Goal: Task Accomplishment & Management: Complete application form

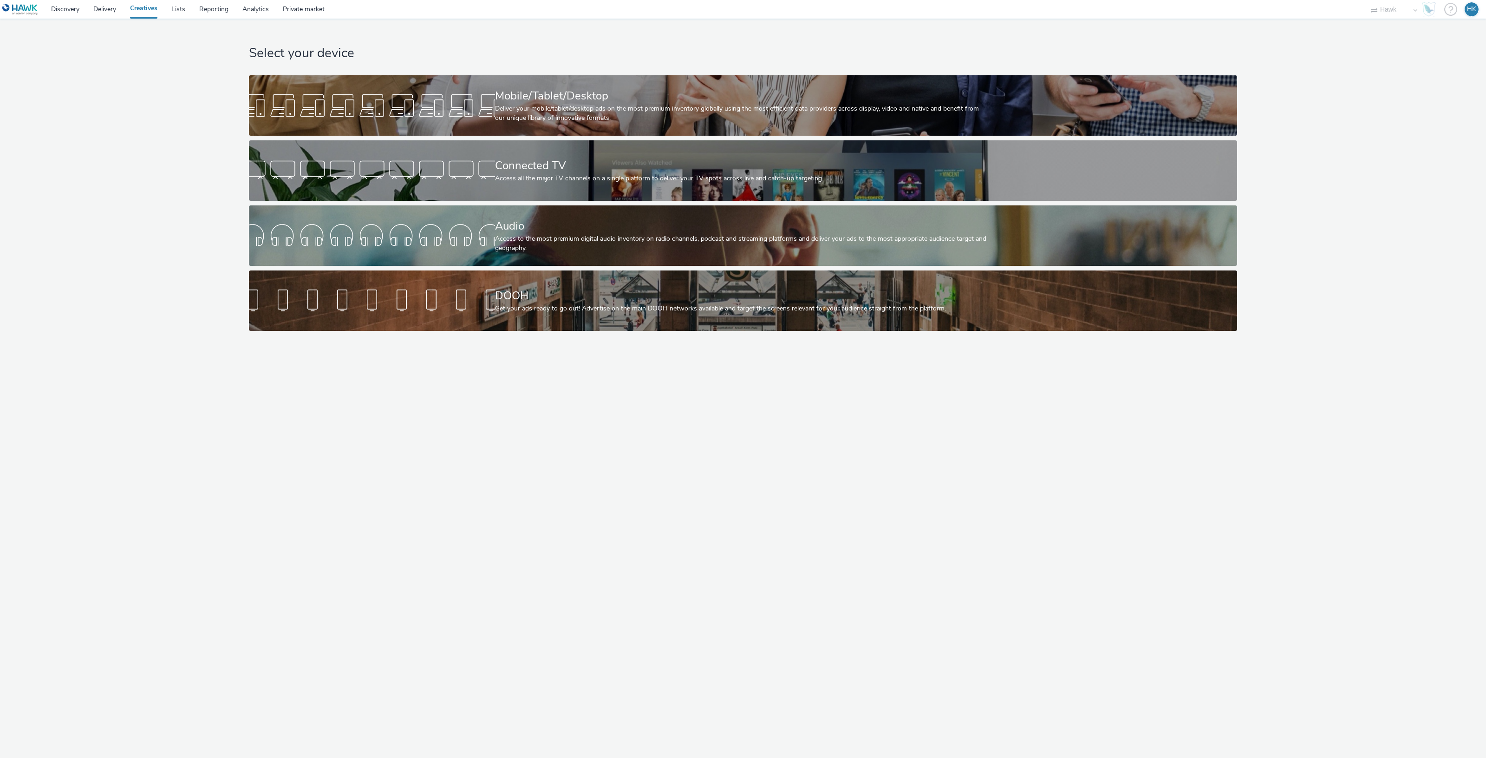
select select "11a7df10-284f-415c-b52a-427acf4c31ae"
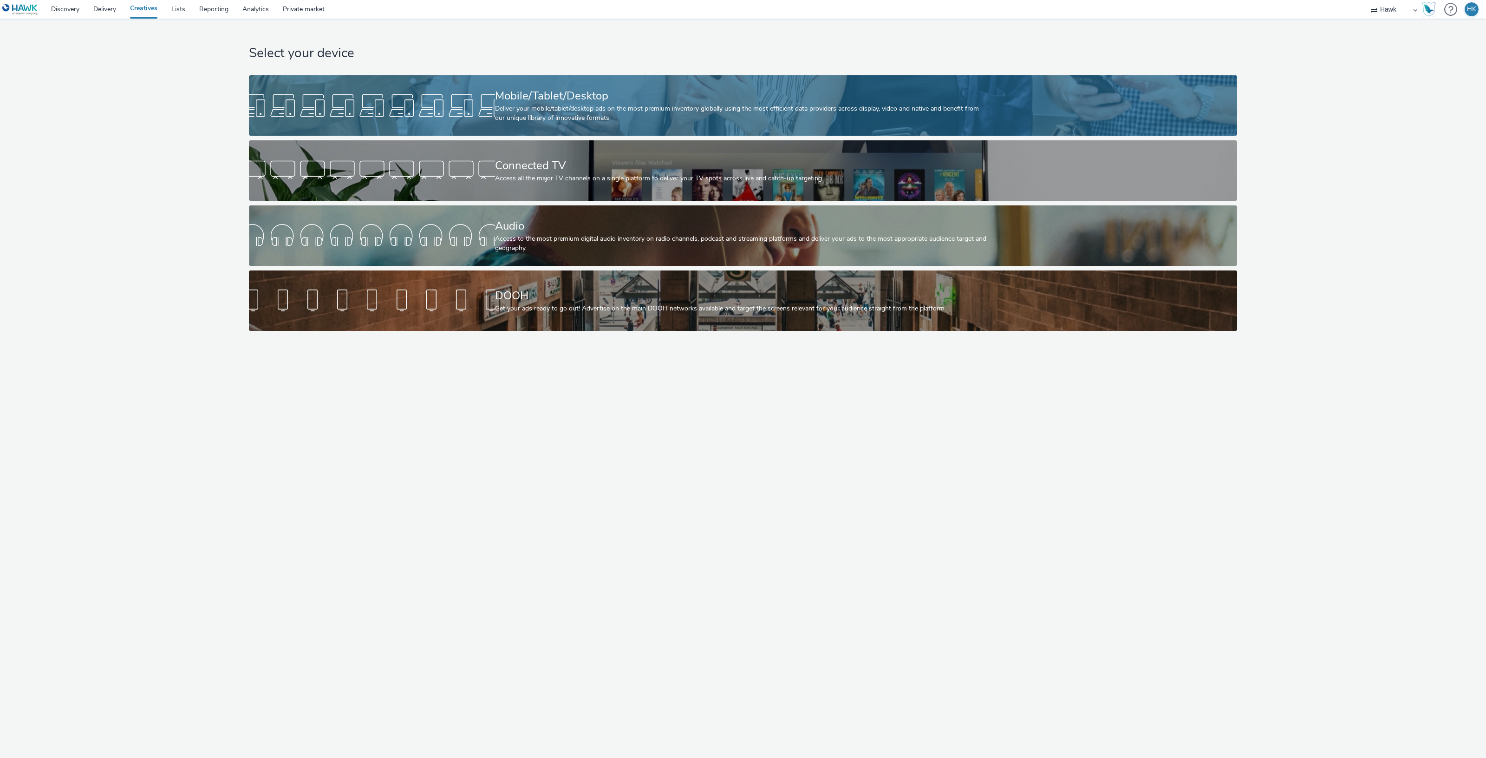
click at [536, 109] on div "Deliver your mobile/tablet/desktop ads on the most premium inventory globally u…" at bounding box center [741, 113] width 492 height 19
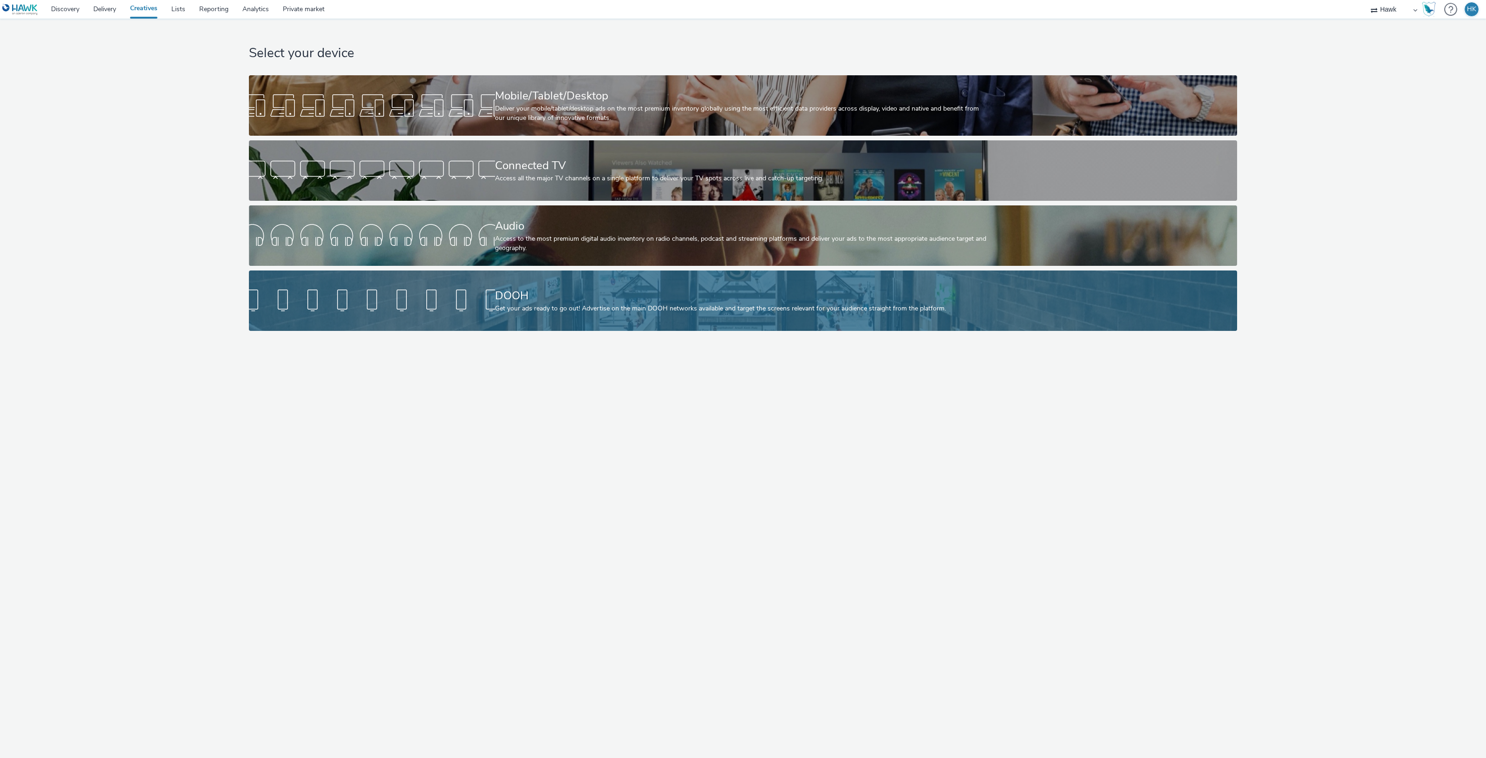
click at [558, 289] on div "DOOH" at bounding box center [741, 296] width 492 height 16
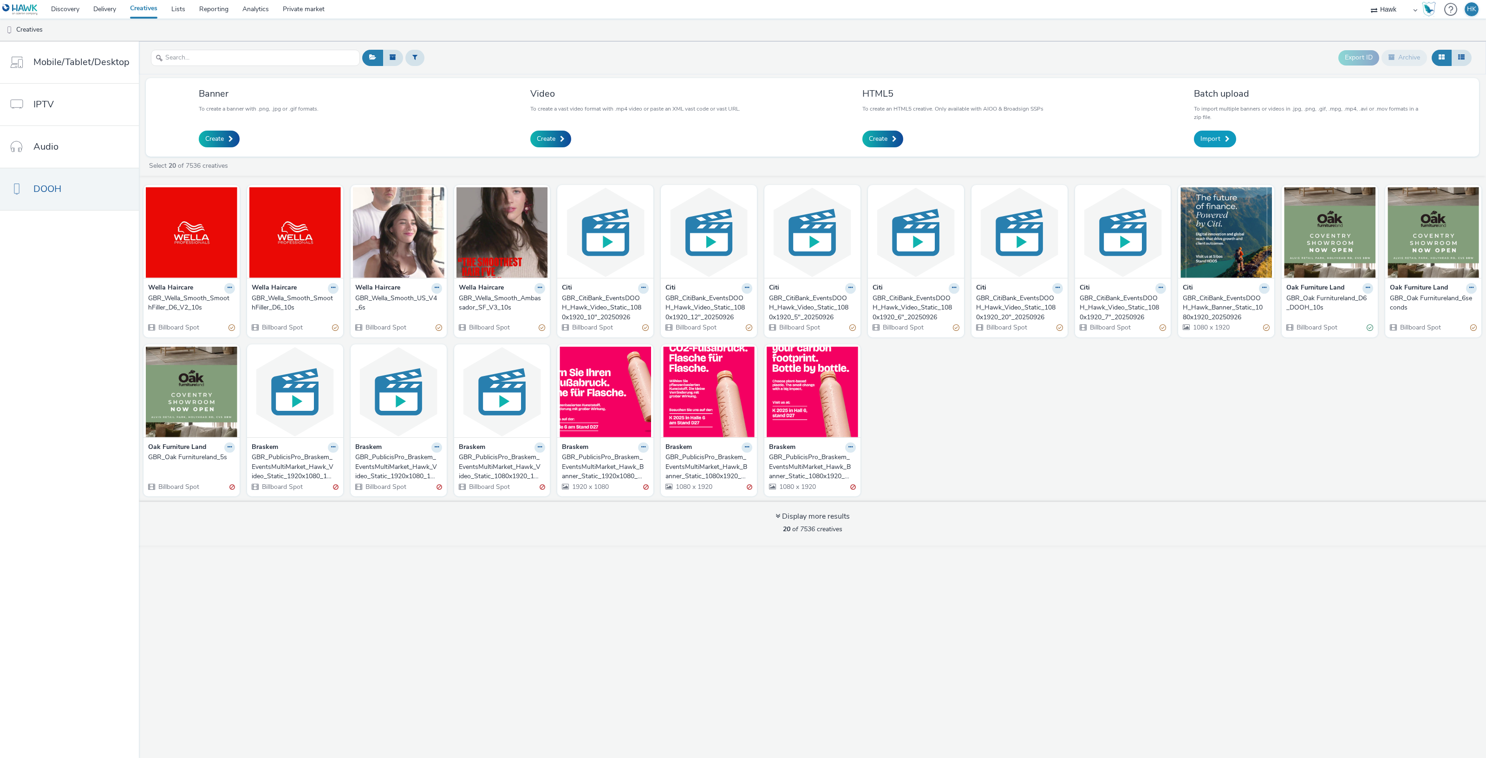
click at [1211, 135] on span "Import" at bounding box center [1211, 138] width 20 height 9
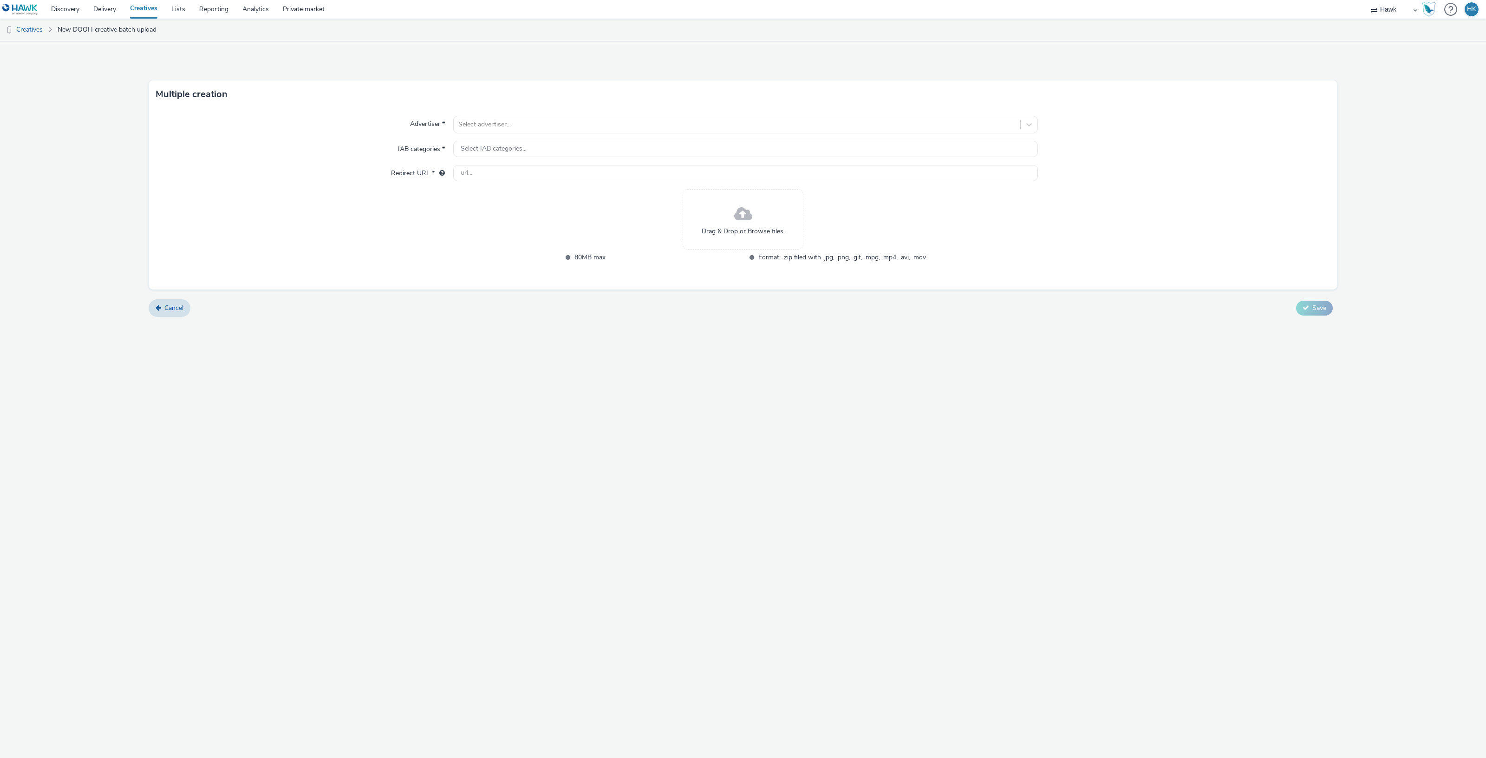
click at [707, 197] on div "Drag & Drop or Browse files." at bounding box center [743, 219] width 121 height 60
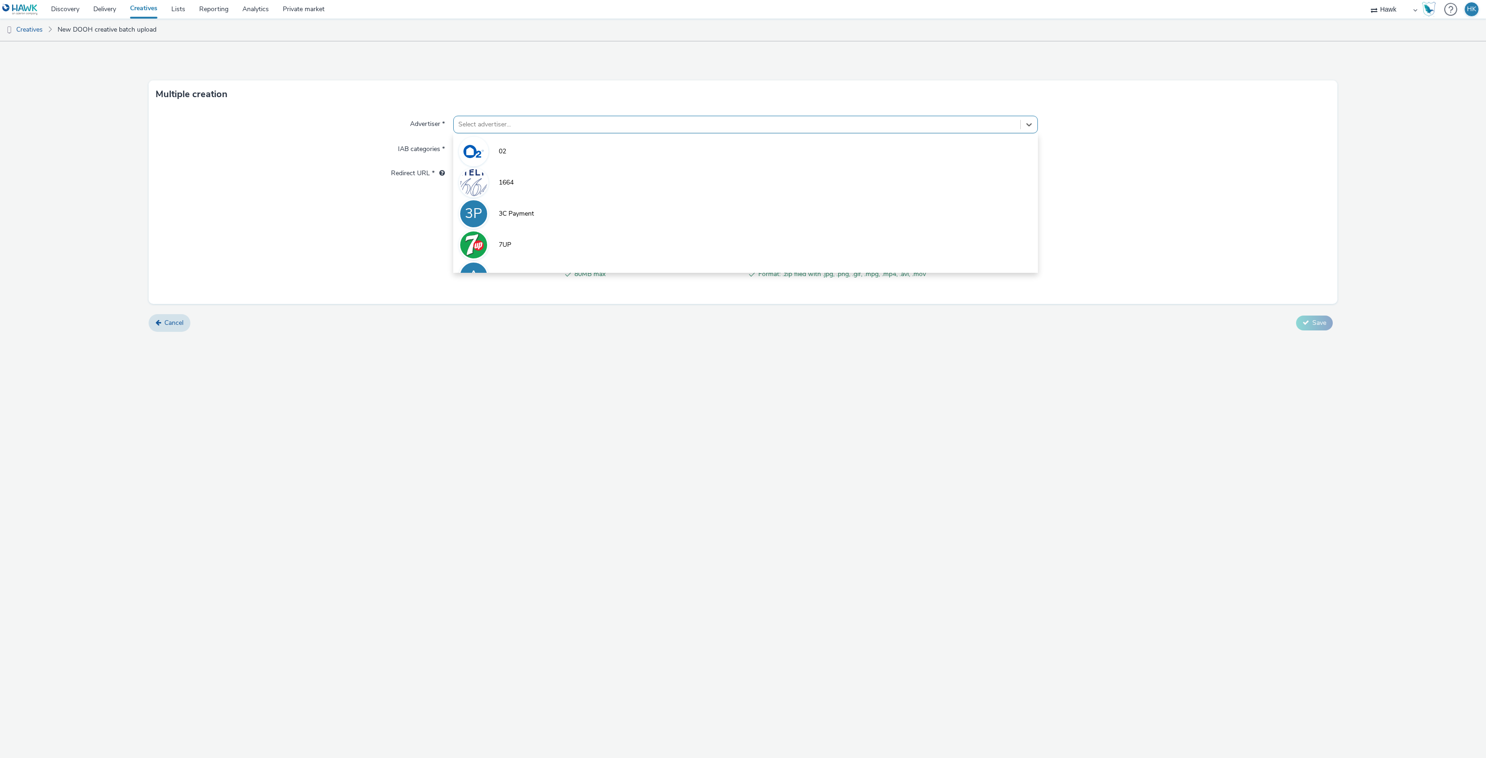
click at [586, 123] on div at bounding box center [736, 124] width 557 height 11
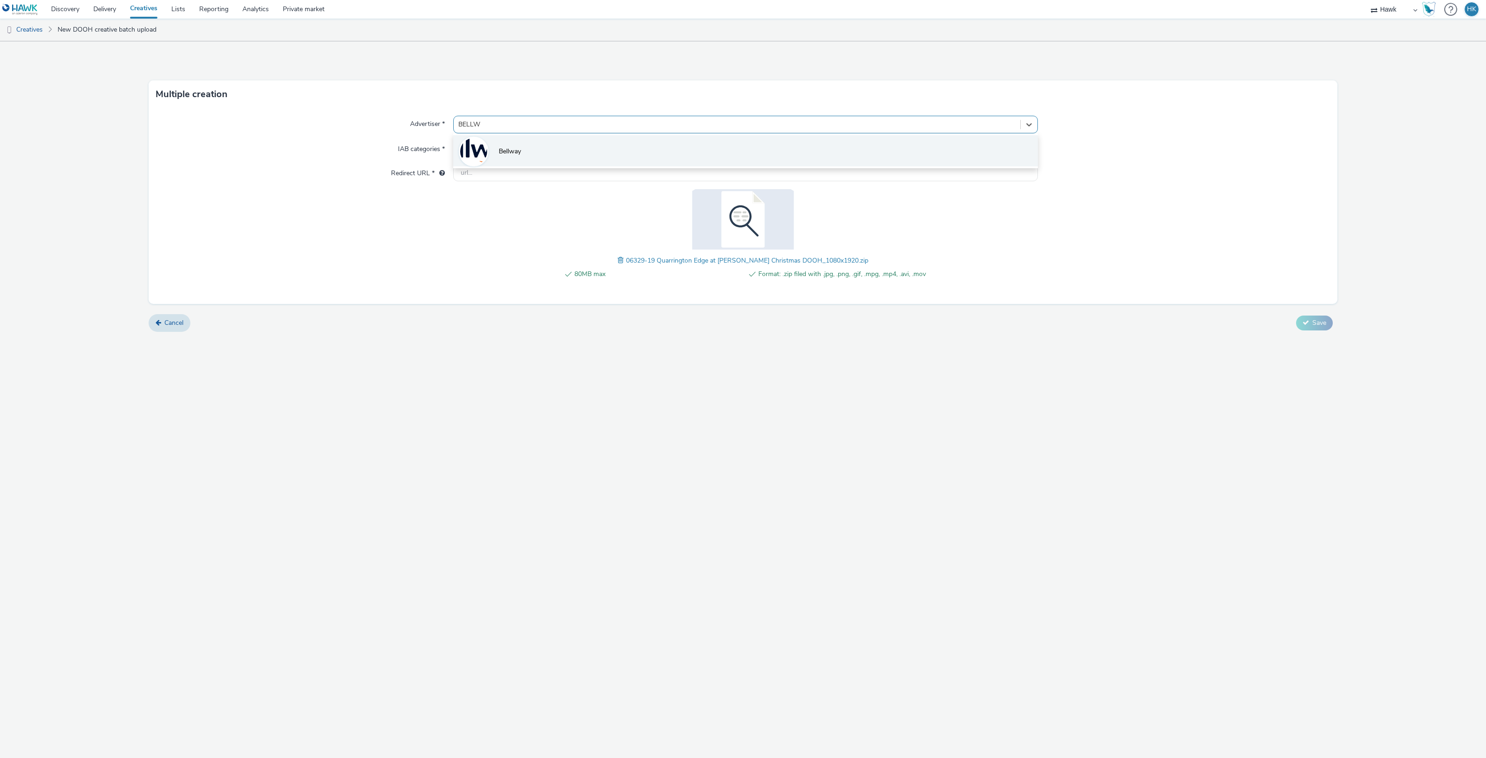
type input "BELLWA"
click at [574, 143] on li "Bellway" at bounding box center [745, 150] width 585 height 31
type input "http://www.bellway.co.uk"
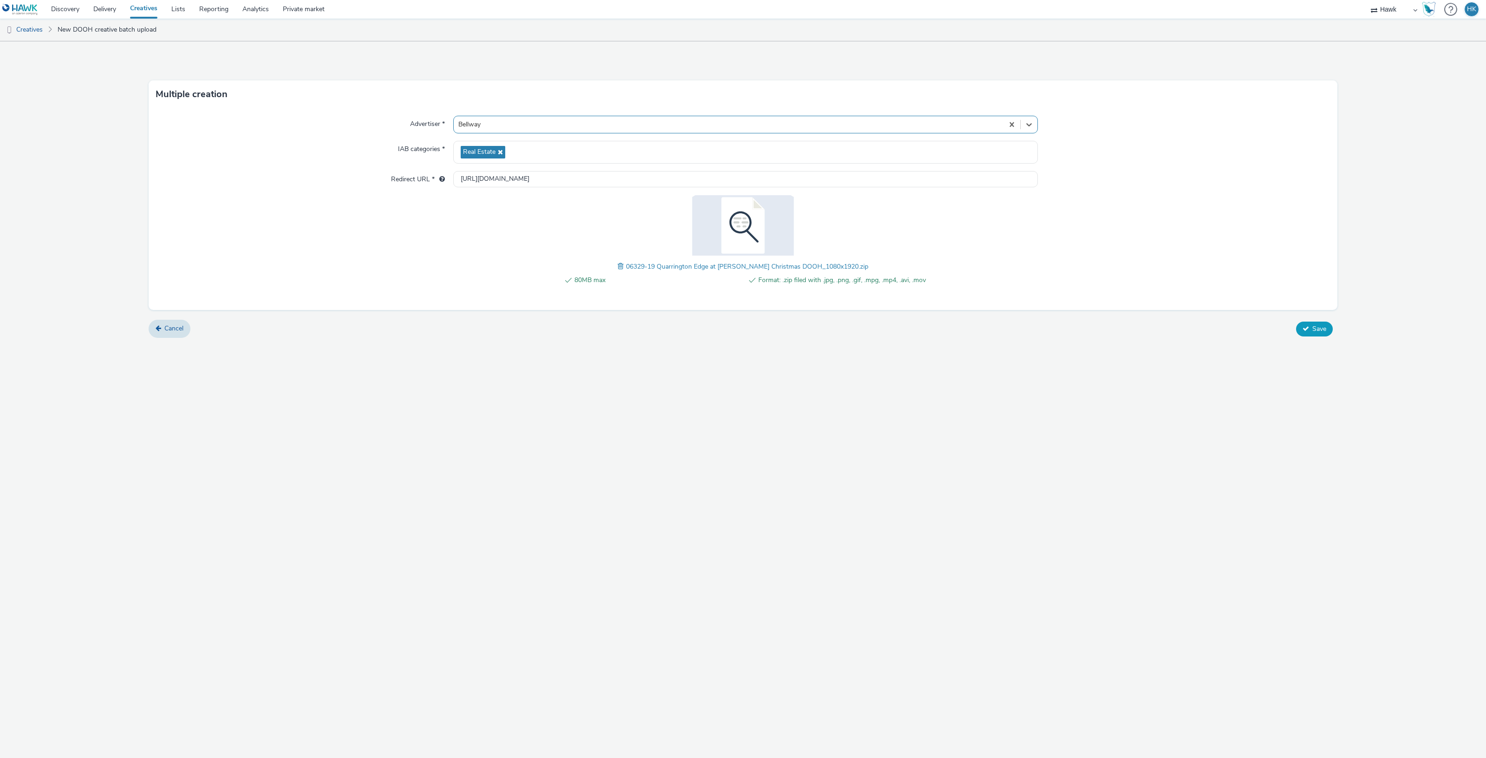
click at [1327, 327] on button "Save" at bounding box center [1314, 328] width 37 height 15
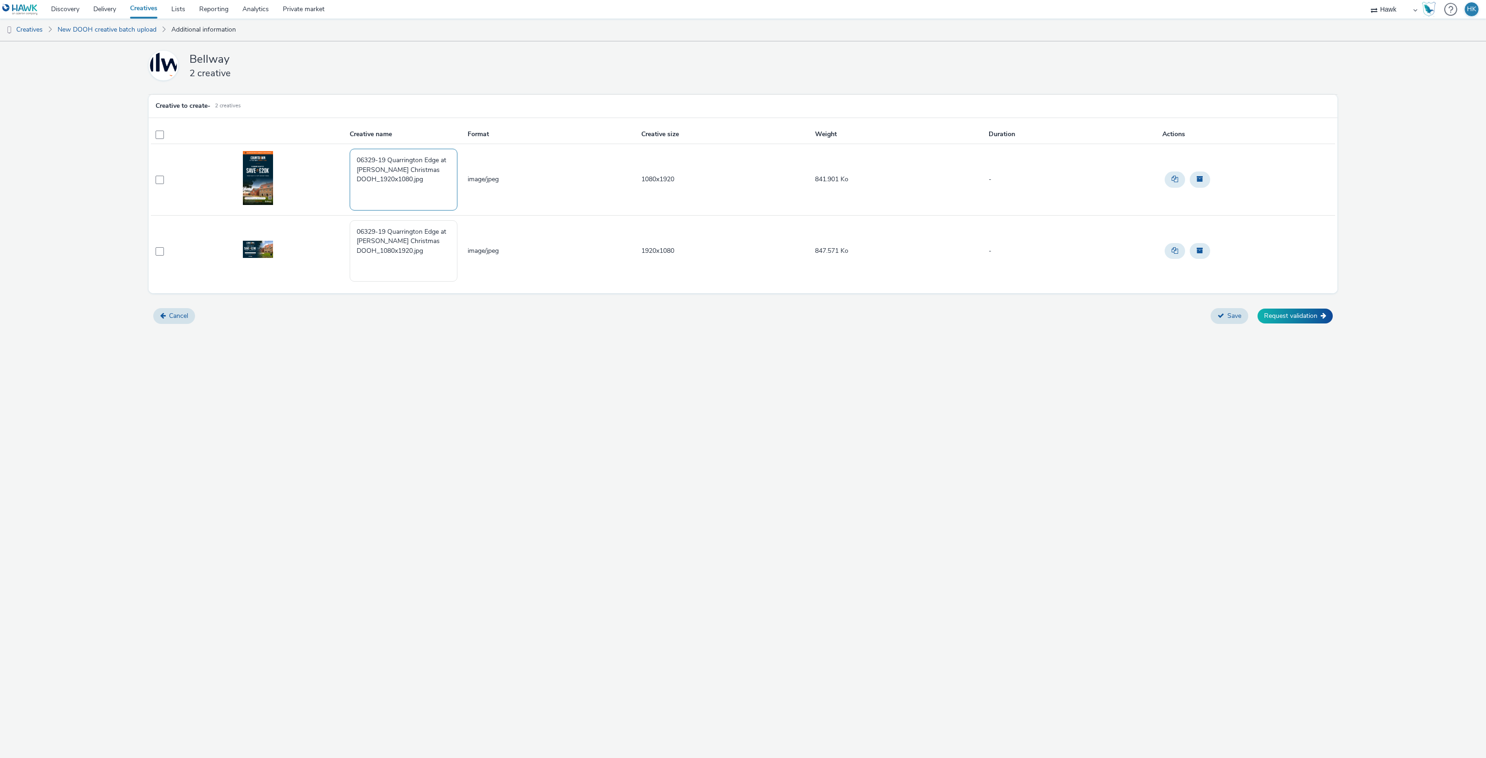
drag, startPoint x: 433, startPoint y: 183, endPoint x: 316, endPoint y: 139, distance: 125.1
click at [316, 139] on table "Creative name Format Creative size Weight Duration Actions 06329-19 Quarrington…" at bounding box center [743, 205] width 1185 height 161
paste textarea "UK_Bellway Homes_Quarrington Edge_Hawk_DOOH_Static_1080x1920__45695"
drag, startPoint x: 410, startPoint y: 195, endPoint x: 384, endPoint y: 192, distance: 26.7
click at [384, 192] on textarea "UK_Bellway Homes_Quarrington Edge_Hawk_DOOH_Static_1080x1920__45695" at bounding box center [404, 179] width 108 height 61
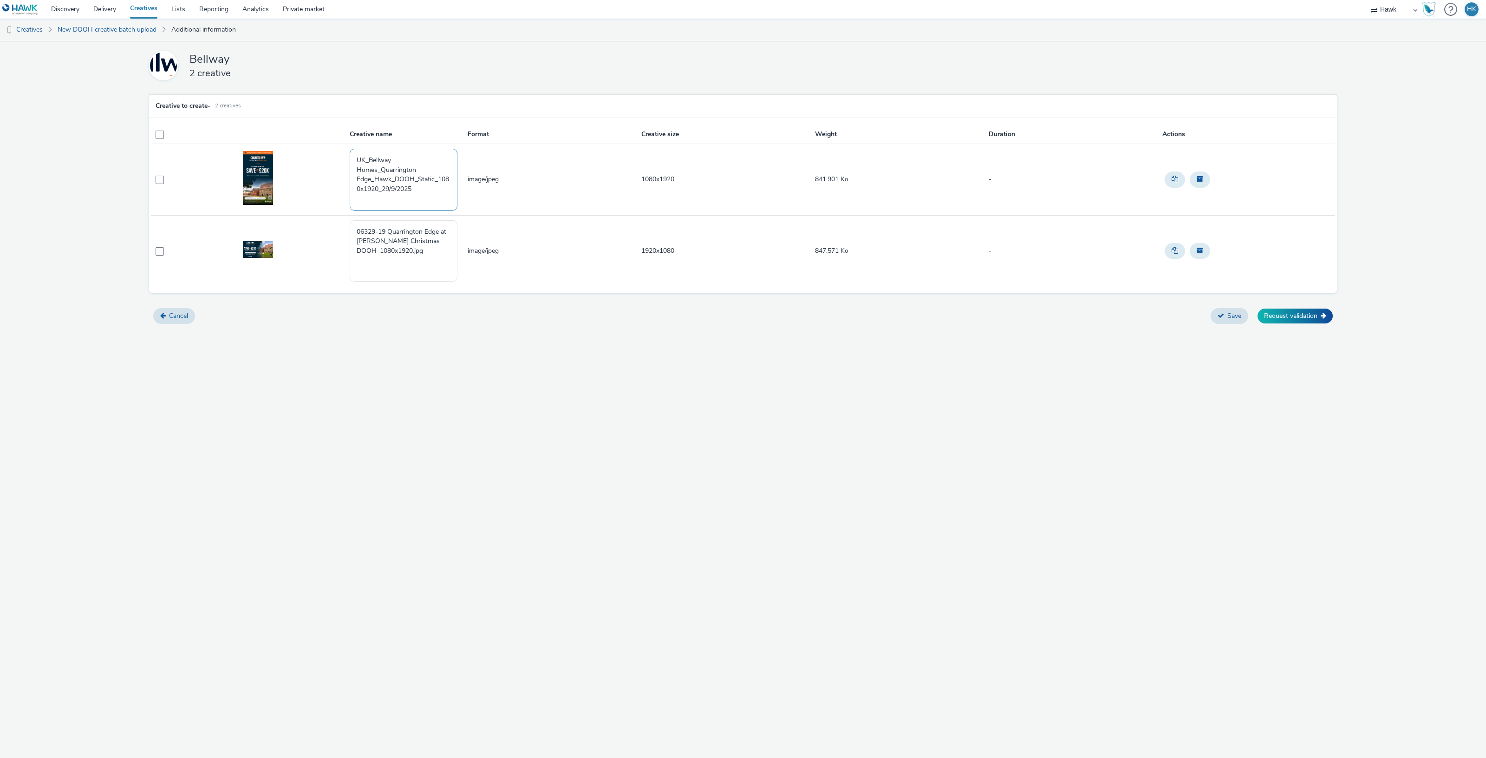
drag, startPoint x: 393, startPoint y: 174, endPoint x: 353, endPoint y: 152, distance: 46.2
click at [353, 152] on textarea "UK_Bellway Homes_Quarrington Edge_Hawk_DOOH_Static_1080x1920_29/9/2025" at bounding box center [404, 179] width 108 height 61
type textarea "UK_Bellway Homes_Quarrington Edge_Hawk_DOOH_Static_1080x1920_29/9/2025"
drag, startPoint x: 438, startPoint y: 254, endPoint x: 336, endPoint y: 216, distance: 108.5
click at [336, 216] on tr "06329-19 Quarrington Edge at Handley Chase Christmas DOOH_1080x1920.jpg image/j…" at bounding box center [743, 250] width 1185 height 71
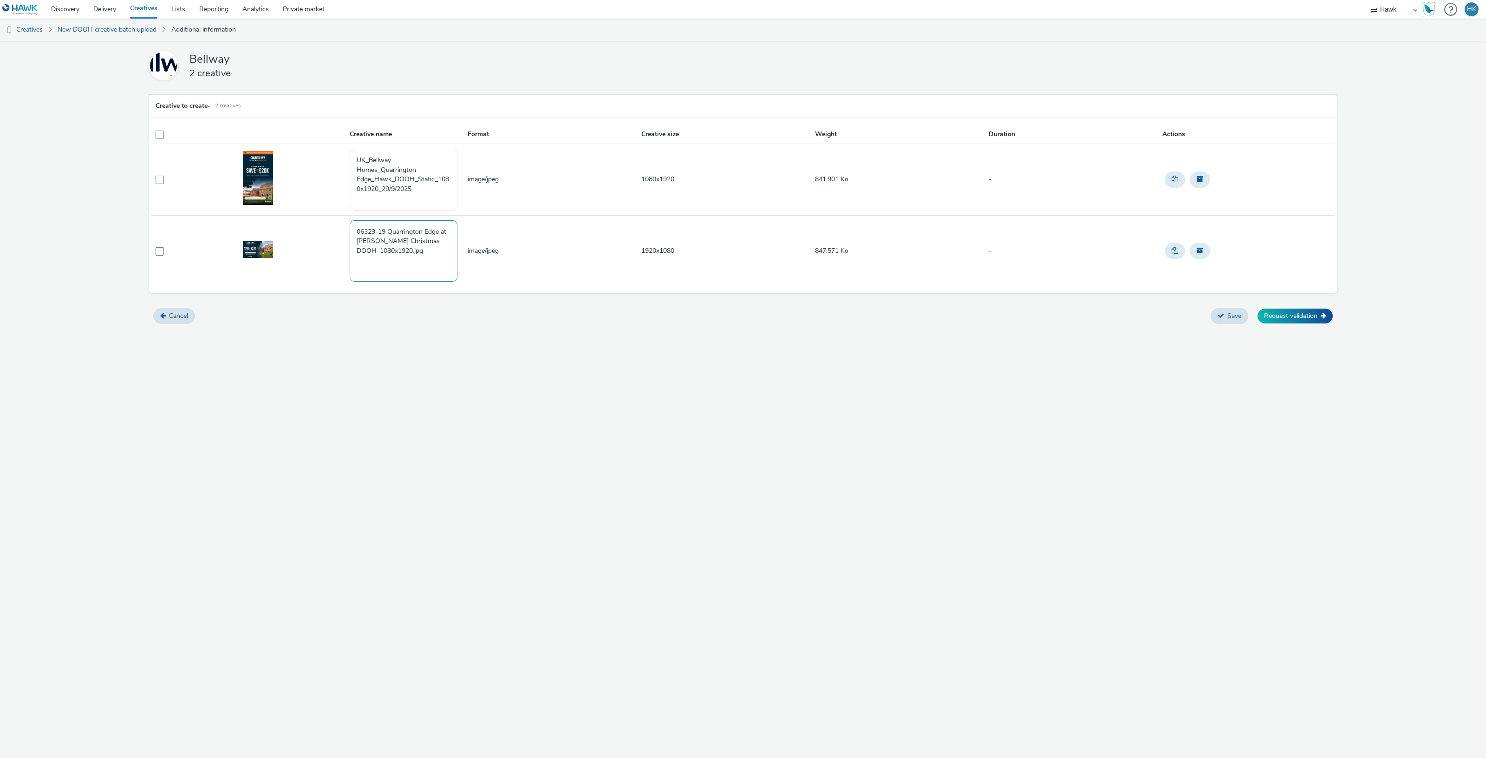
paste textarea "UK_Bellway Homes_Quarrington Edge_Hawk_DOOH_Static_1080x1920_29/9/2025"
drag, startPoint x: 439, startPoint y: 251, endPoint x: 379, endPoint y: 258, distance: 60.3
click at [379, 258] on textarea "UK_Bellway Homes_Quarrington Edge_Hawk_DOOH_Static_1080x1920_29/9/2025" at bounding box center [404, 250] width 108 height 61
type textarea "UK_Bellway Homes_Quarrington Edge_Hawk_DOOH_Static_1920x1080_29/9/2025"
click at [869, 332] on div "Bellway 2 creative Creative to create - 2 creatives Creative name Format Creati…" at bounding box center [743, 399] width 1486 height 716
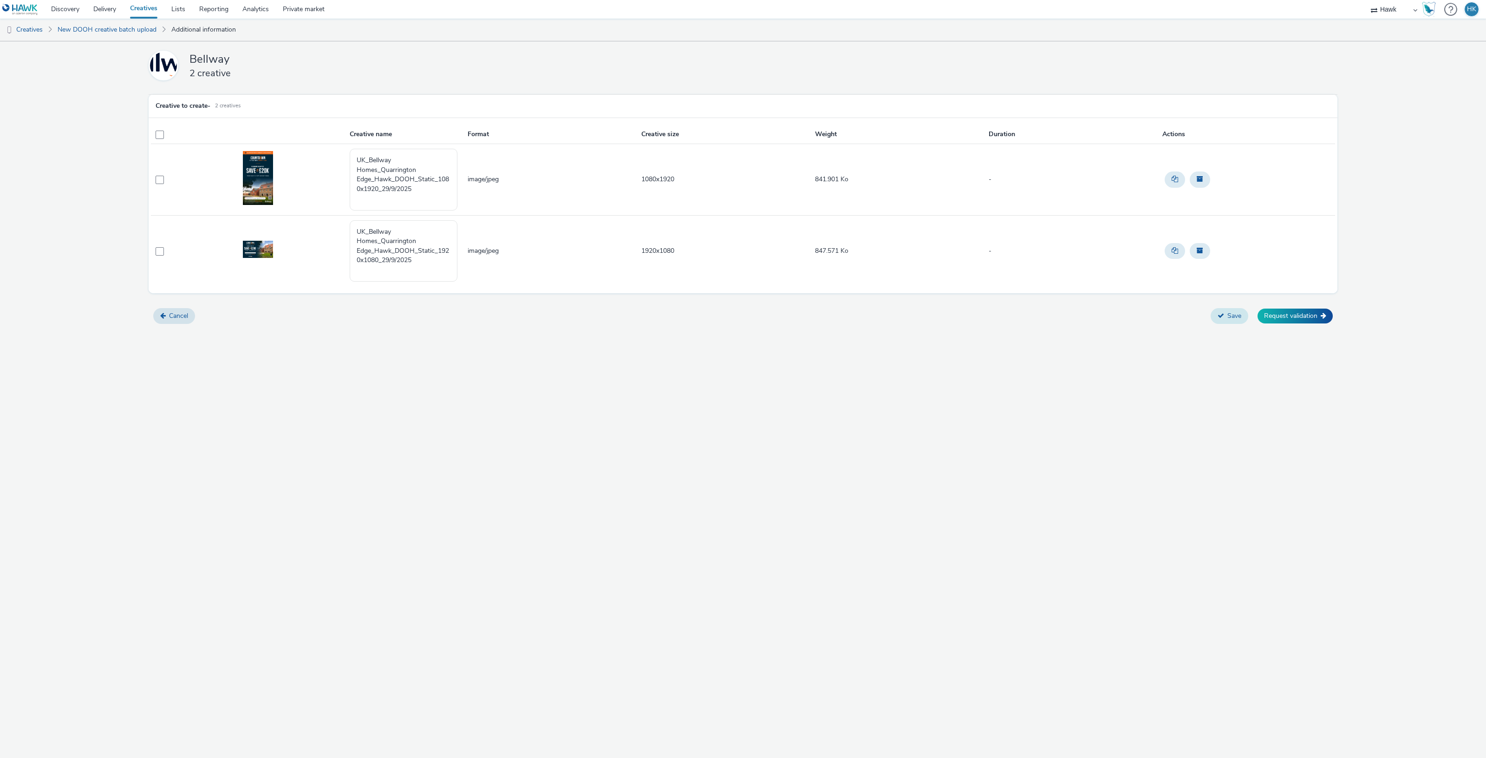
click at [1227, 315] on button "Save" at bounding box center [1230, 316] width 38 height 16
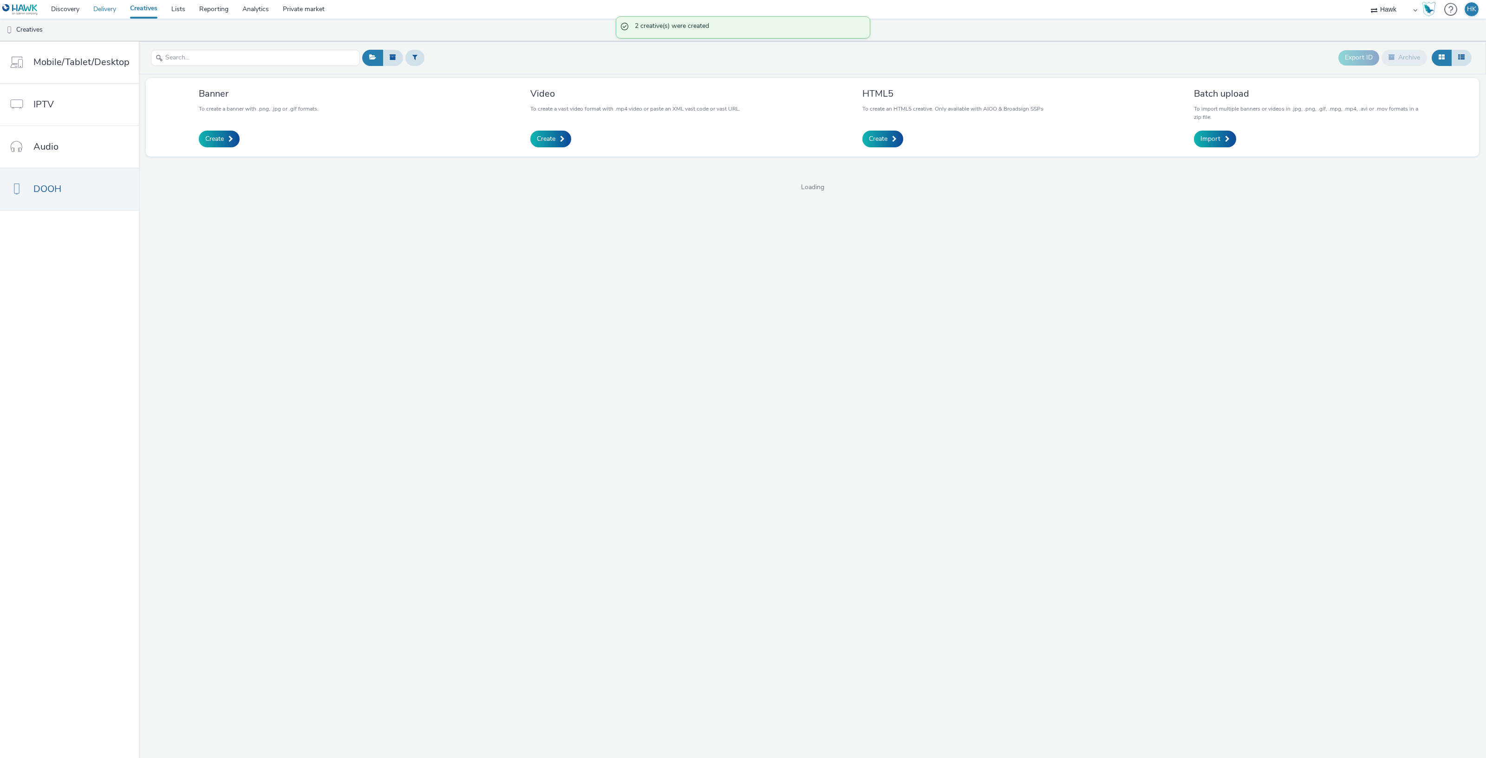
click at [121, 16] on link "Delivery" at bounding box center [104, 9] width 37 height 19
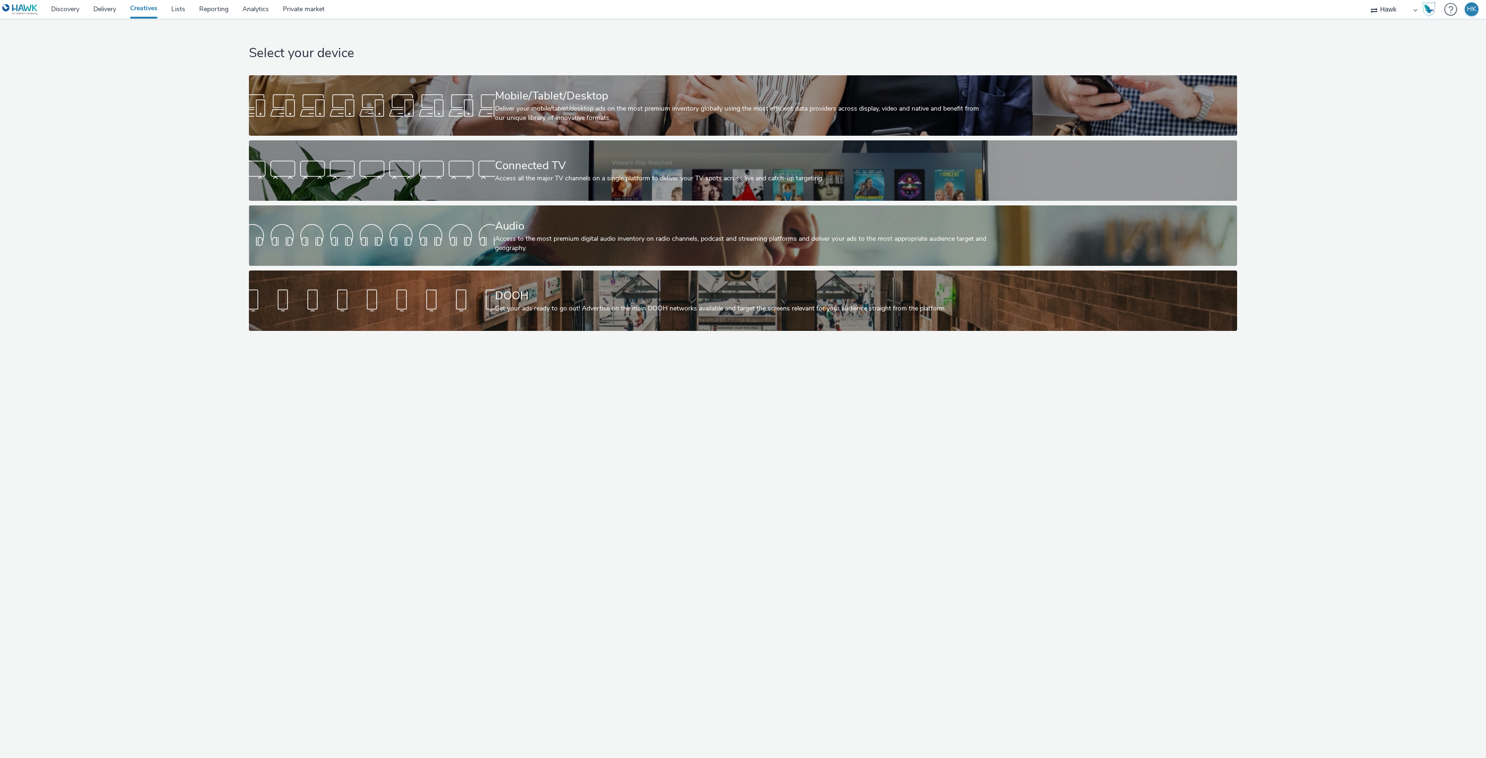
select select "11a7df10-284f-415c-b52a-427acf4c31ae"
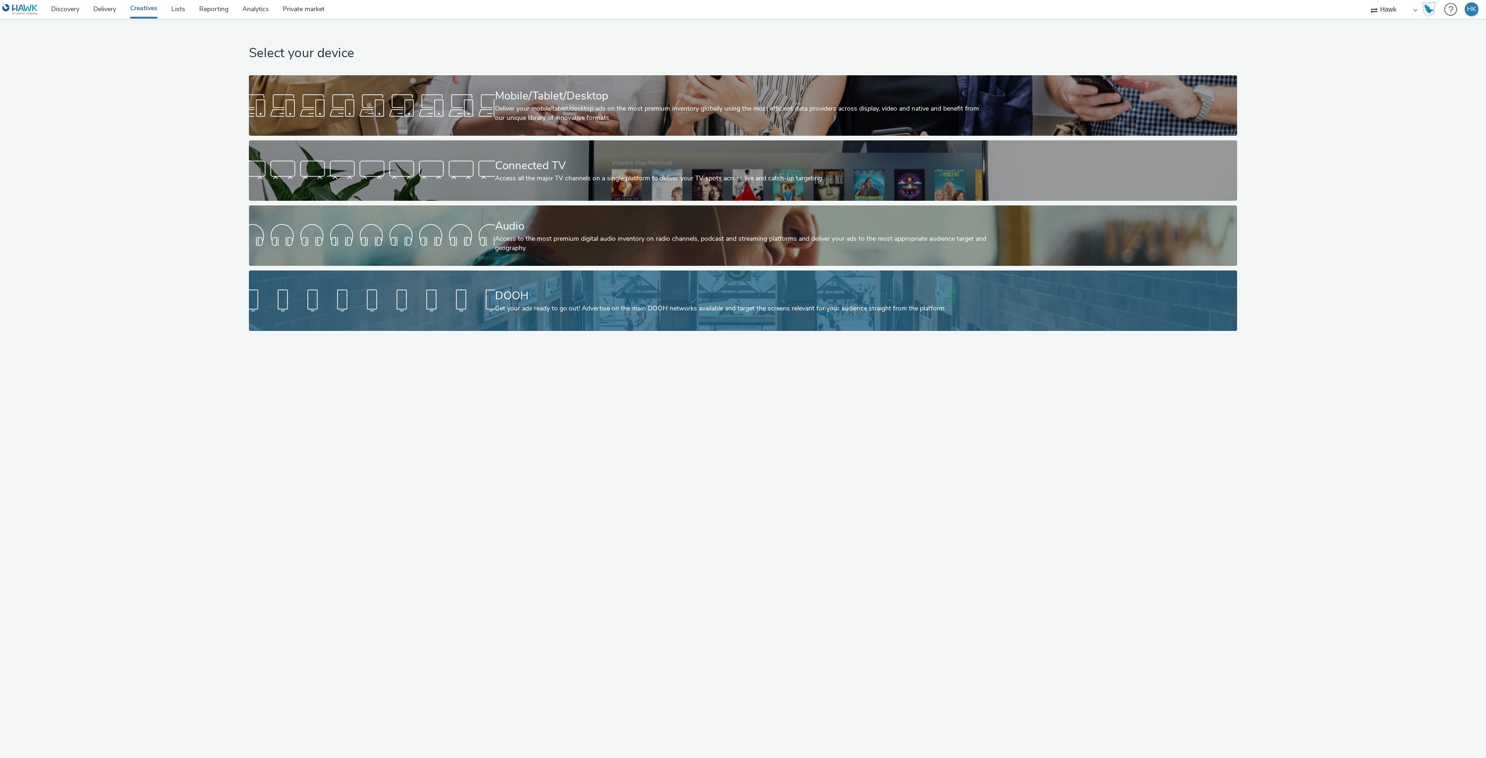
click at [569, 314] on div "DOOH Get your ads ready to go out! Advertise on the main DOOH networks availabl…" at bounding box center [741, 300] width 492 height 60
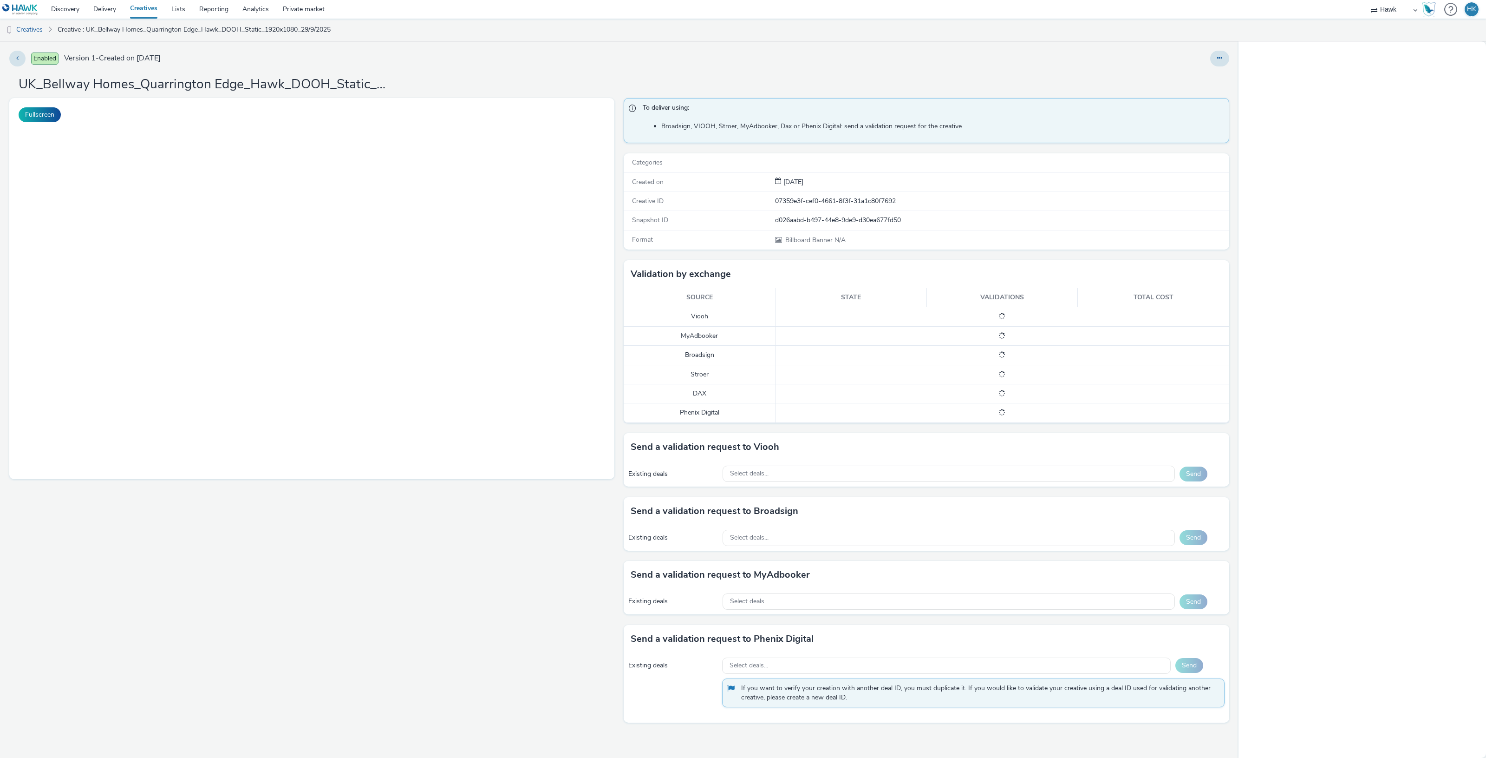
select select "11a7df10-284f-415c-b52a-427acf4c31ae"
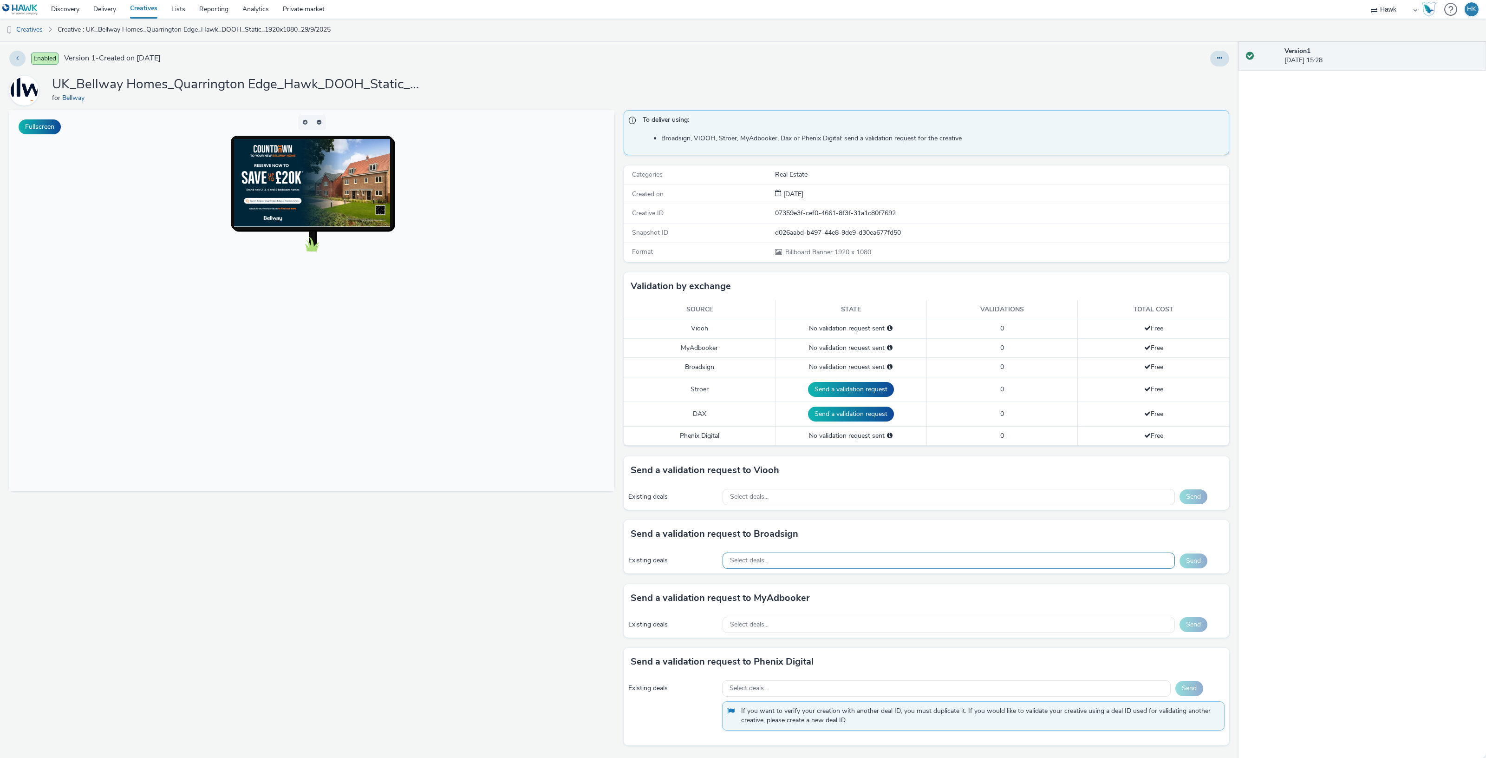
click at [757, 569] on div "Select deals..." at bounding box center [949, 560] width 452 height 16
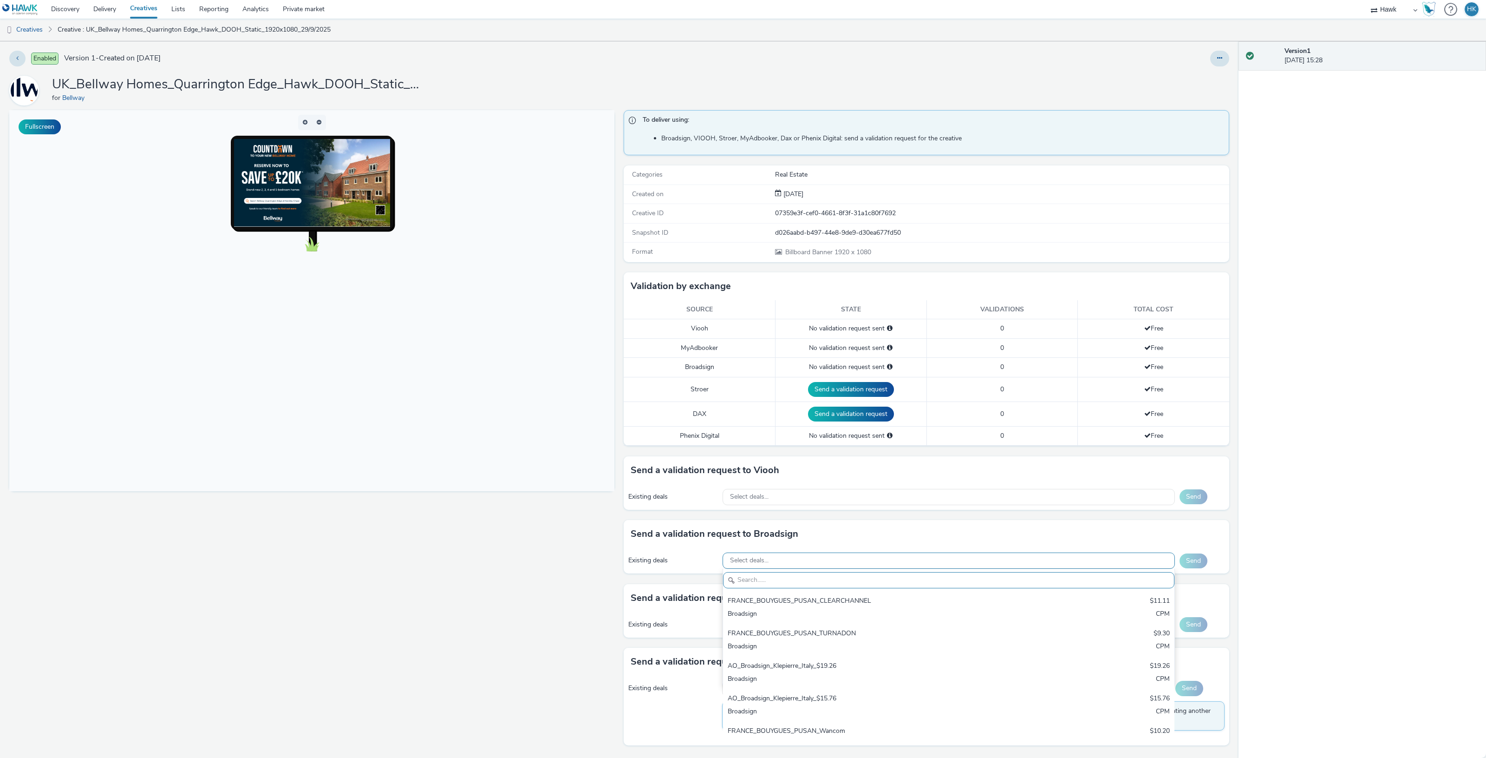
paste input "AO_Alight Media_Vistar_D6_$12.72"
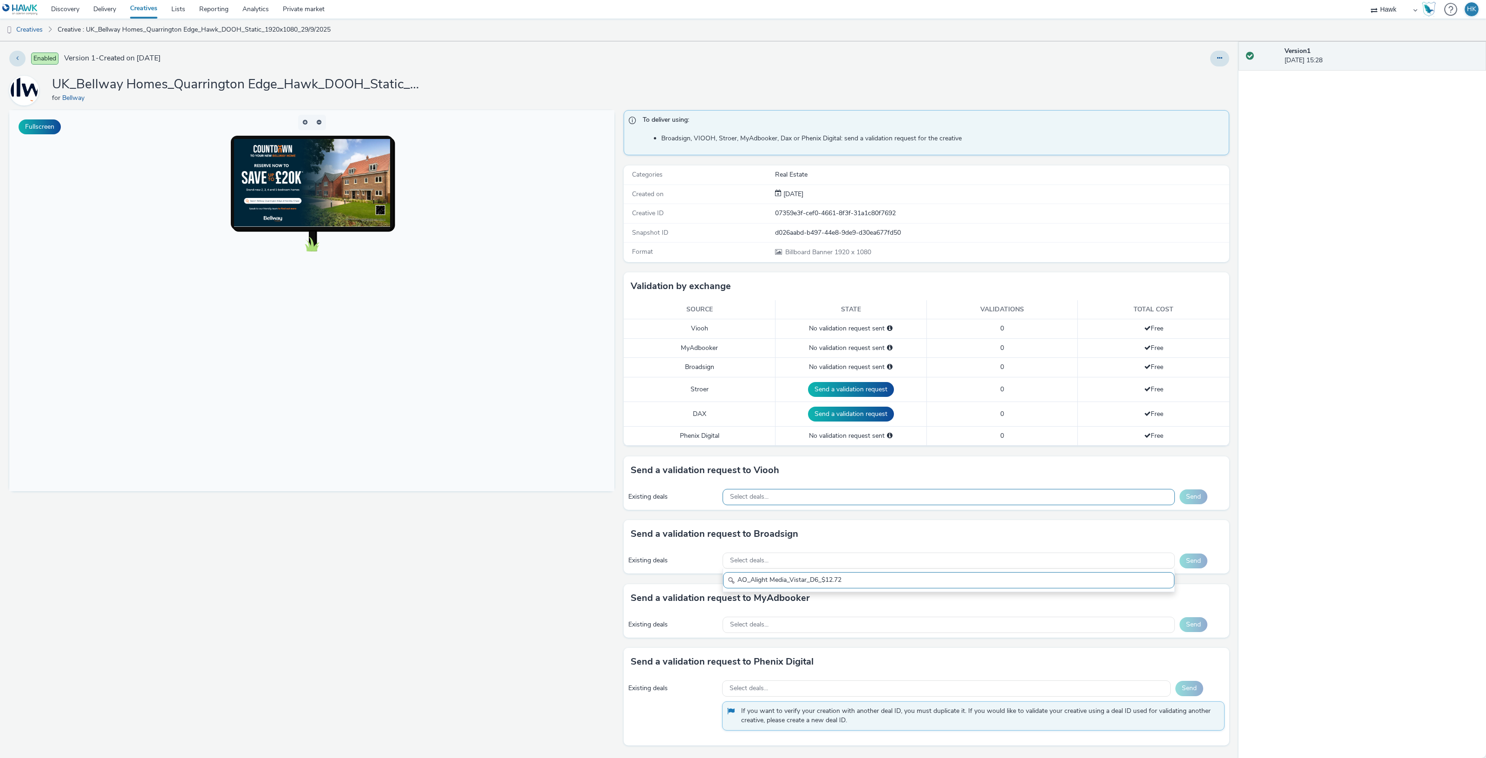
type input "AO_Alight Media_Vistar_D6_$12.72"
click at [774, 498] on div "Select deals..." at bounding box center [949, 497] width 452 height 16
type input "AO_Alight Media_Vistar_D6_$12.72"
click at [769, 556] on div "Select deals..." at bounding box center [949, 560] width 452 height 16
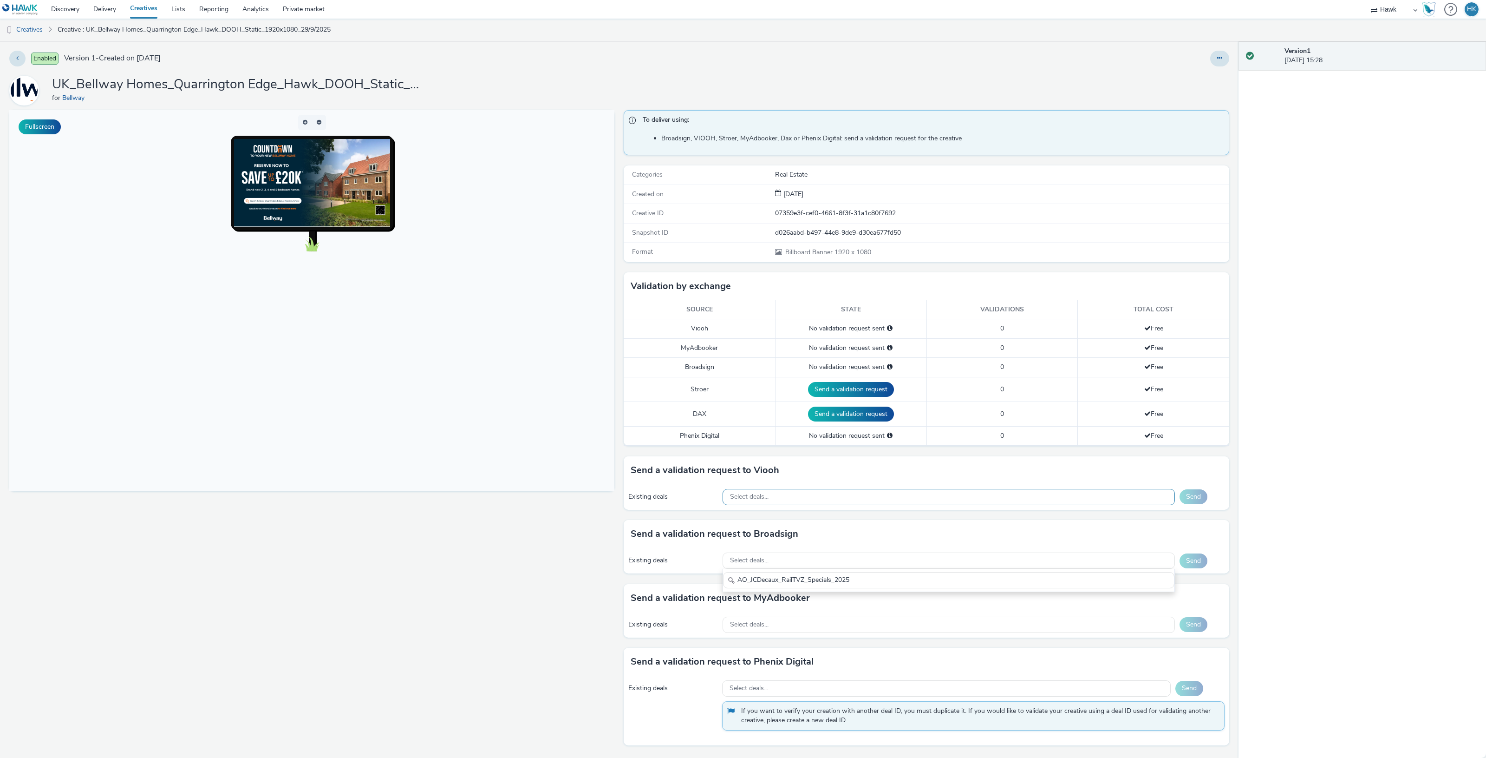
type input "AO_JCDecaux_RailTVZ_Specials_2025"
click at [776, 497] on div "Select deals..." at bounding box center [949, 497] width 452 height 16
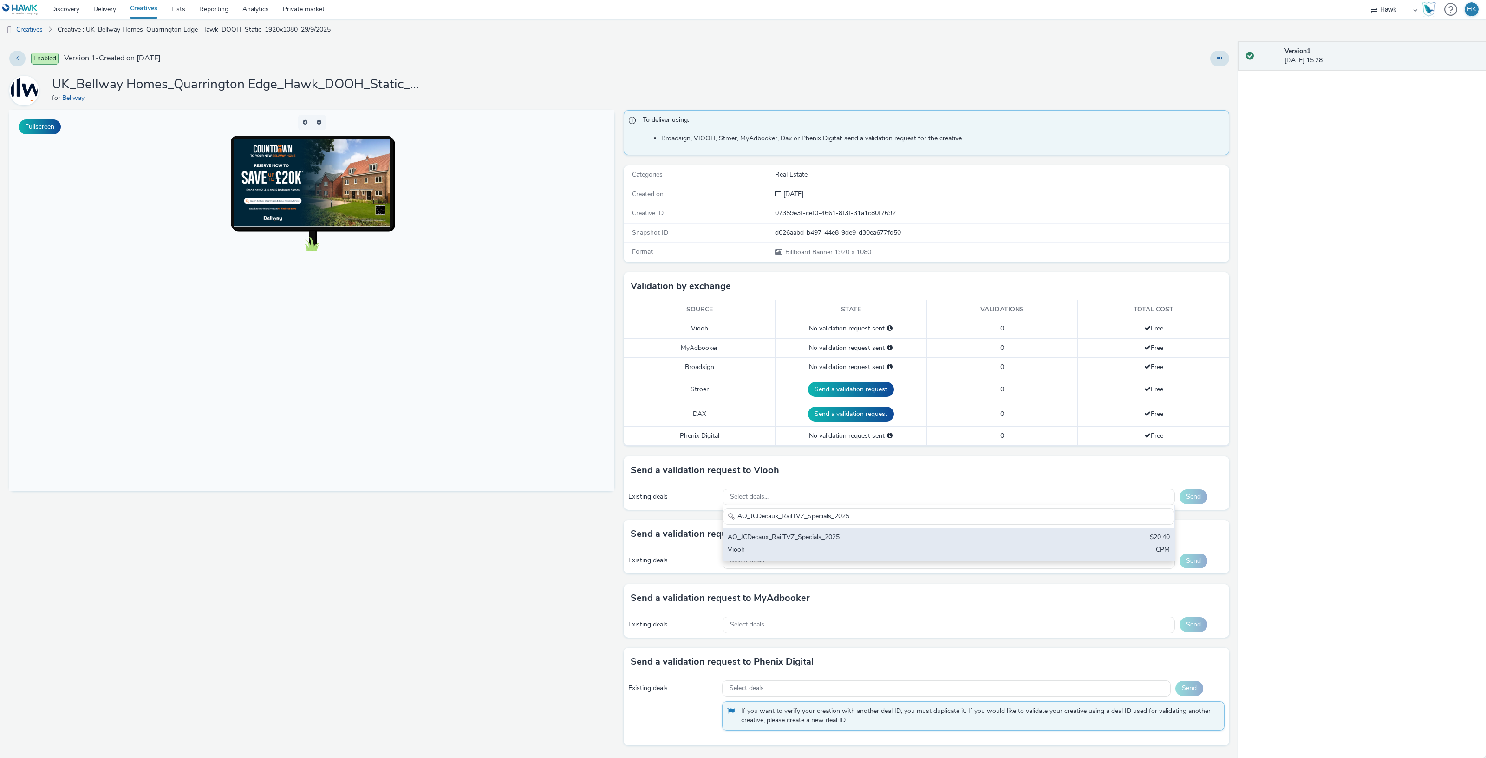
type input "AO_JCDecaux_RailTVZ_Specials_2025"
click at [817, 547] on div "Viooh" at bounding box center [874, 550] width 293 height 11
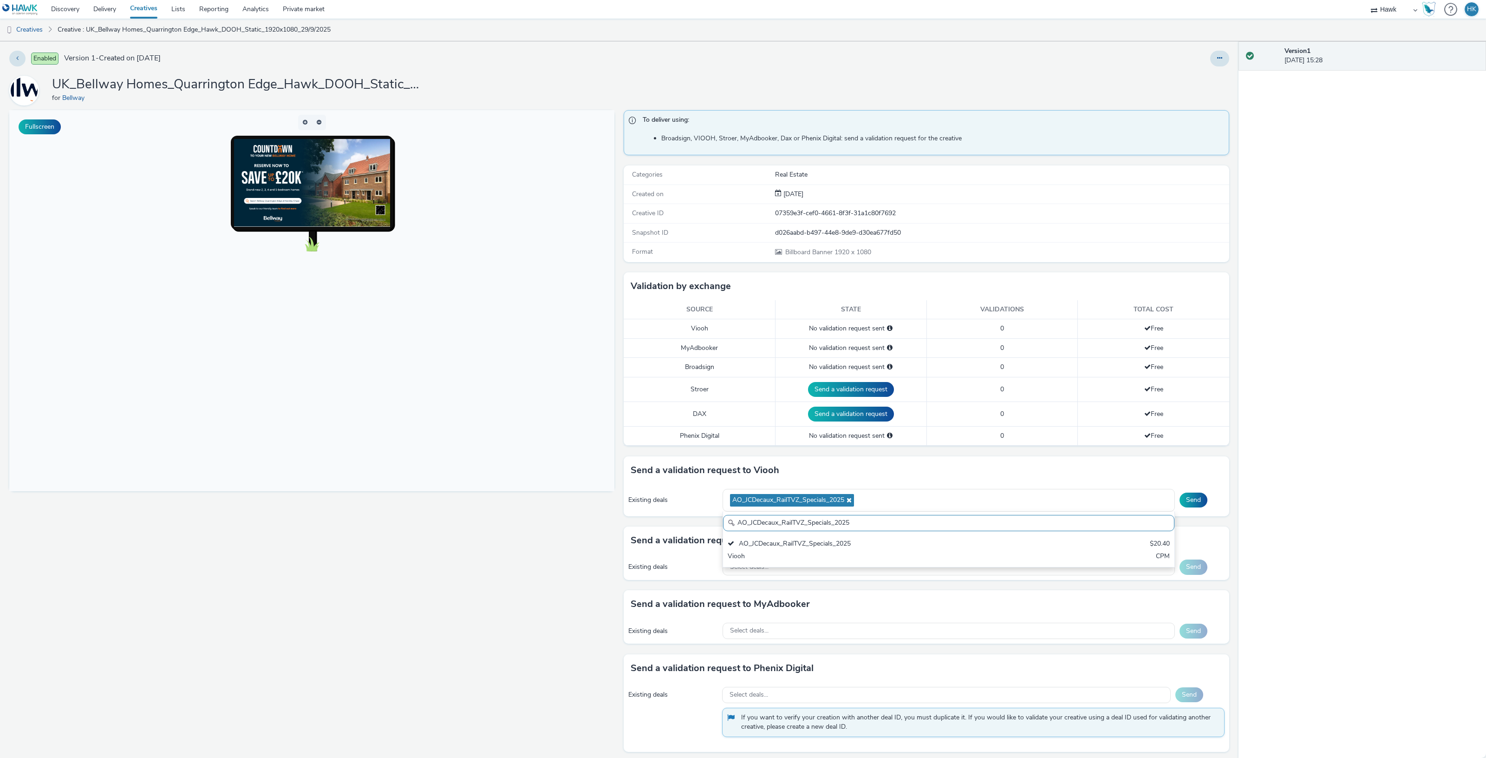
click at [1182, 500] on button "Send" at bounding box center [1194, 499] width 28 height 15
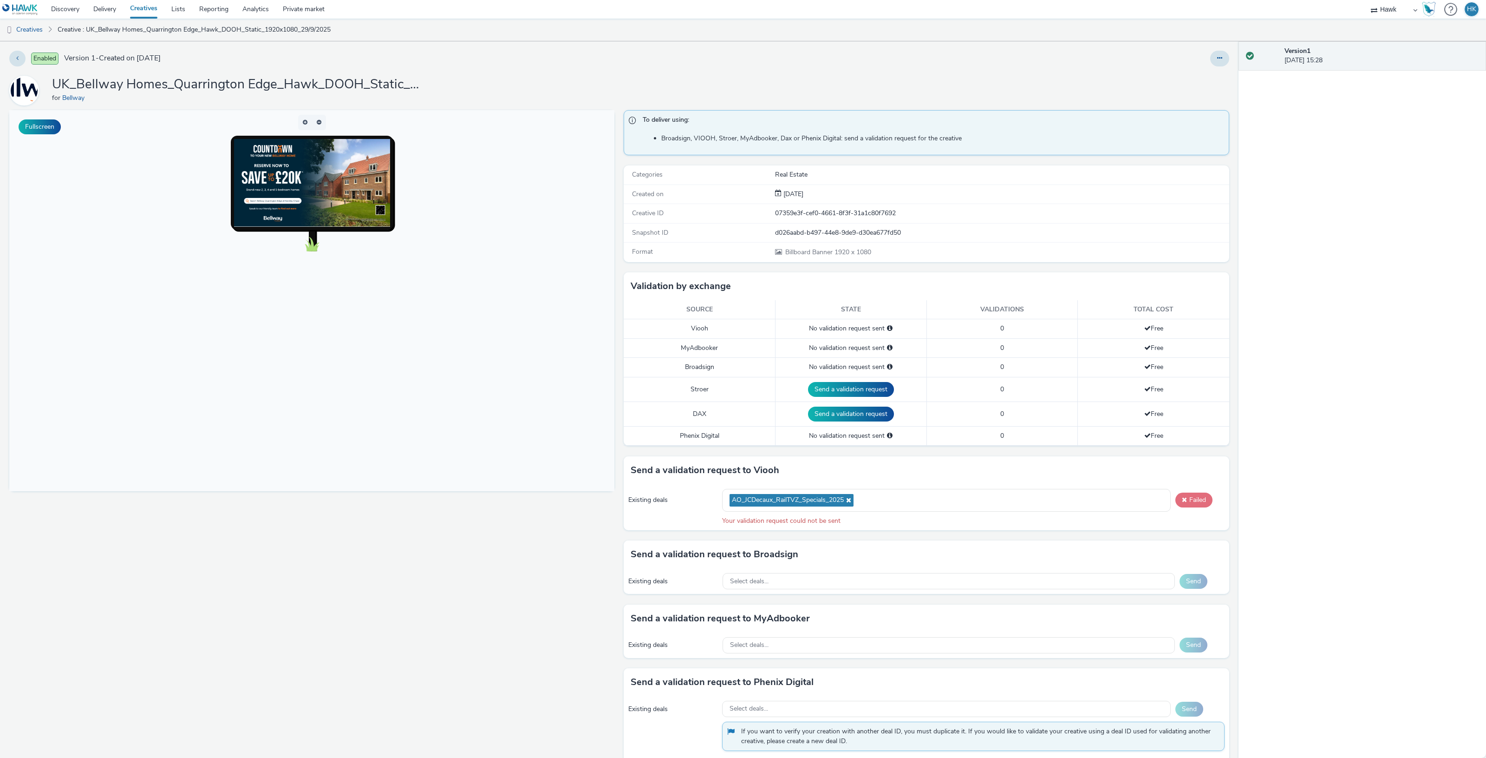
click at [1186, 496] on button "Failed" at bounding box center [1194, 499] width 37 height 15
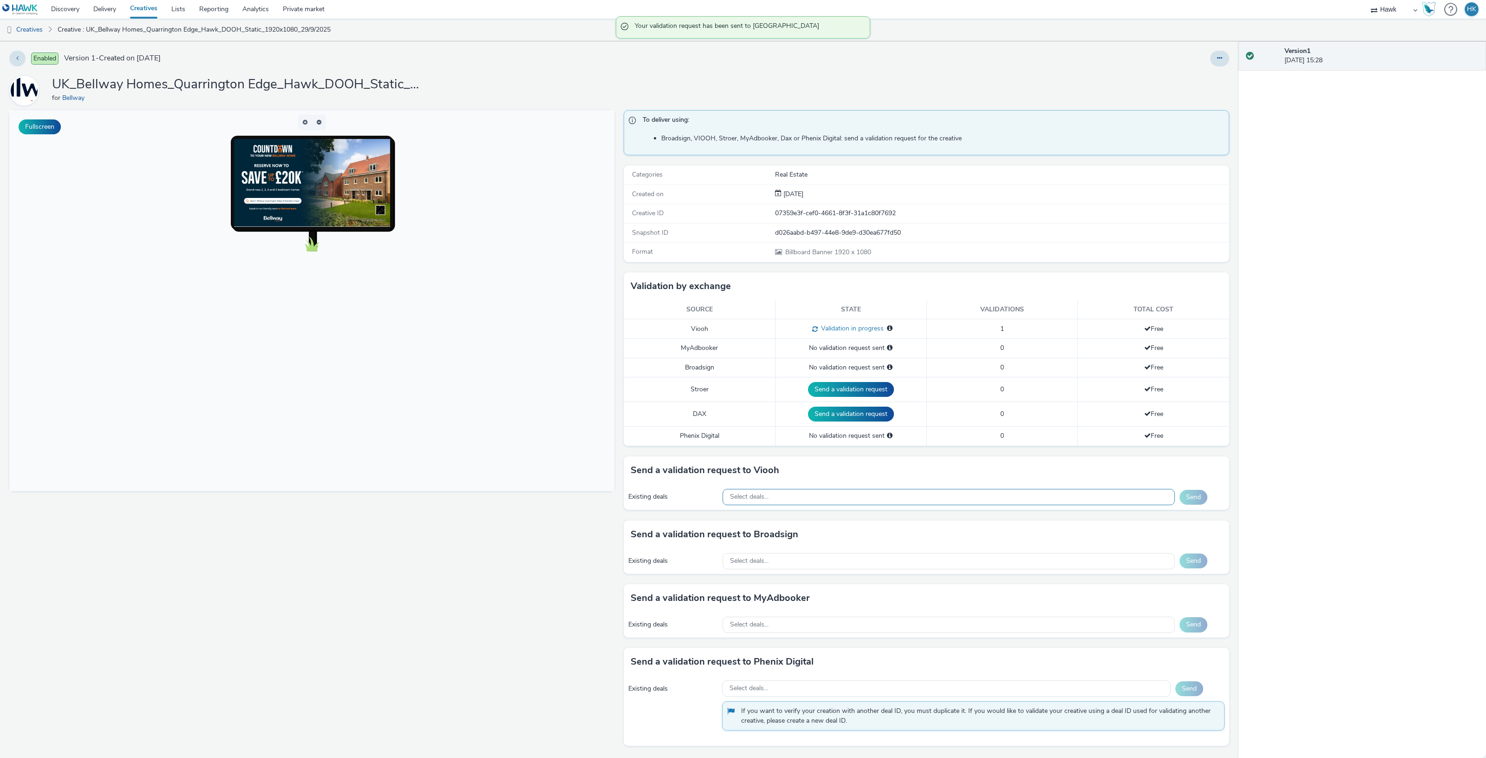
click at [819, 499] on div "Select deals..." at bounding box center [949, 497] width 452 height 16
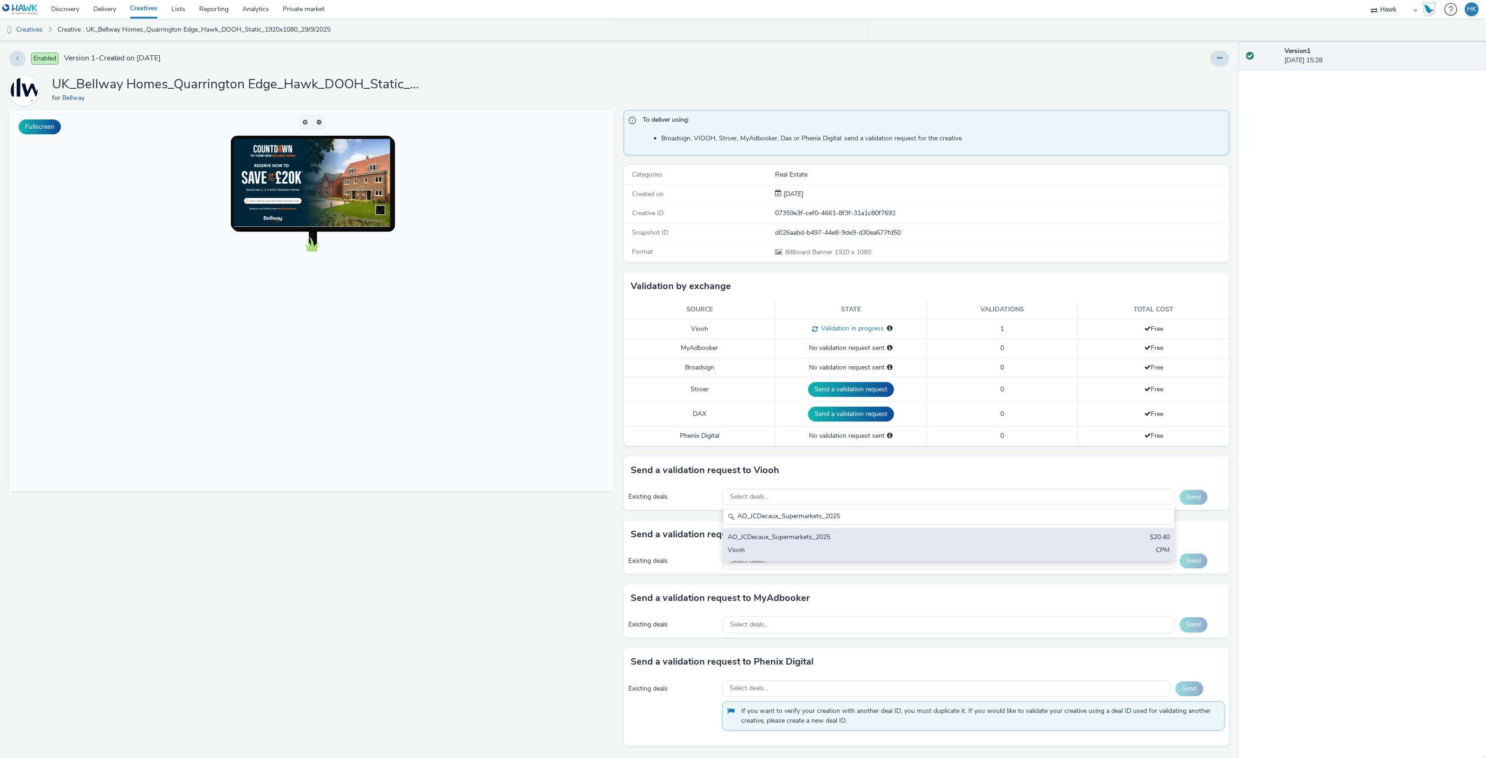
type input "AO_JCDecaux_Supermarkets_2025"
click at [835, 548] on div "Viooh" at bounding box center [874, 550] width 293 height 11
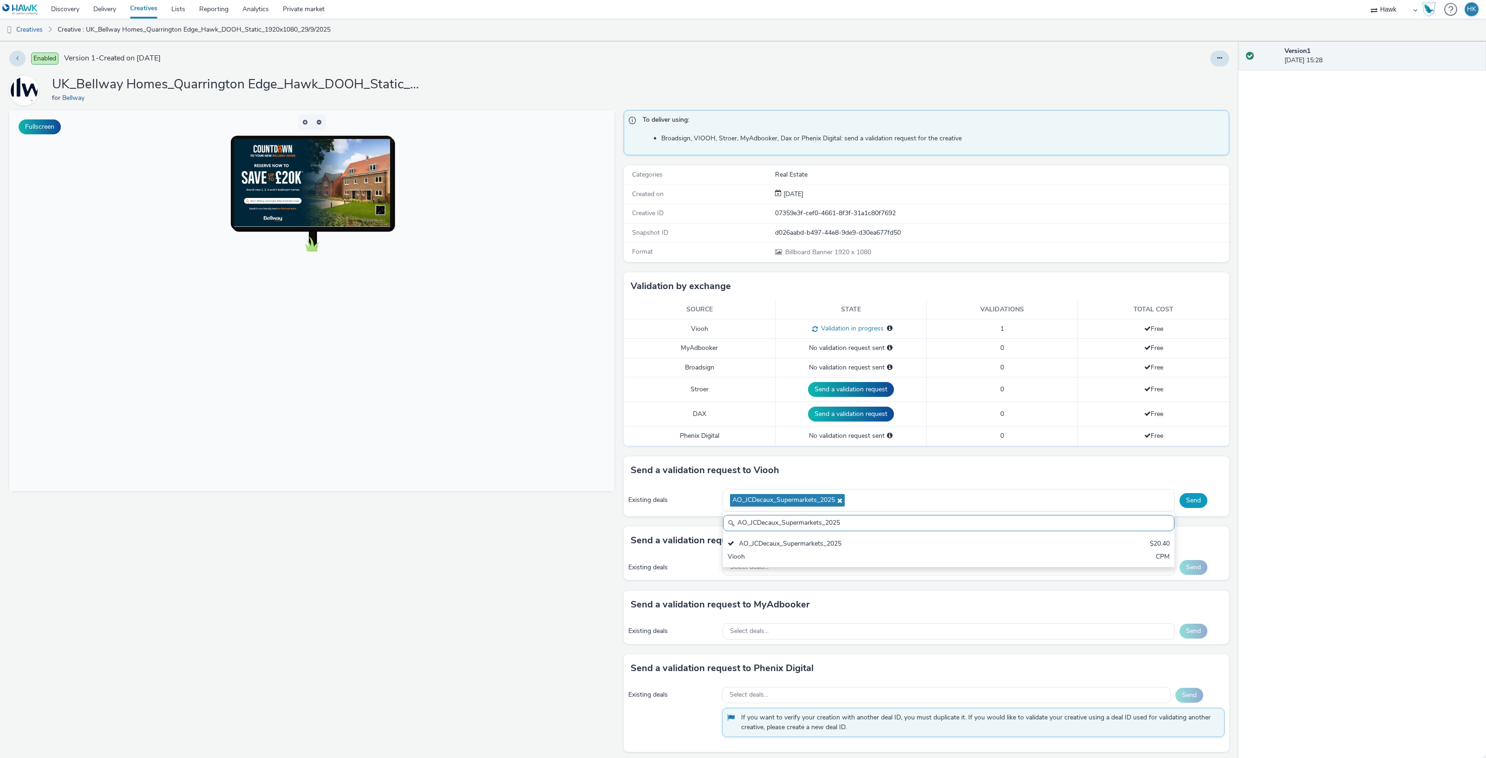
click at [1194, 506] on button "Send" at bounding box center [1194, 500] width 28 height 15
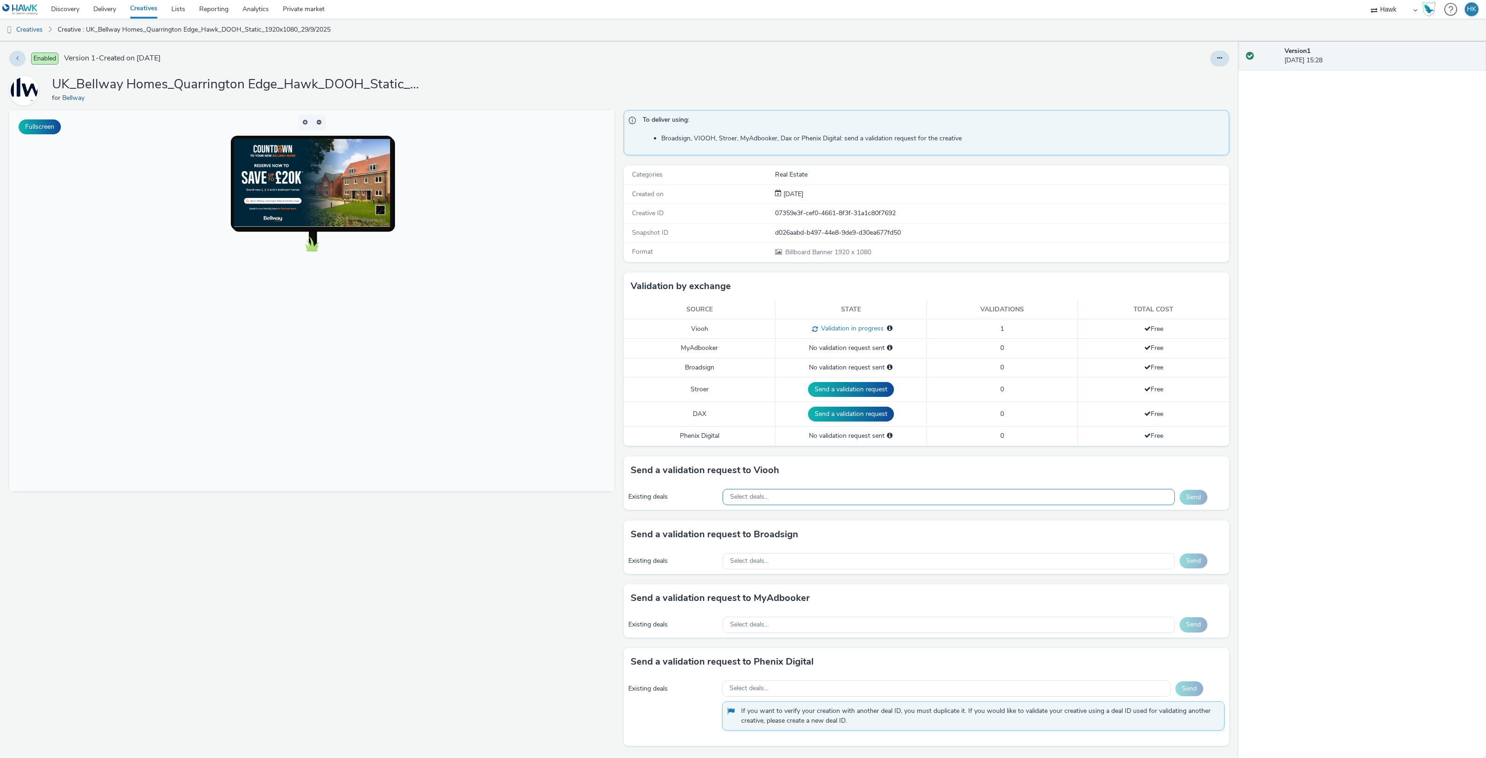
click at [783, 500] on div "Select deals..." at bounding box center [949, 497] width 452 height 16
type input "AO_Atmosphere TV_All Frames"
drag, startPoint x: 783, startPoint y: 500, endPoint x: 800, endPoint y: 549, distance: 51.9
click at [800, 549] on div "To deliver using: Broadsign, VIOOH, Stroer, MyAdbooker, Dax or Phenix Digital: …" at bounding box center [924, 434] width 610 height 648
click at [800, 551] on div "Existing deals Select deals... Send" at bounding box center [926, 561] width 605 height 26
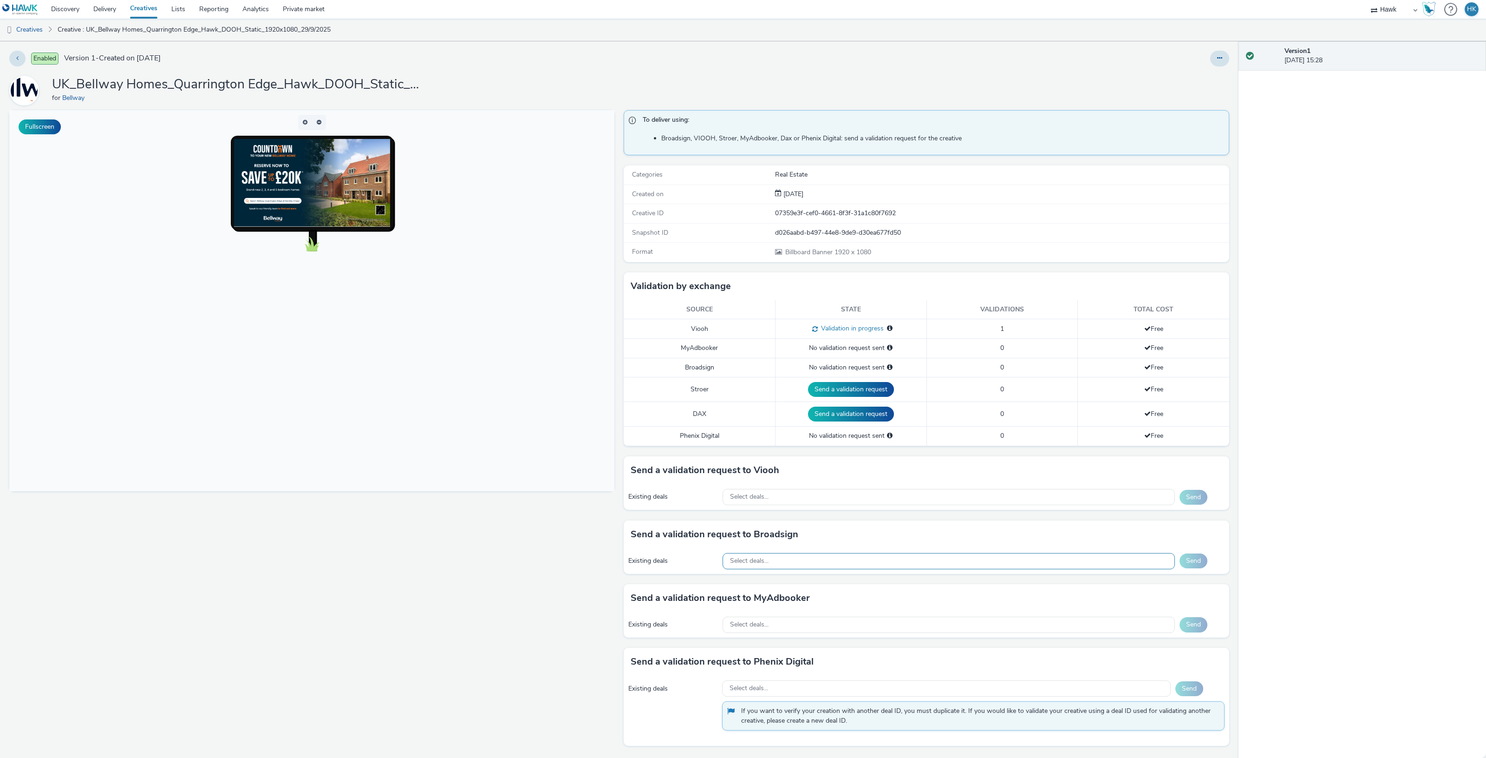
click at [800, 558] on div "Select deals..." at bounding box center [949, 561] width 452 height 16
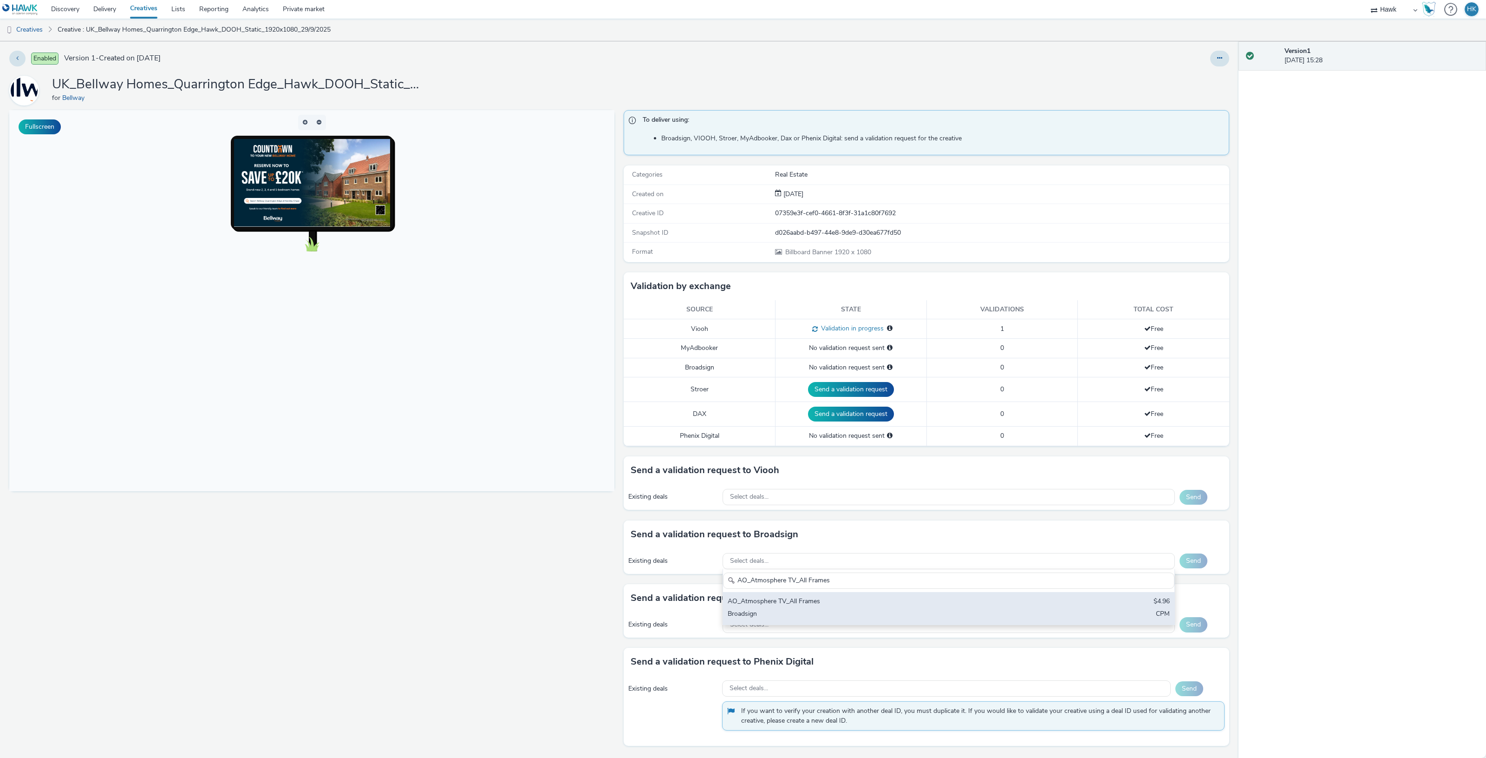
type input "AO_Atmosphere TV_All Frames"
click at [812, 604] on div "AO_Atmosphere TV_All Frames" at bounding box center [874, 601] width 293 height 11
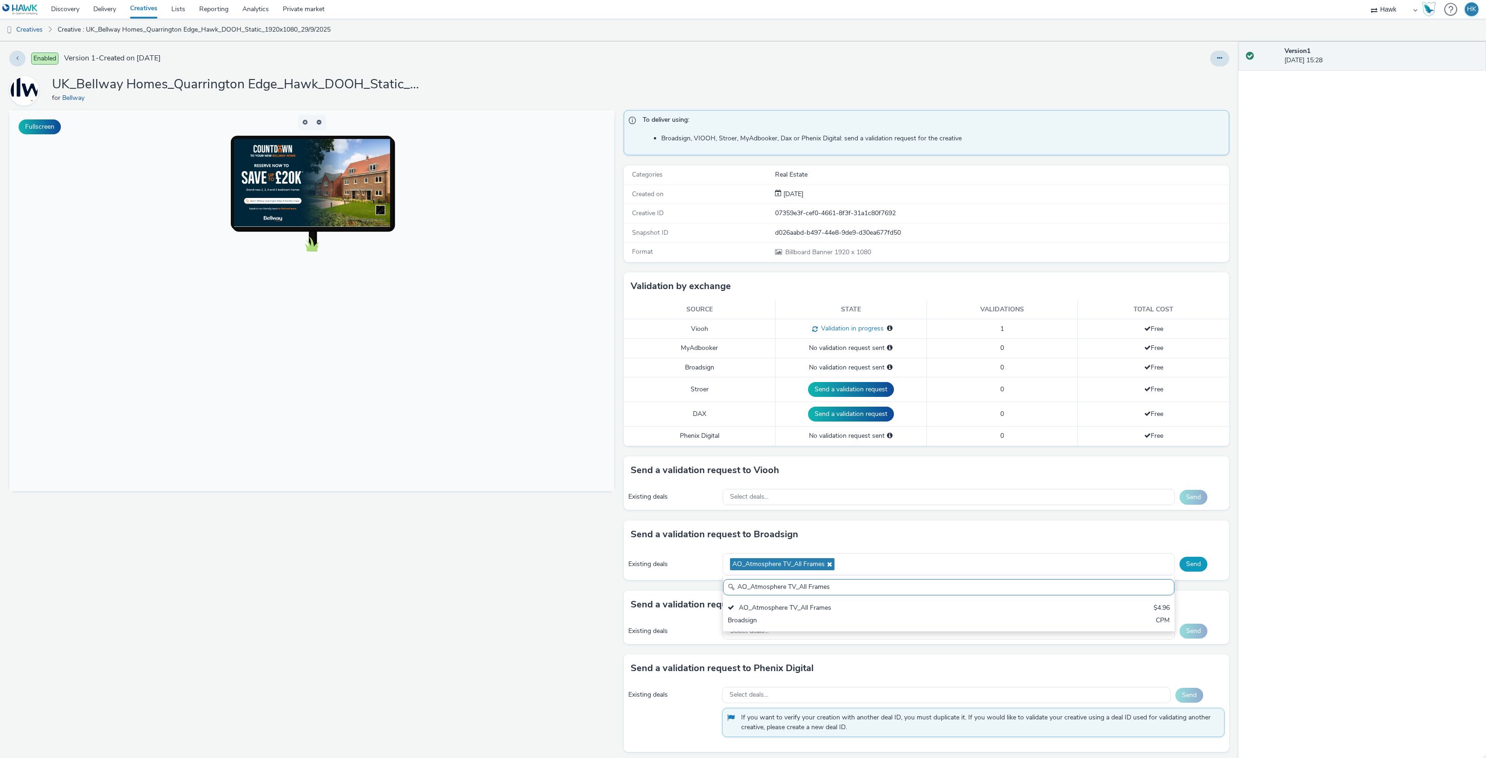
click at [1183, 570] on button "Send" at bounding box center [1194, 563] width 28 height 15
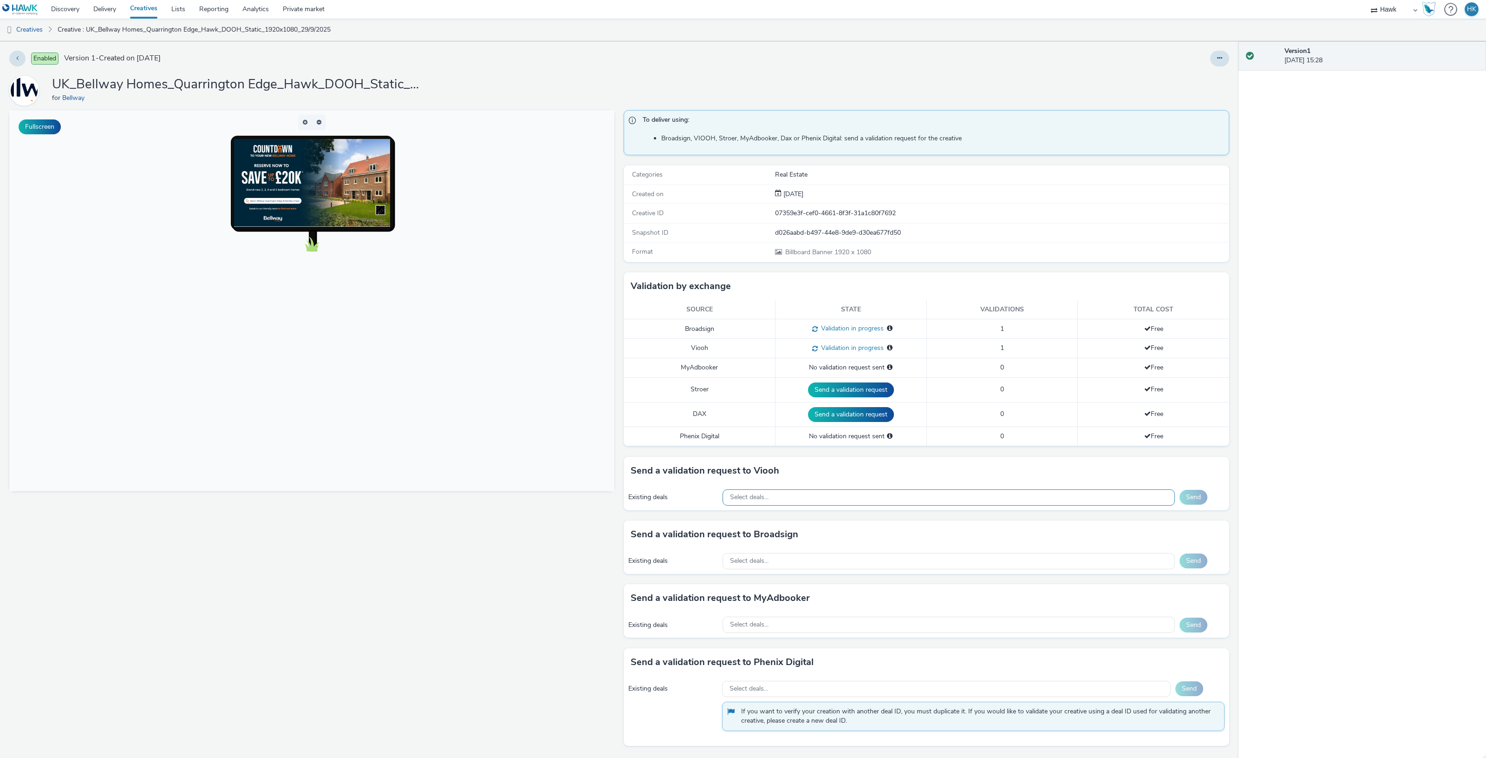
click at [754, 500] on span "Select deals..." at bounding box center [749, 497] width 39 height 8
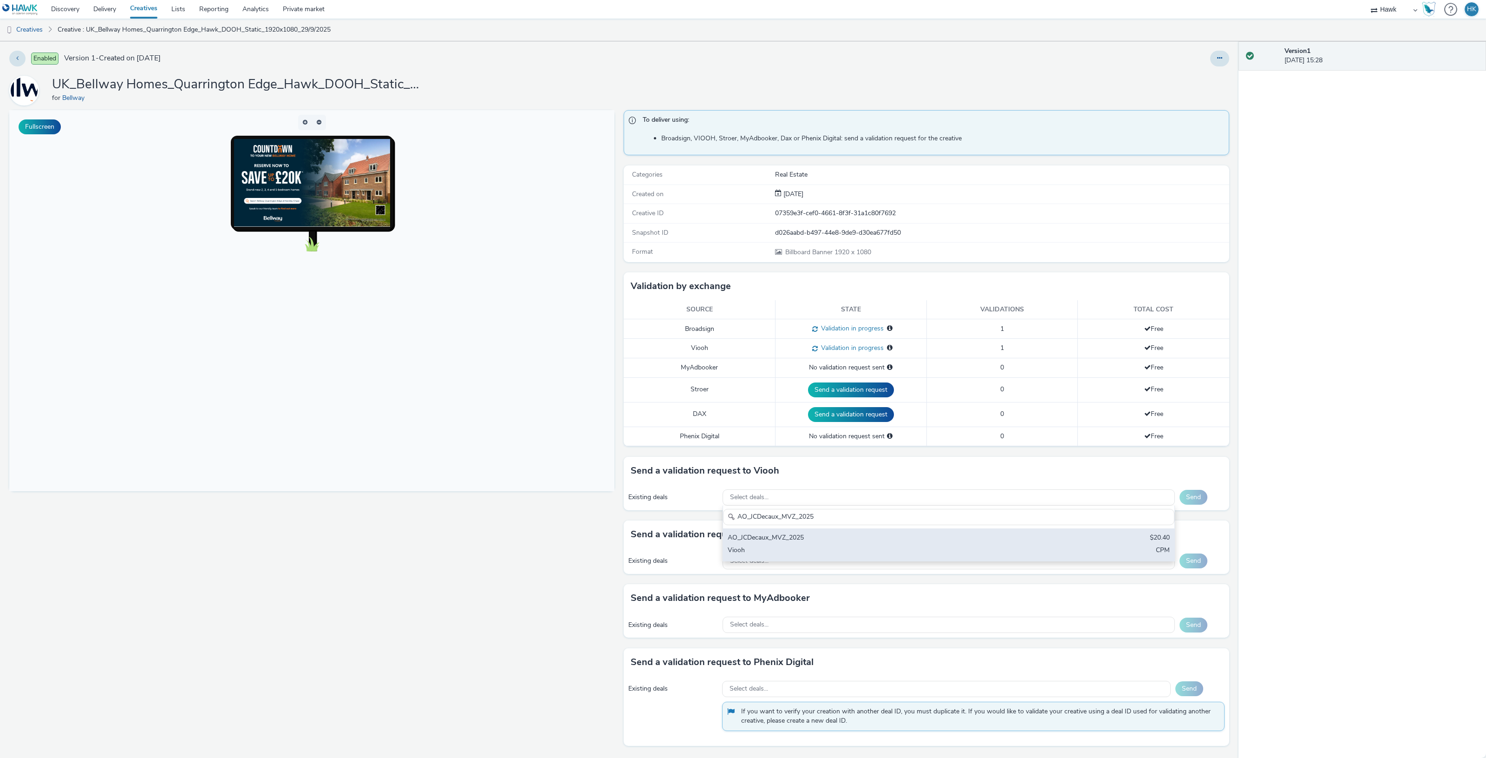
type input "AO_JCDecaux_MVZ_2025"
click at [812, 532] on div "AO_JCDecaux_MVZ_2025 $20.40 Viooh CPM" at bounding box center [949, 544] width 452 height 33
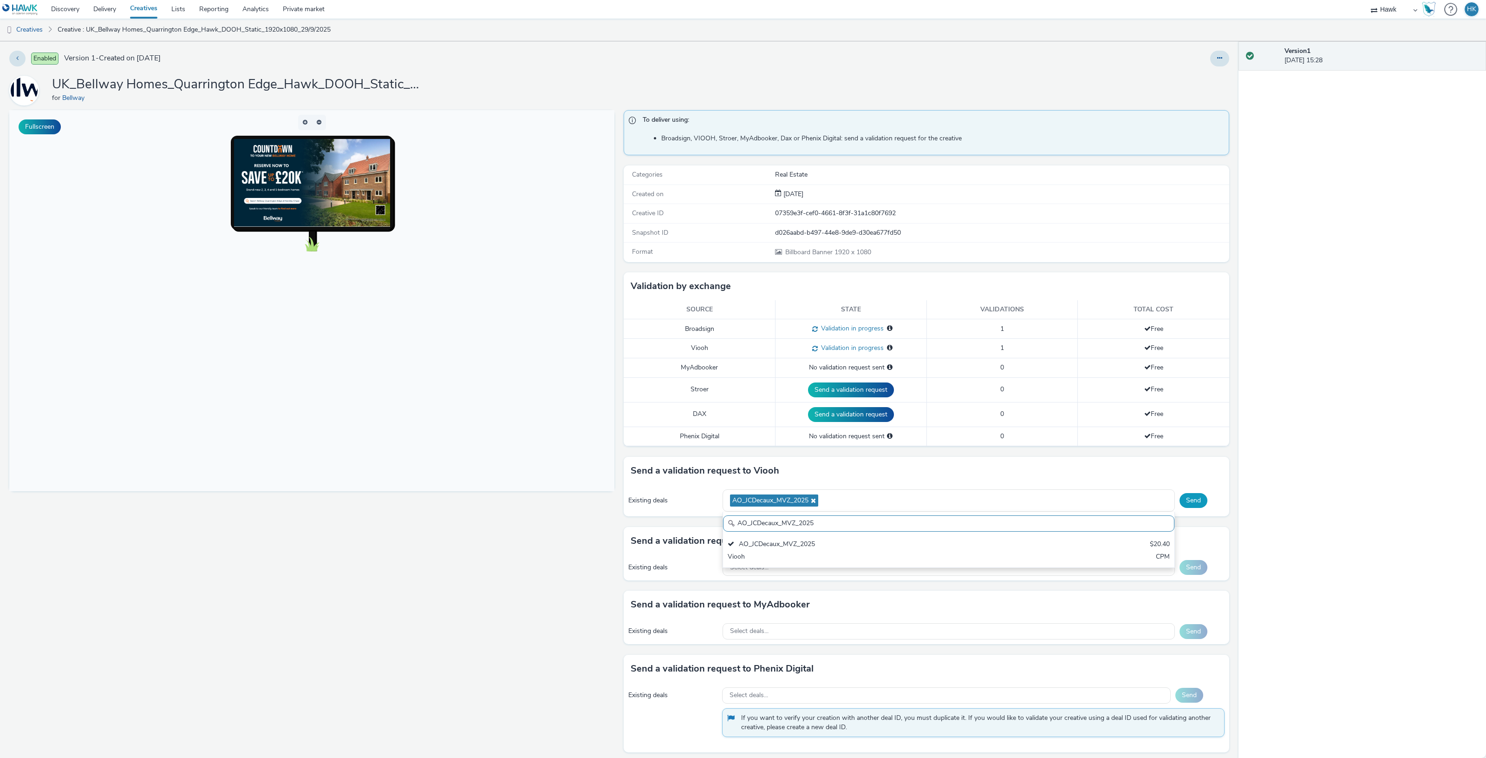
click at [1180, 501] on button "Send" at bounding box center [1194, 500] width 28 height 15
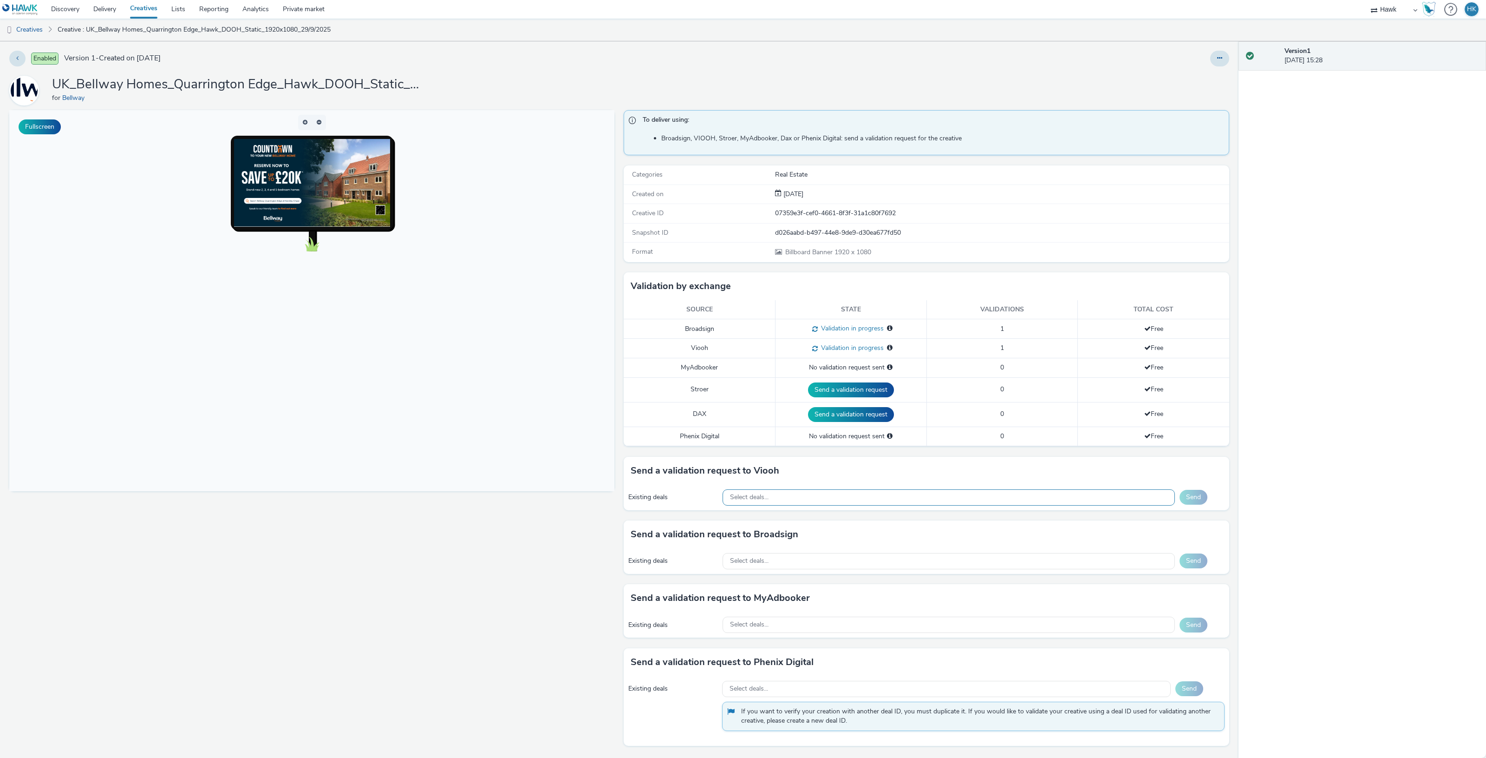
click at [818, 504] on div "Select deals..." at bounding box center [949, 497] width 452 height 16
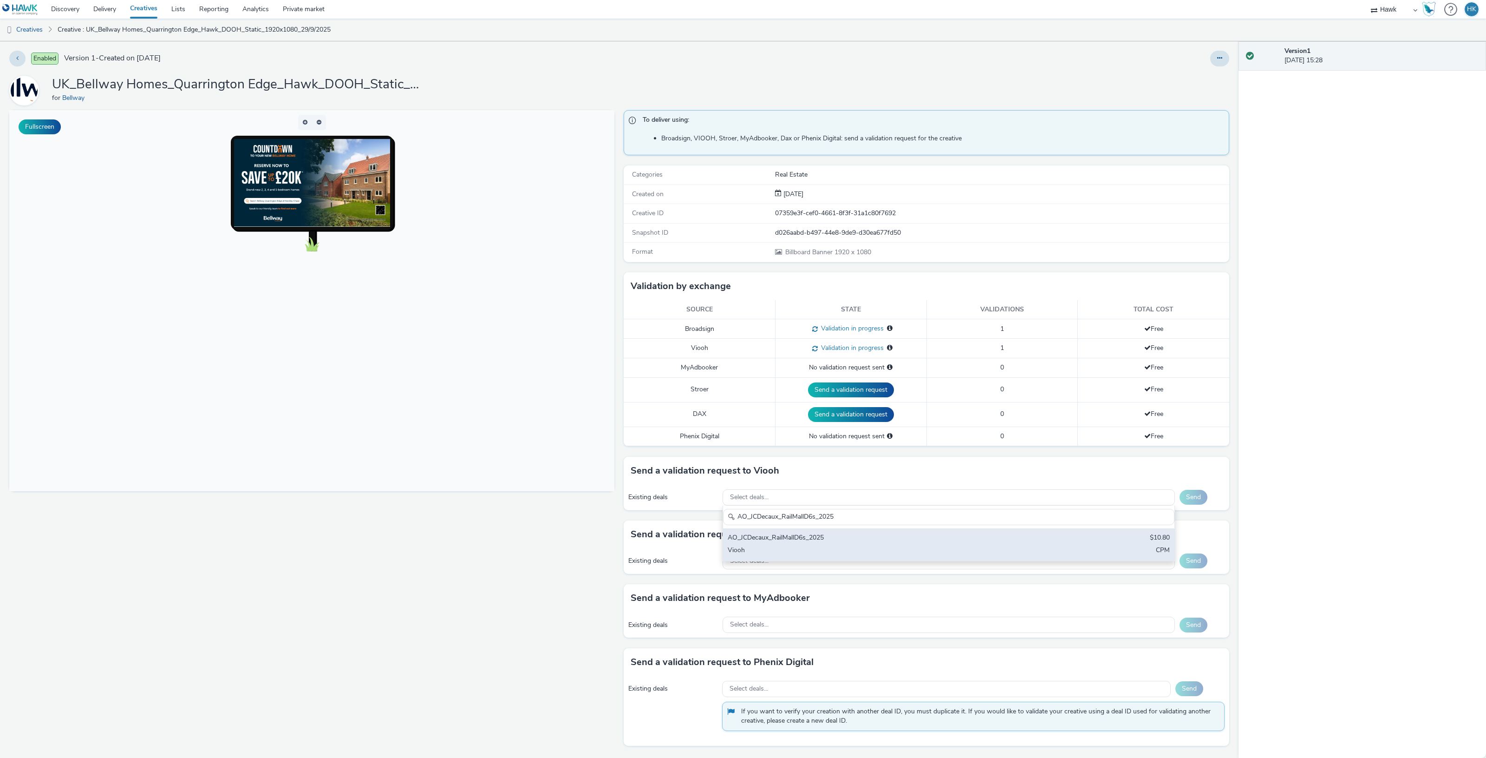
type input "AO_JCDecaux_RailMallD6s_2025"
click at [831, 550] on div "Viooh" at bounding box center [874, 550] width 293 height 11
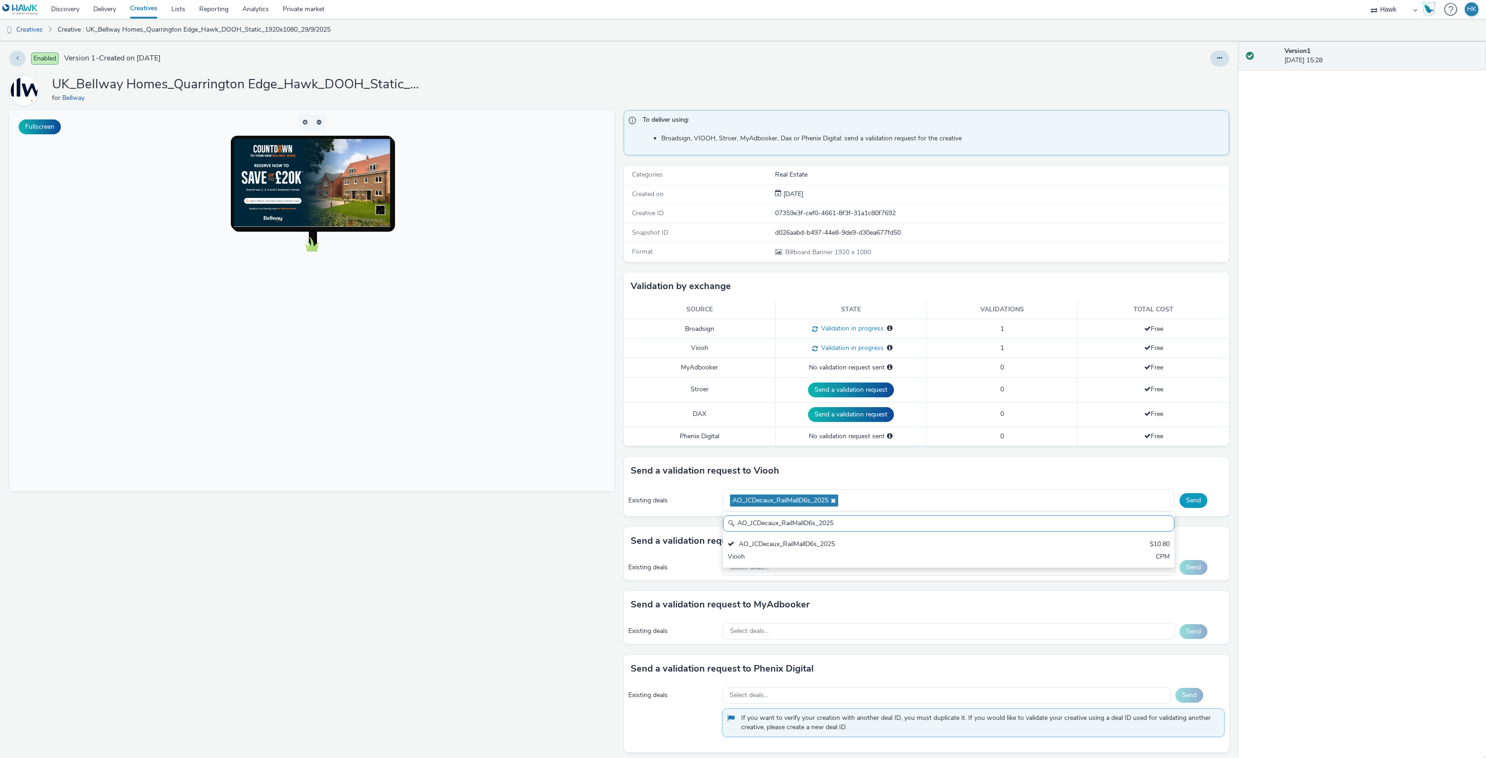
click at [1180, 500] on button "Send" at bounding box center [1194, 500] width 28 height 15
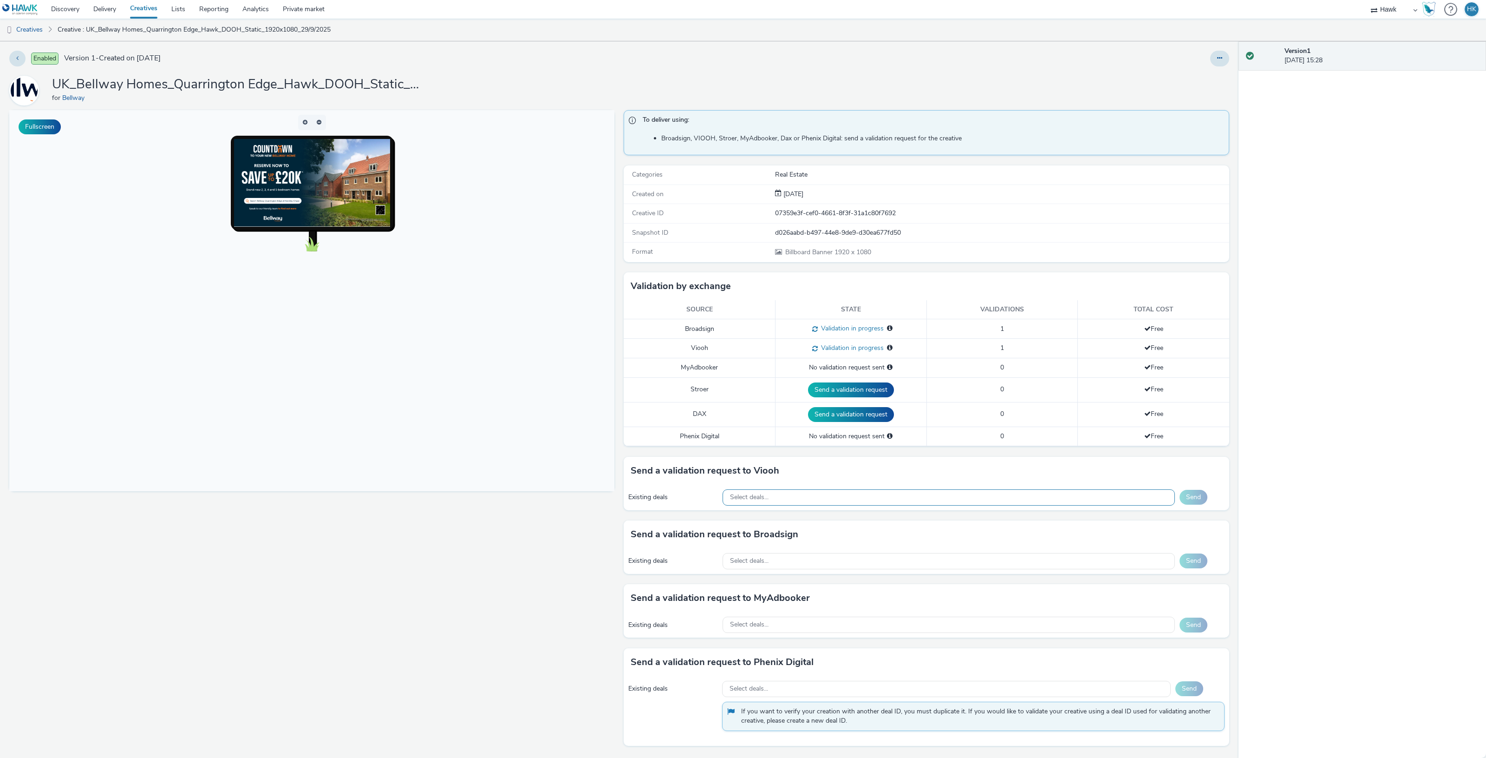
click at [748, 496] on div "Select deals..." at bounding box center [949, 497] width 452 height 16
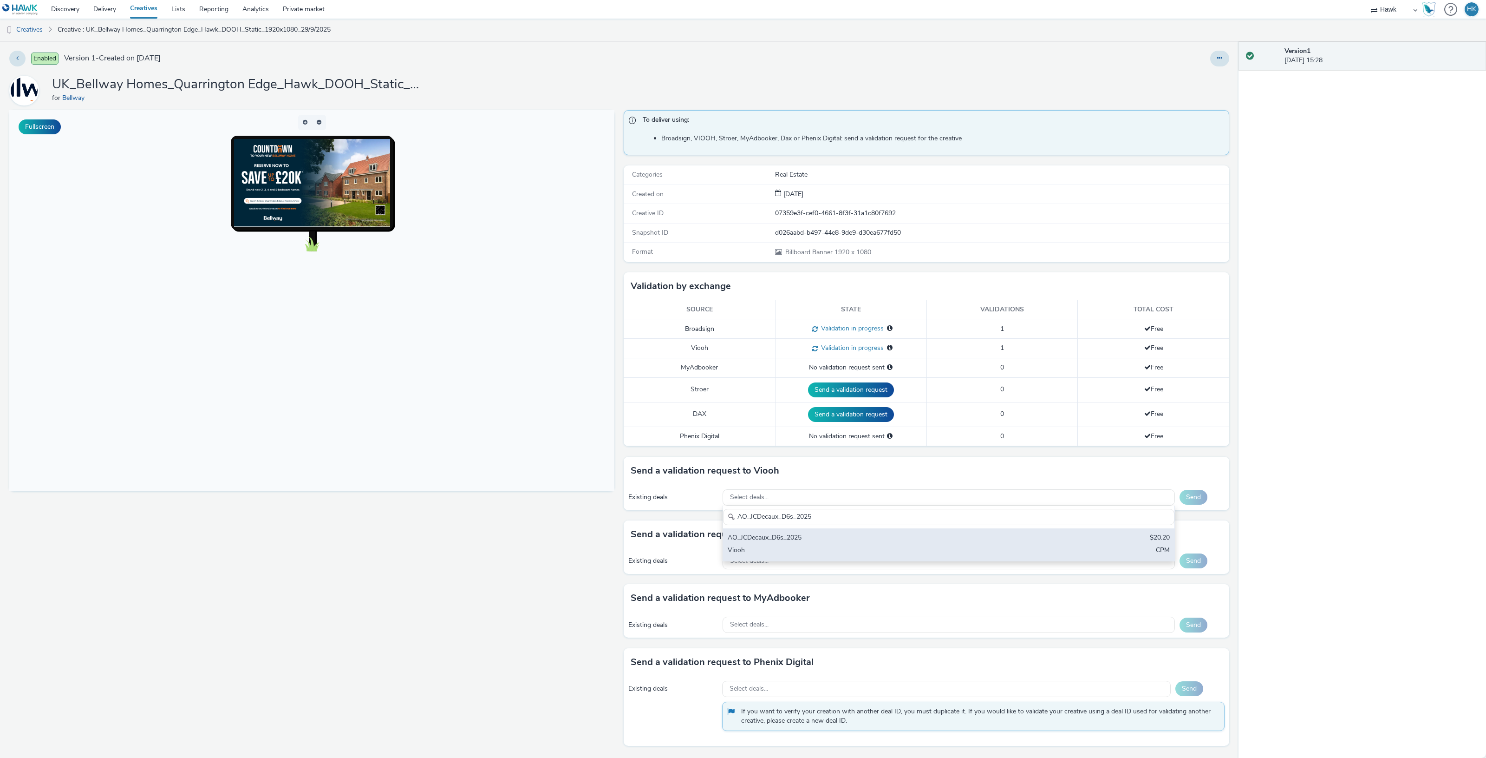
type input "AO_JCDecaux_D6s_2025"
click at [808, 549] on div "Viooh" at bounding box center [874, 550] width 293 height 11
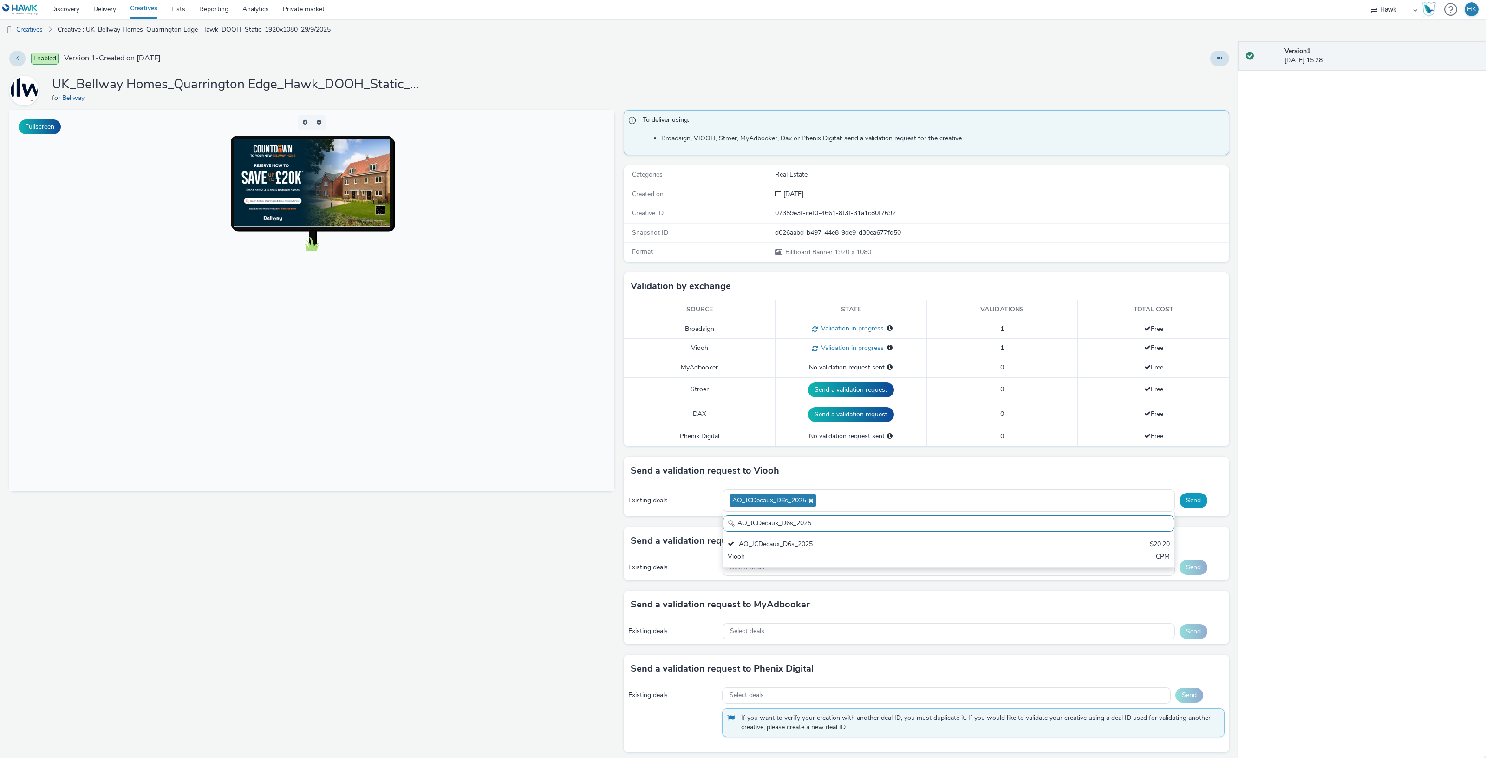
click at [1187, 502] on button "Send" at bounding box center [1194, 500] width 28 height 15
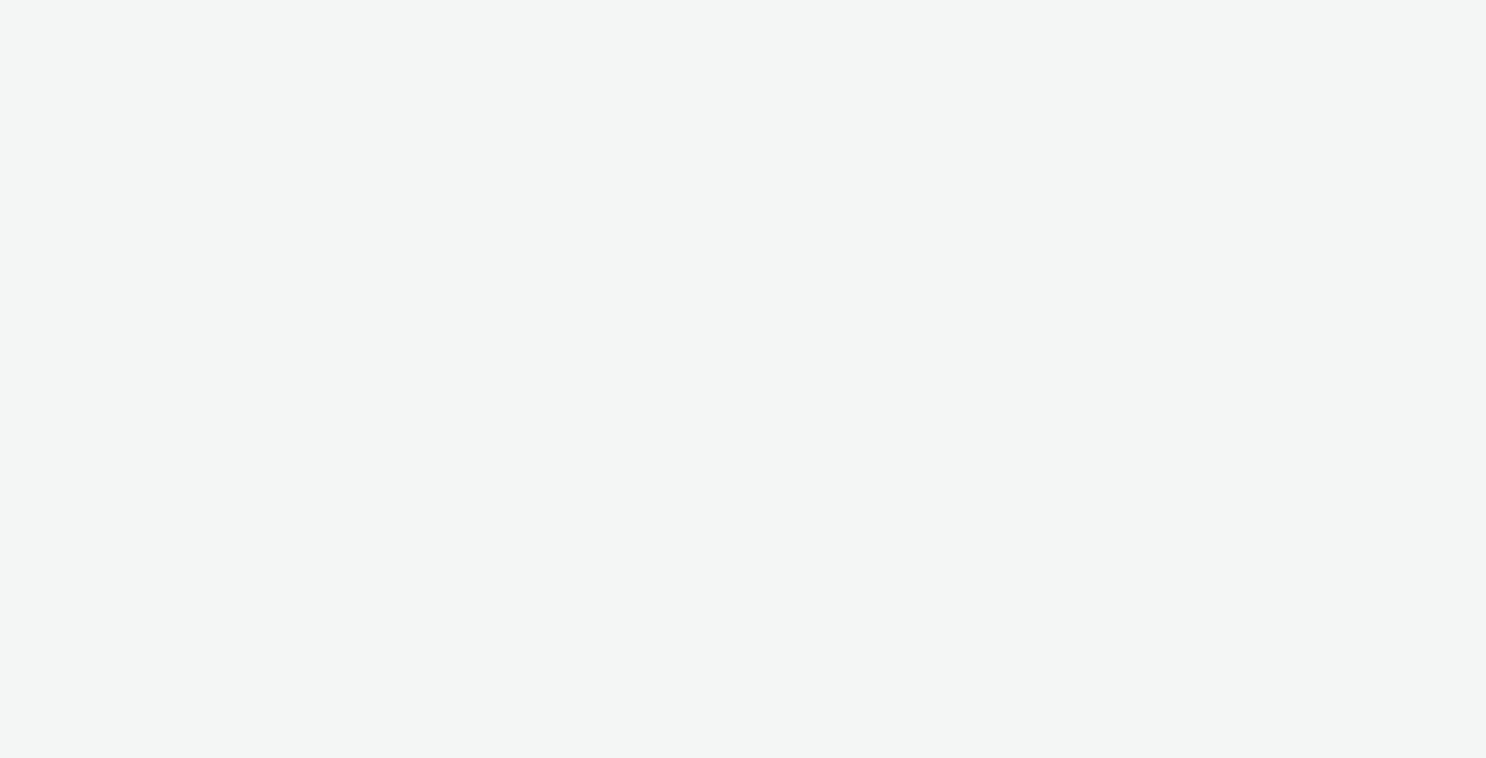
select select "11a7df10-284f-415c-b52a-427acf4c31ae"
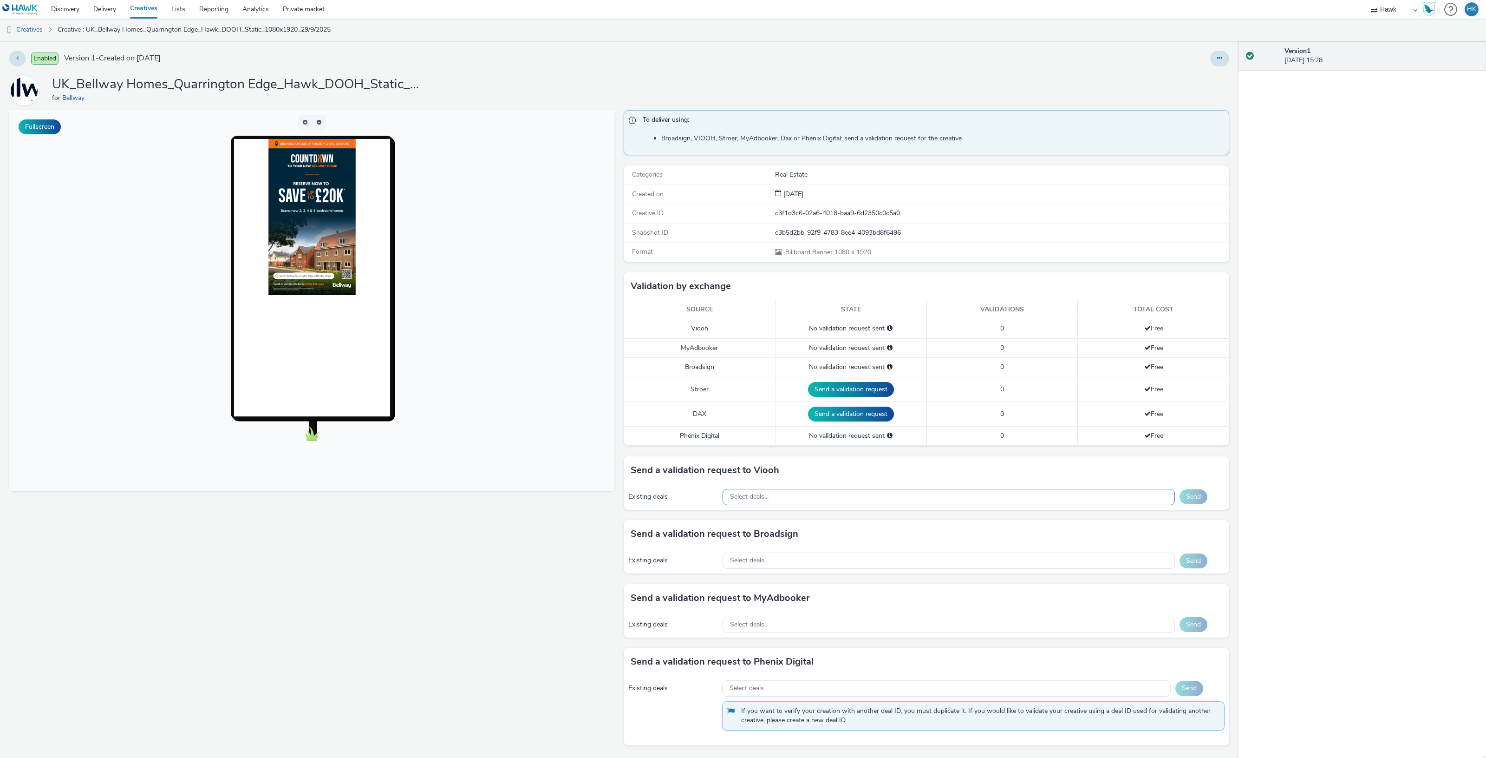
click at [780, 497] on div "Select deals..." at bounding box center [949, 497] width 452 height 16
paste input "AO_JCDecaux_RailTVZ_Specials_2025"
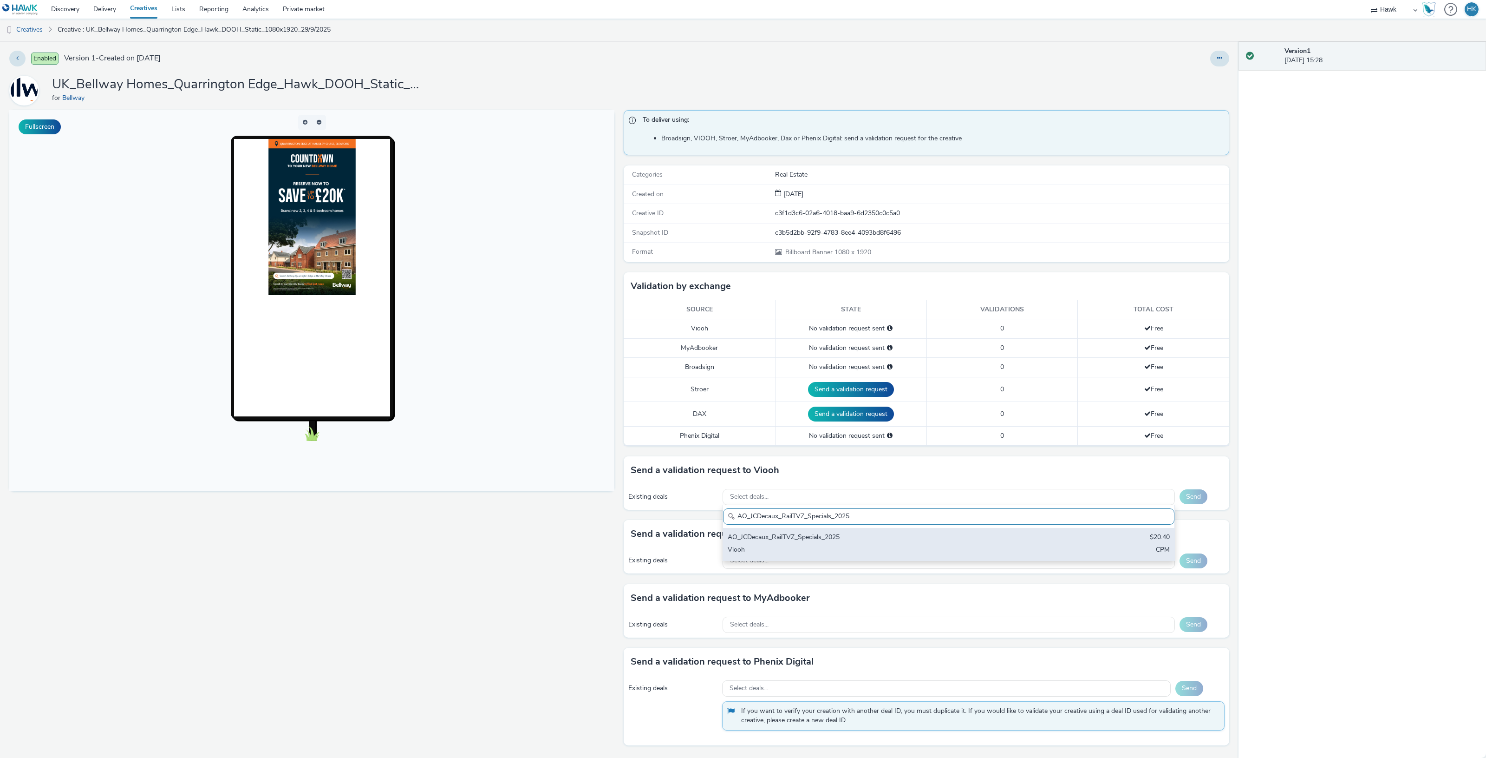
type input "AO_JCDecaux_RailTVZ_Specials_2025"
click at [798, 550] on div "Viooh" at bounding box center [874, 550] width 293 height 11
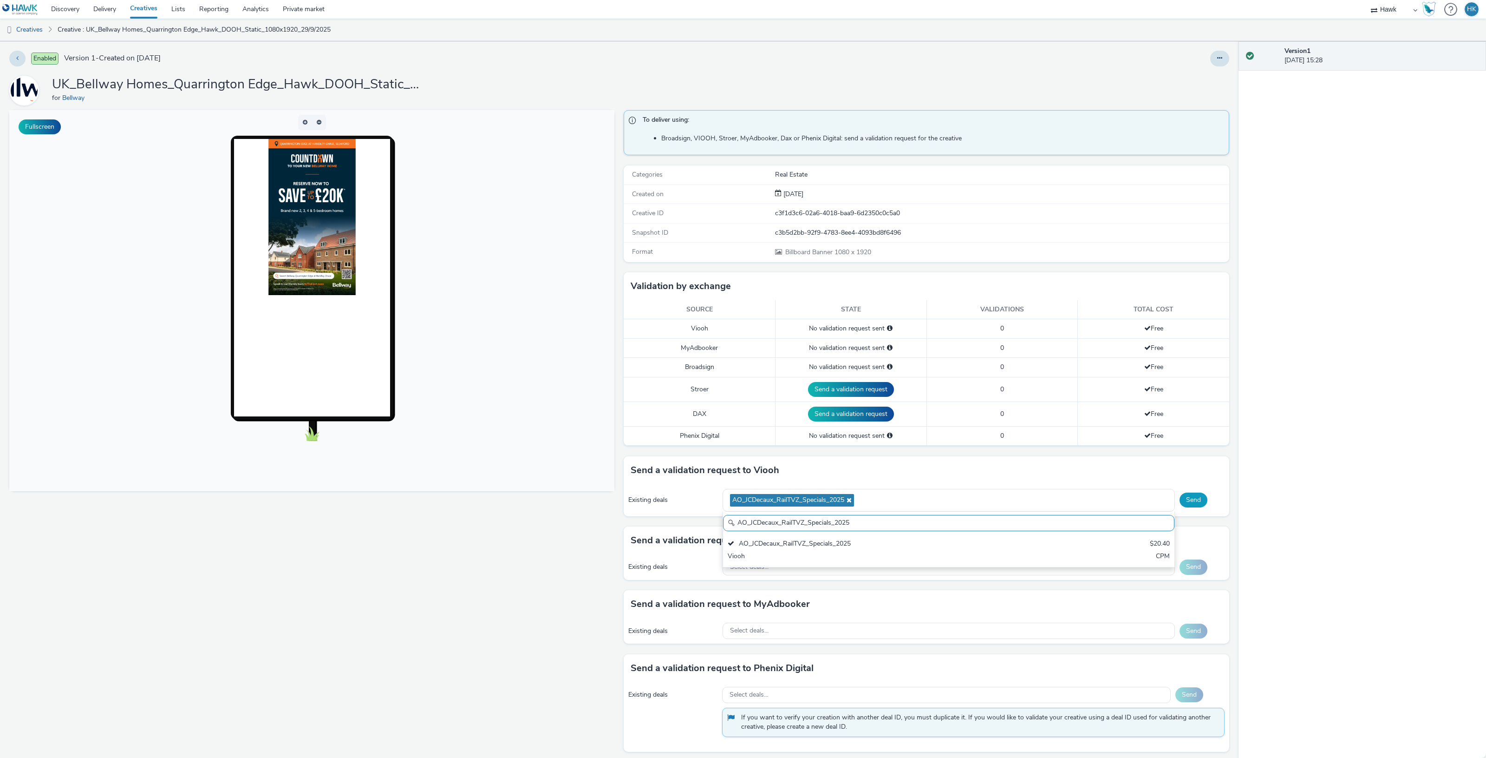
click at [1180, 497] on button "Send" at bounding box center [1194, 499] width 28 height 15
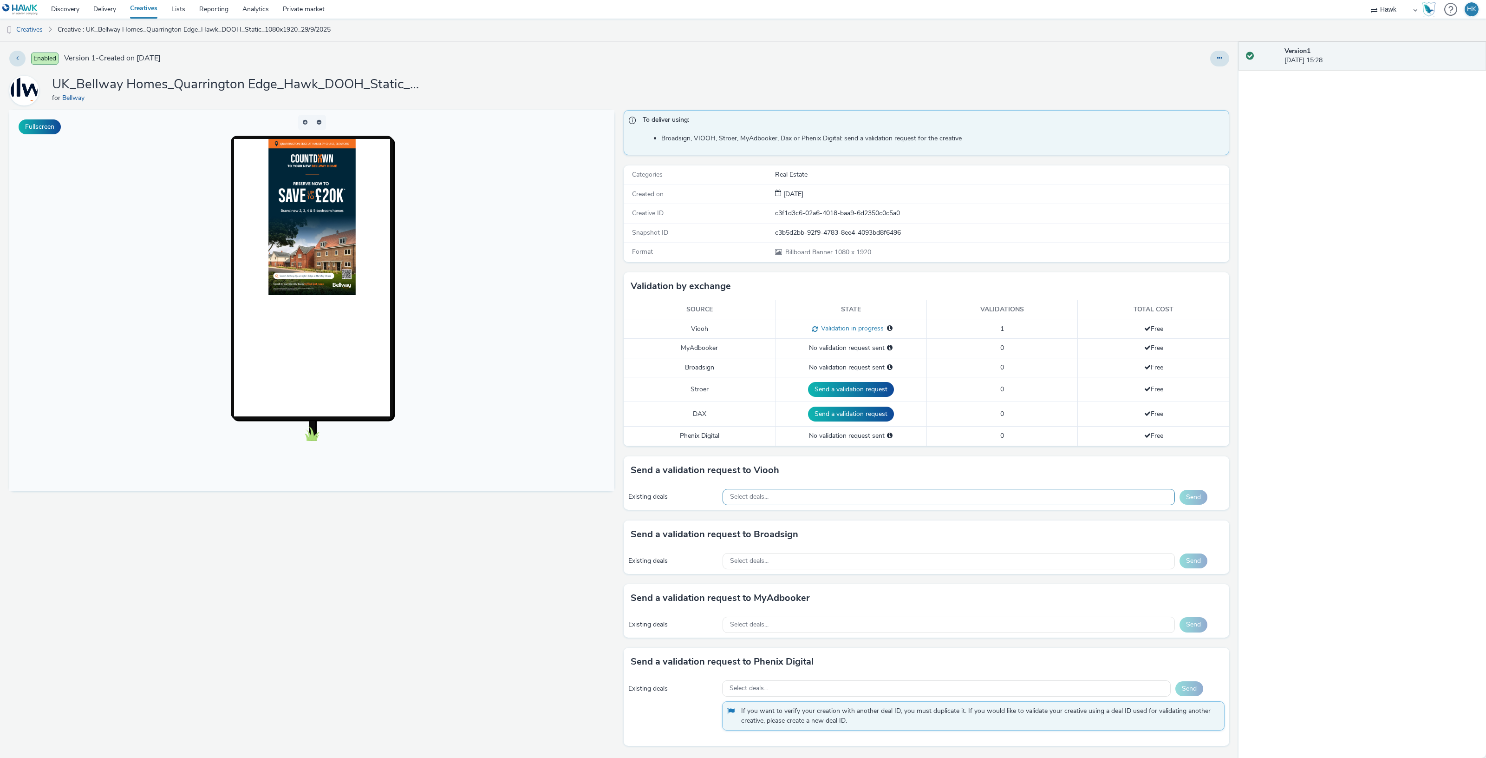
drag, startPoint x: 871, startPoint y: 503, endPoint x: 848, endPoint y: 495, distance: 24.1
click at [848, 495] on div "Existing deals Select deals... Send" at bounding box center [926, 497] width 605 height 26
click at [848, 495] on div "Select deals..." at bounding box center [949, 497] width 452 height 16
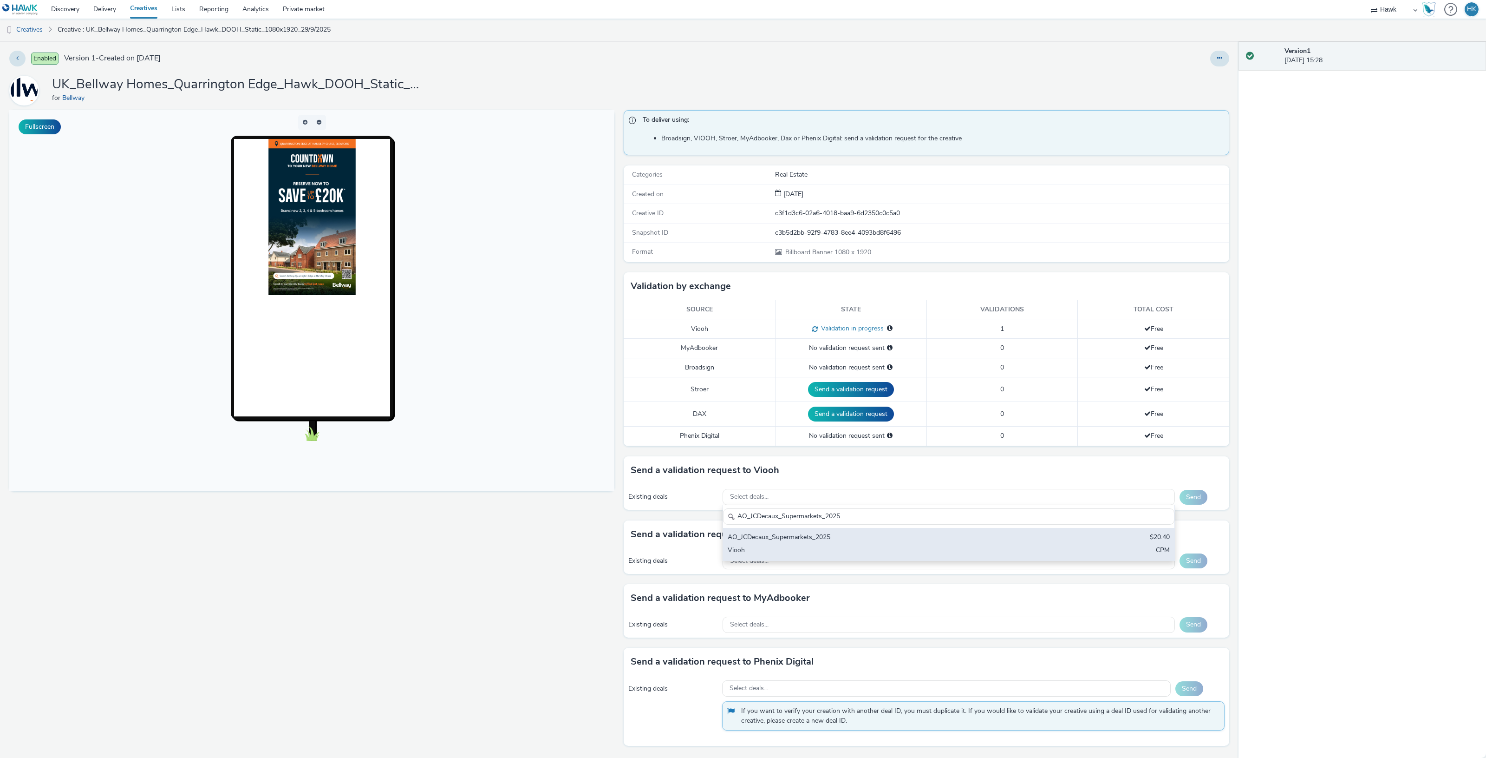
type input "AO_JCDecaux_Supermarkets_2025"
click at [841, 533] on div "AO_JCDecaux_Supermarkets_2025" at bounding box center [874, 537] width 293 height 11
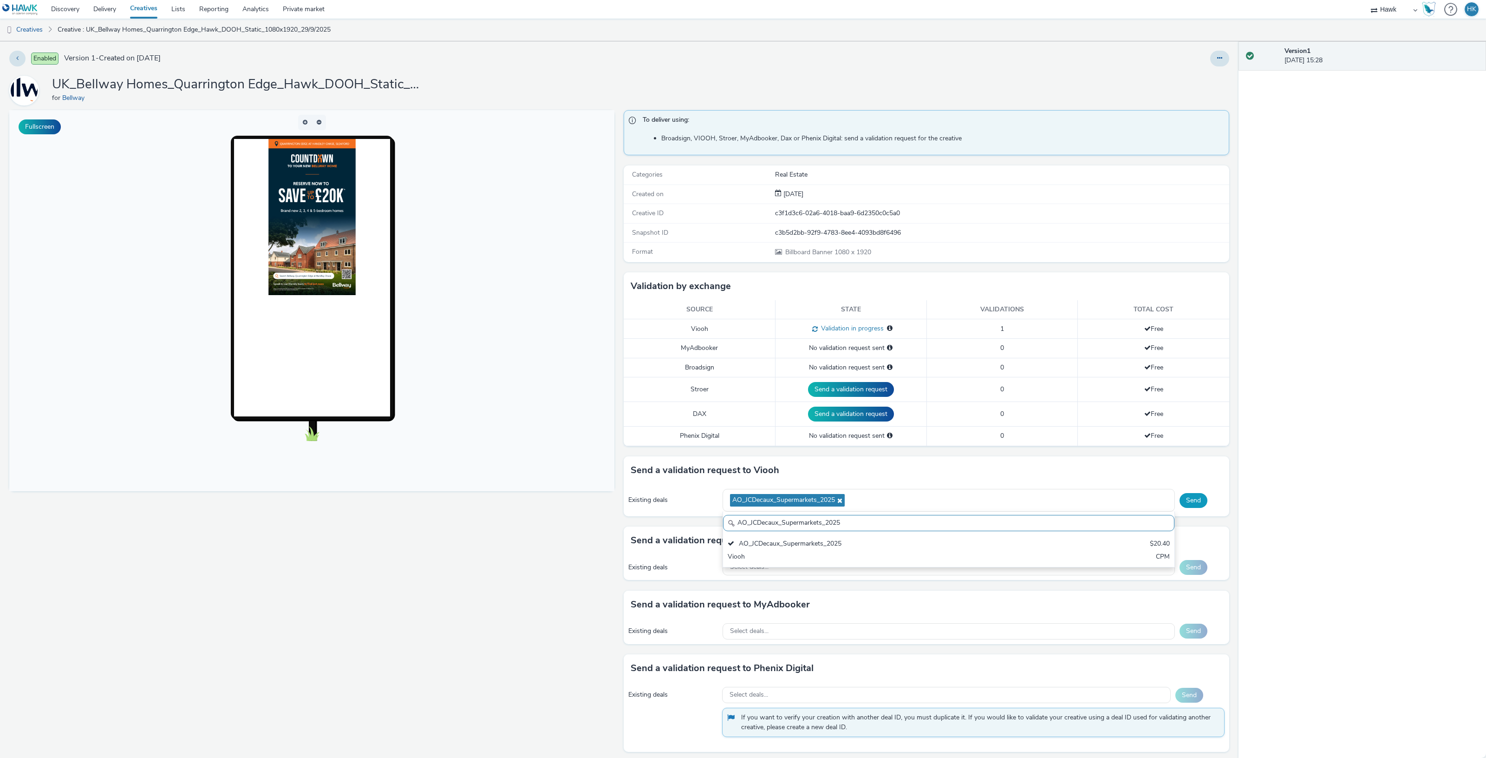
click at [1188, 500] on button "Send" at bounding box center [1194, 500] width 28 height 15
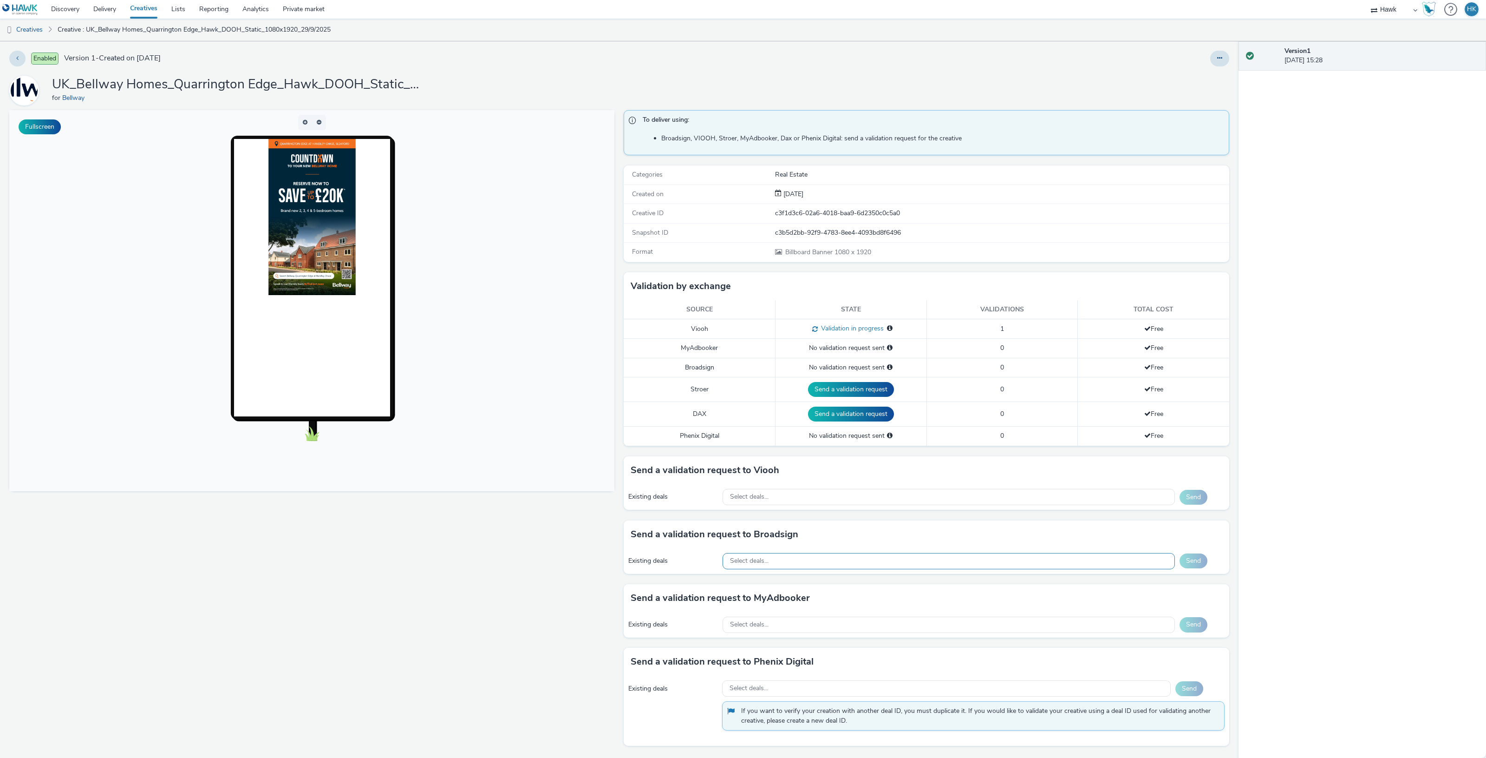
click at [809, 567] on div "Select deals..." at bounding box center [949, 561] width 452 height 16
paste input "AO_Atmosphere TV_All Frames"
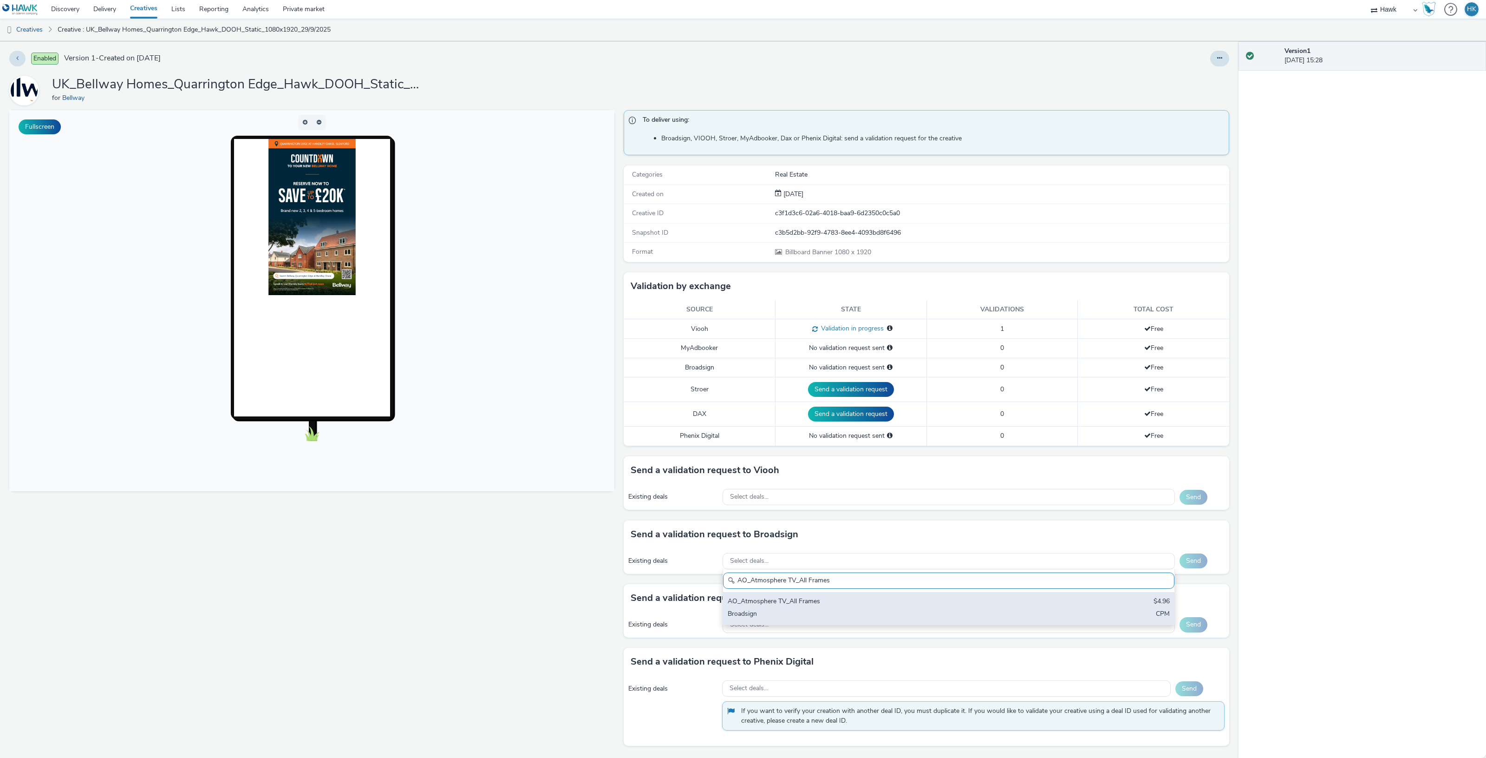
type input "AO_Atmosphere TV_All Frames"
click at [832, 618] on div "Broadsign" at bounding box center [874, 614] width 293 height 11
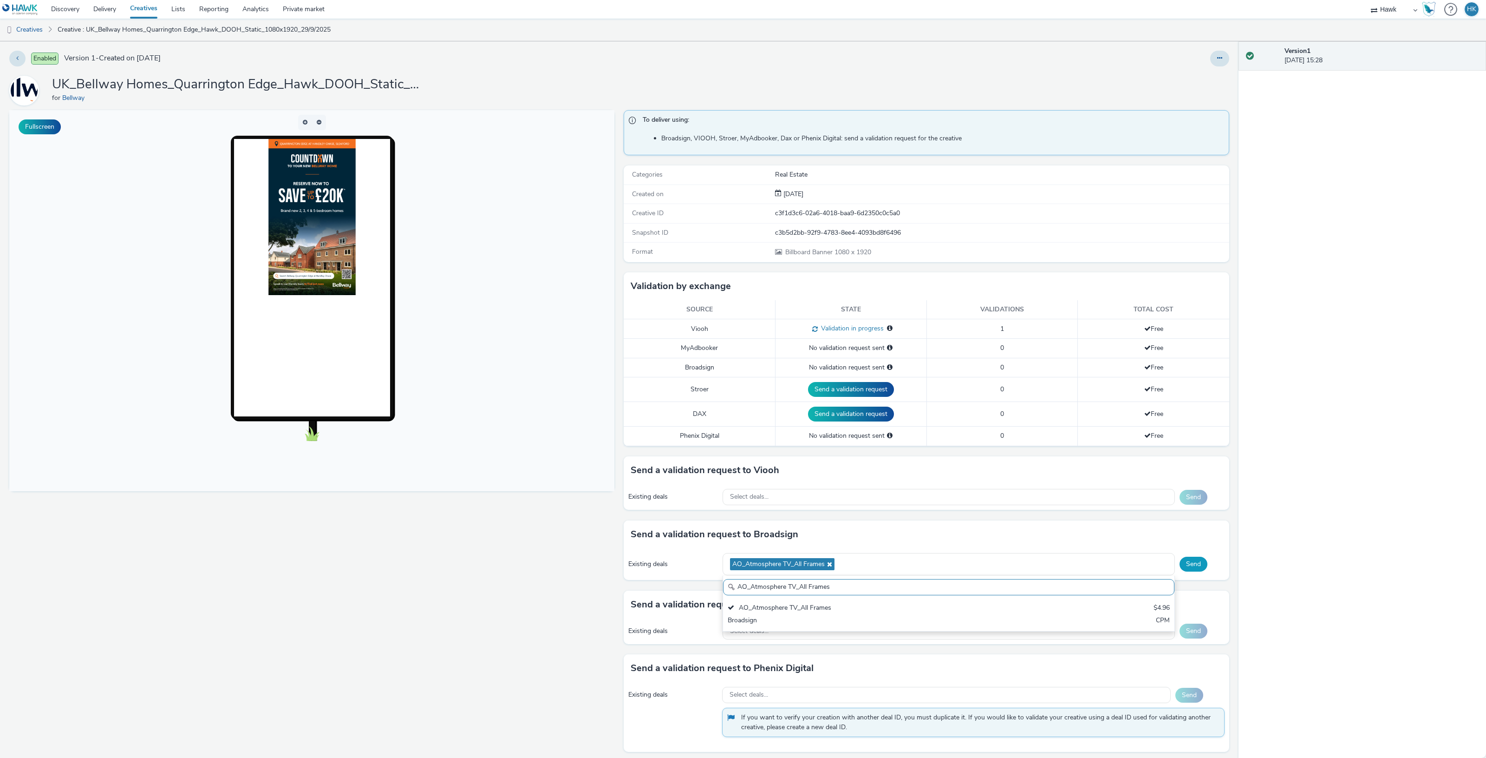
click at [1185, 570] on button "Send" at bounding box center [1194, 563] width 28 height 15
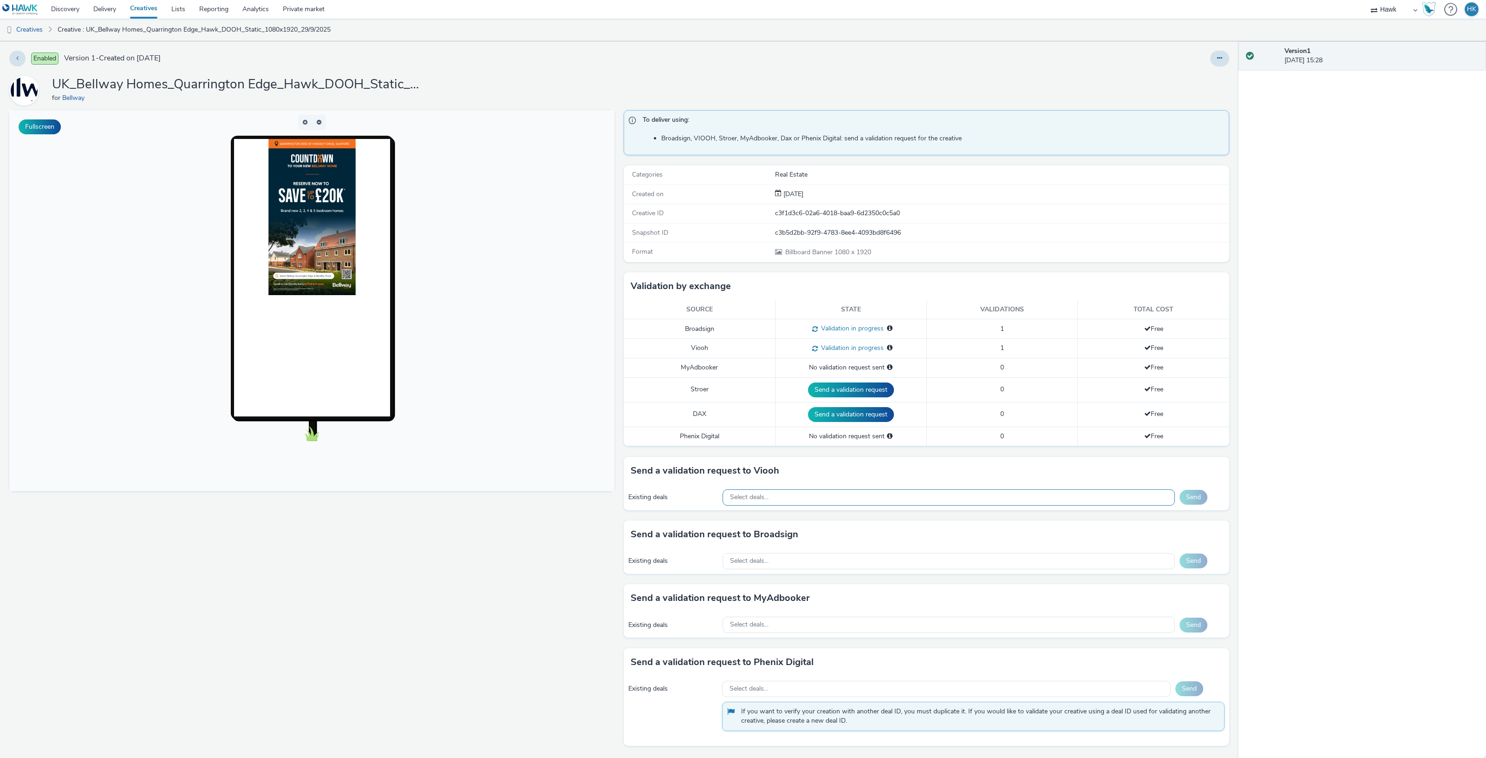
click at [813, 496] on div "Select deals..." at bounding box center [949, 497] width 452 height 16
paste input "AO_JCDecaux_MVZ_2025"
drag, startPoint x: 813, startPoint y: 496, endPoint x: 812, endPoint y: 518, distance: 22.4
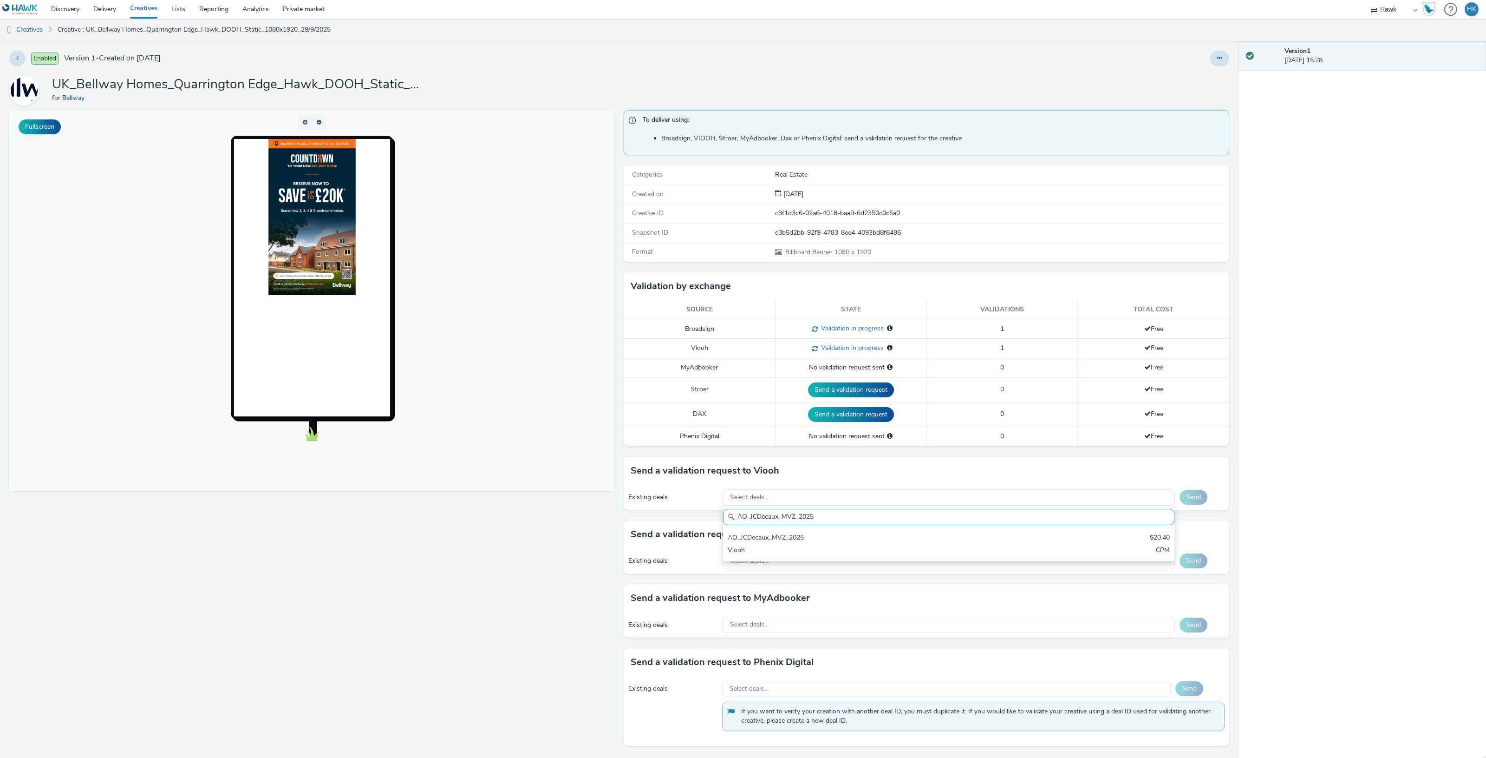
click at [812, 505] on div "Select deals... AO_JCDecaux_MVZ_2025 AO_JCDecaux_MVZ_2025 $20.40 Viooh CPM" at bounding box center [949, 497] width 452 height 16
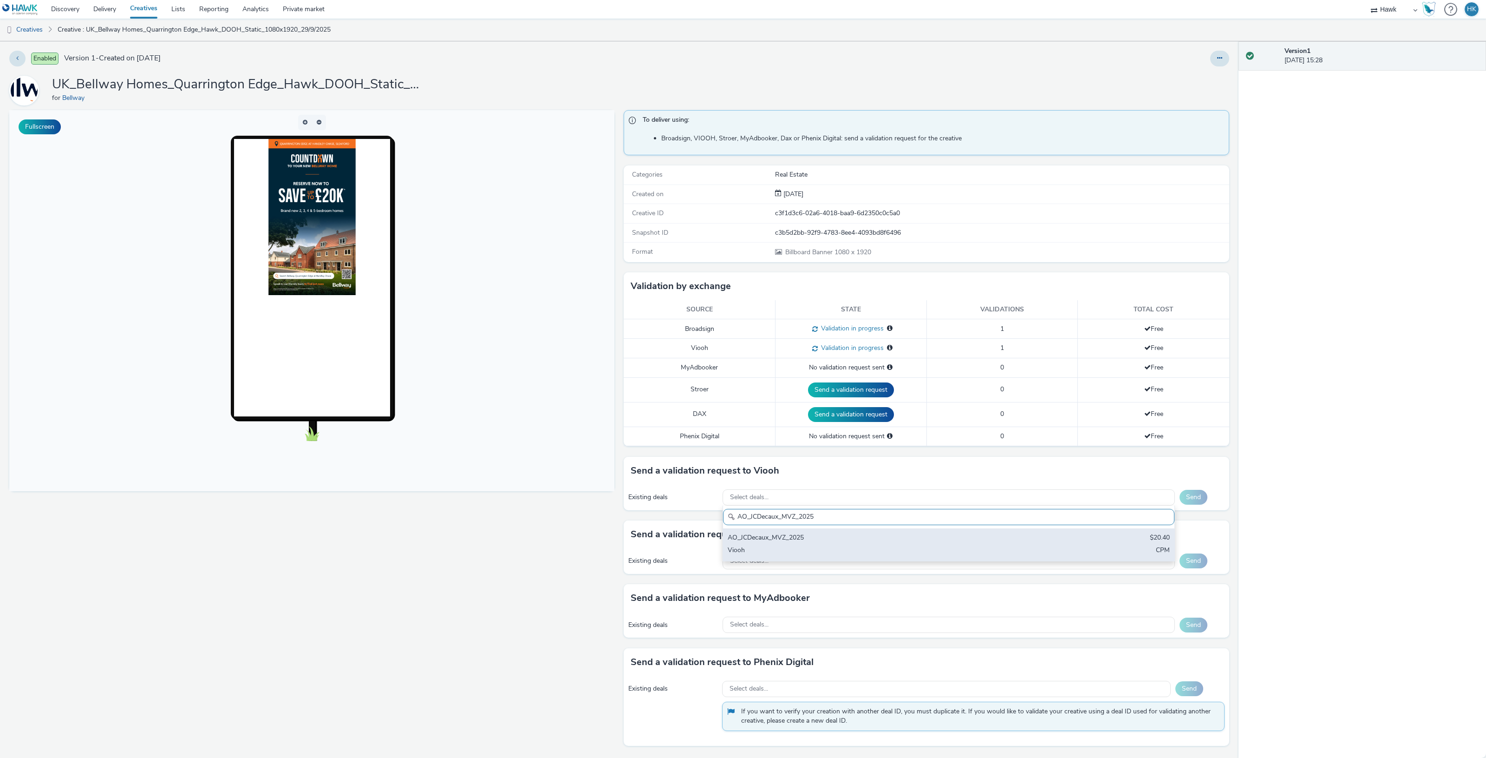
type input "AO_JCDecaux_MVZ_2025"
click at [813, 538] on div "AO_JCDecaux_MVZ_2025" at bounding box center [874, 538] width 293 height 11
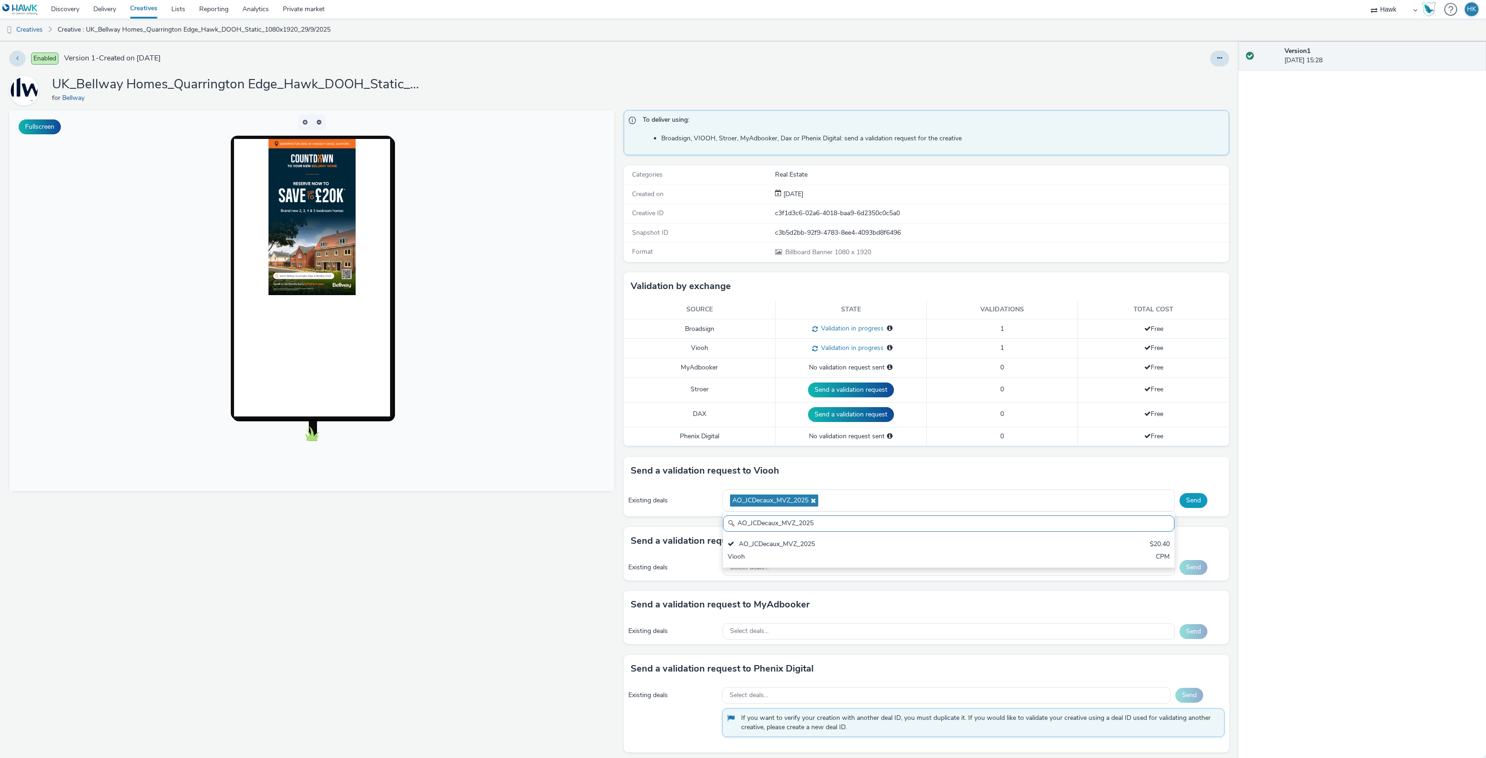
click at [1187, 500] on button "Send" at bounding box center [1194, 500] width 28 height 15
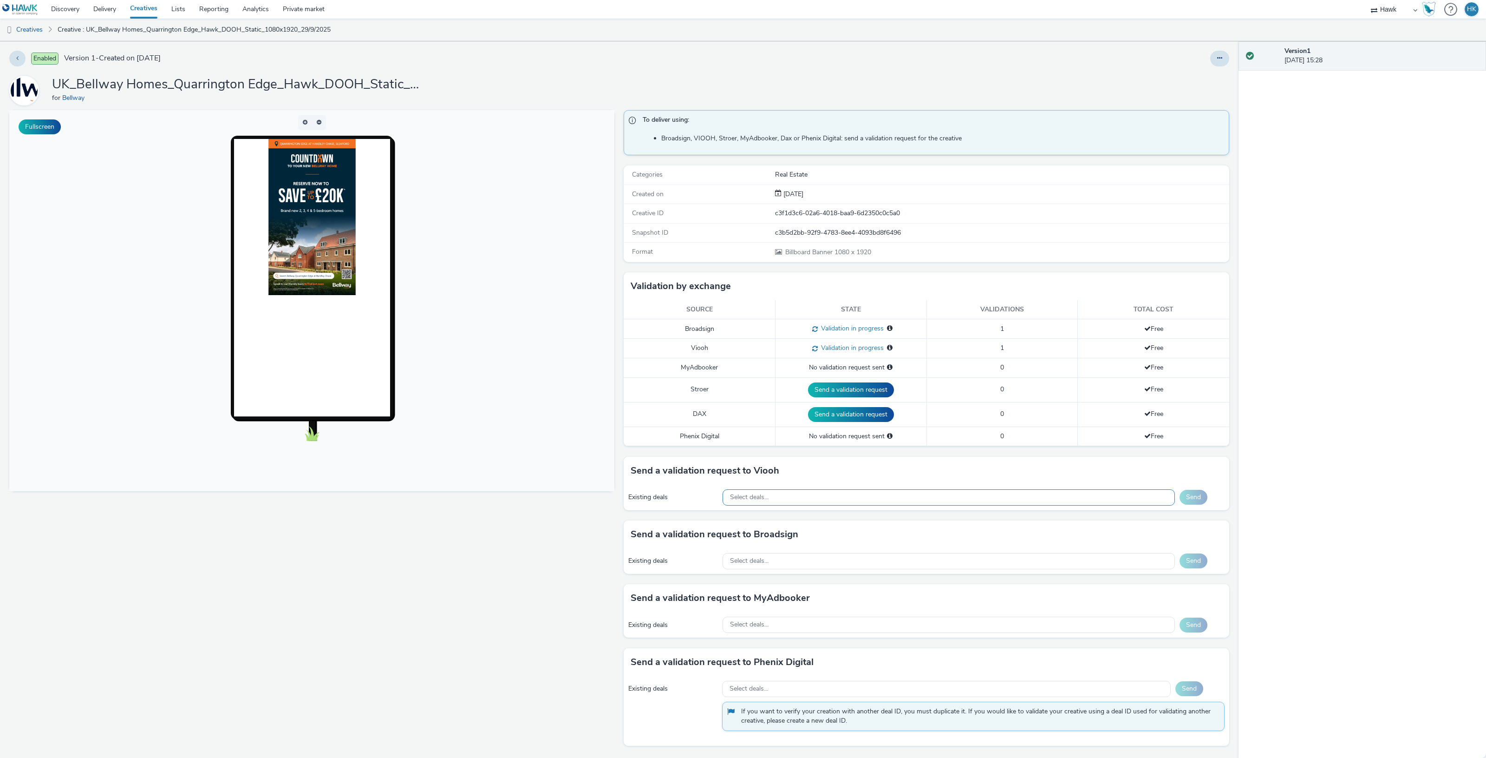
click at [798, 503] on div "Select deals..." at bounding box center [949, 497] width 452 height 16
paste input "AO_JCDecaux_RailMallD6s_2025"
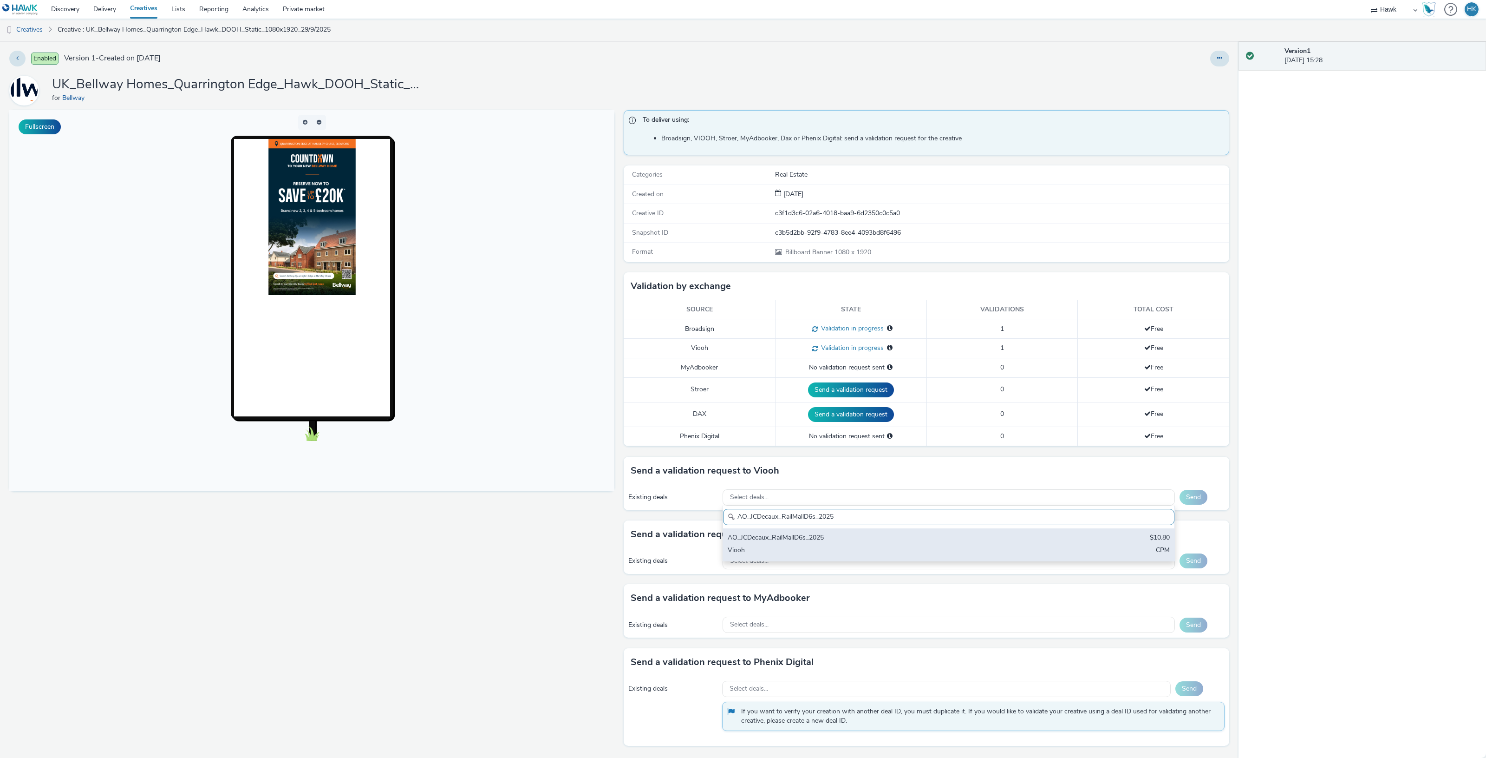
type input "AO_JCDecaux_RailMallD6s_2025"
click at [811, 548] on div "Viooh" at bounding box center [874, 550] width 293 height 11
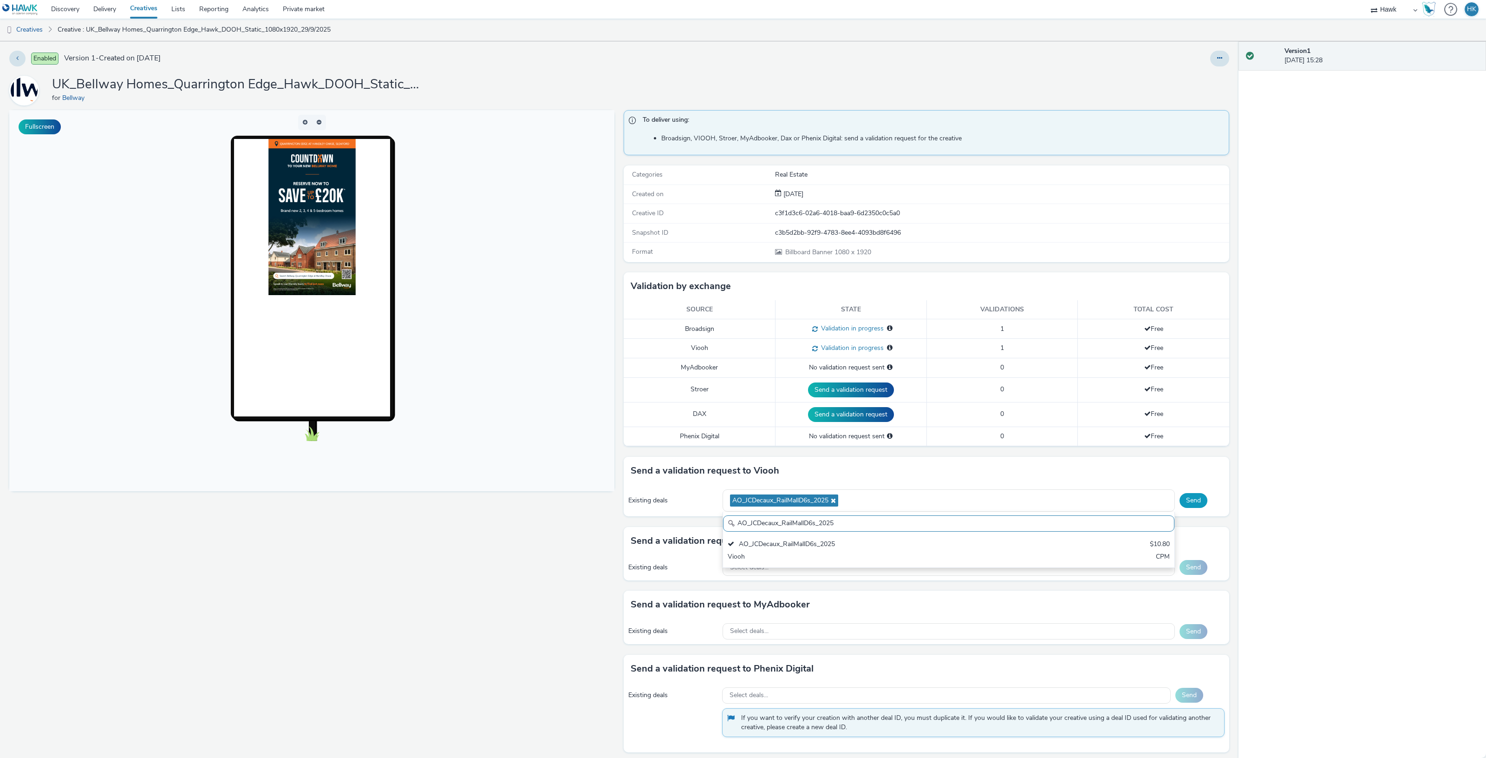
click at [1197, 502] on button "Send" at bounding box center [1194, 500] width 28 height 15
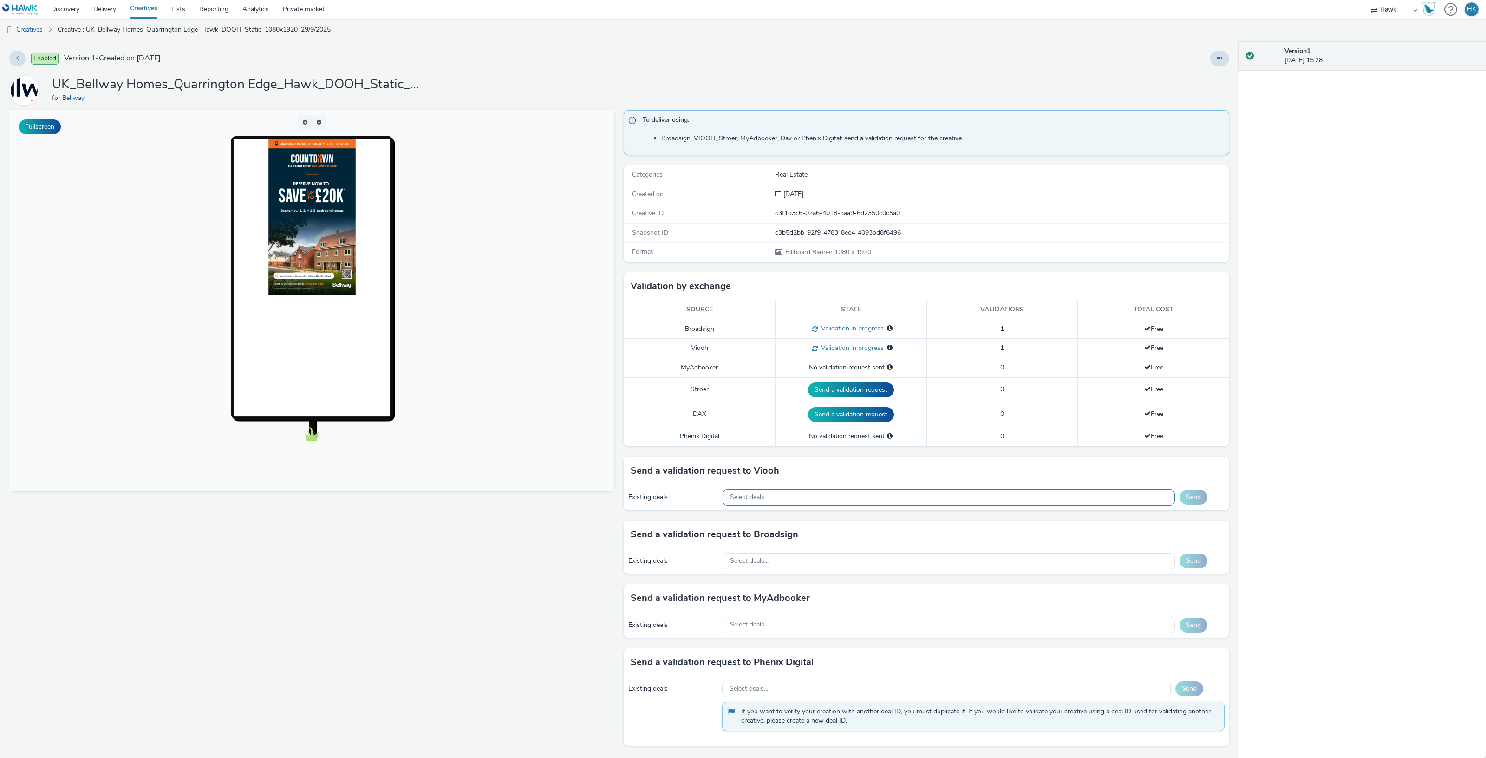
click at [749, 504] on div "Select deals..." at bounding box center [949, 497] width 452 height 16
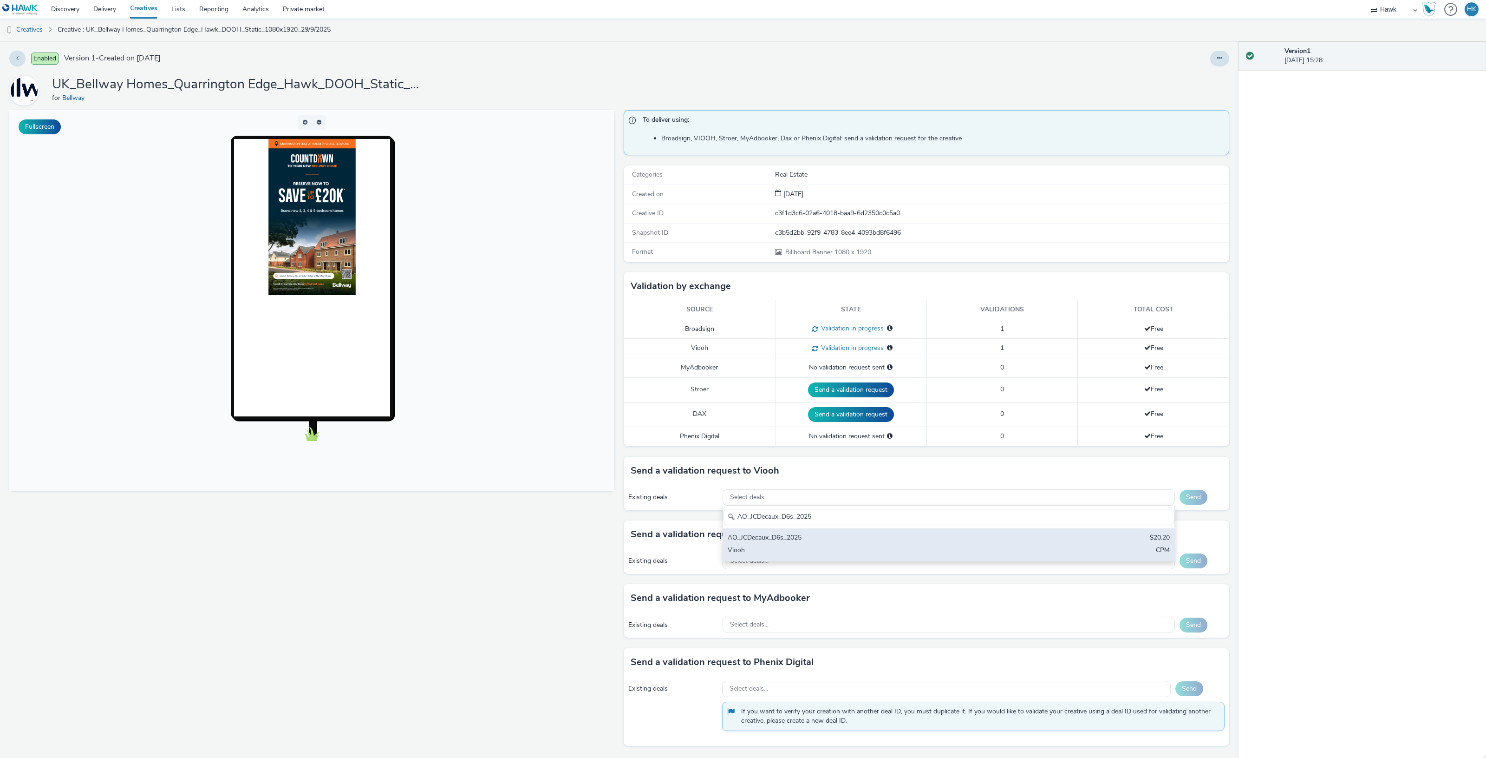
type input "AO_JCDecaux_D6s_2025"
click at [802, 549] on div "Viooh" at bounding box center [874, 550] width 293 height 11
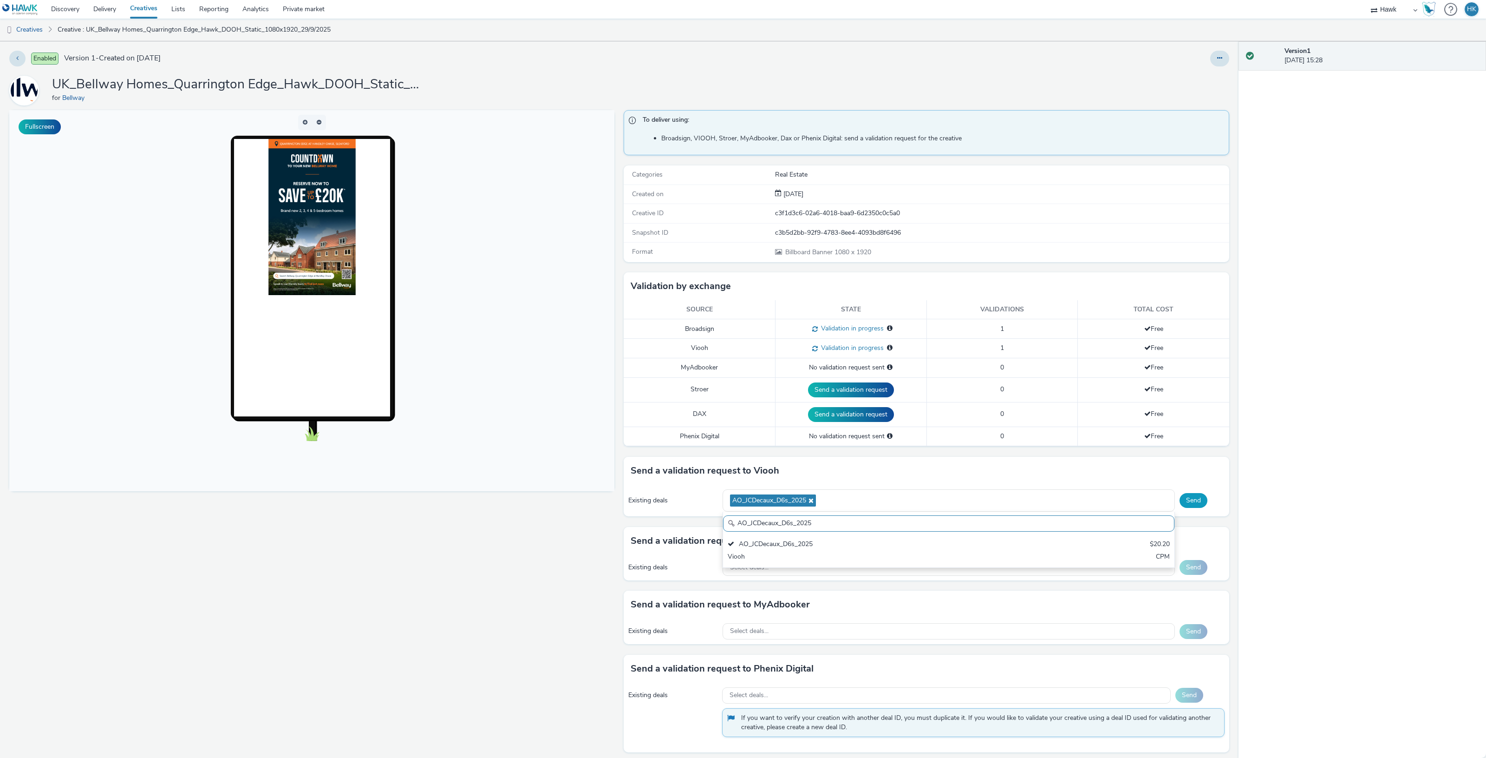
click at [1192, 507] on button "Send" at bounding box center [1194, 500] width 28 height 15
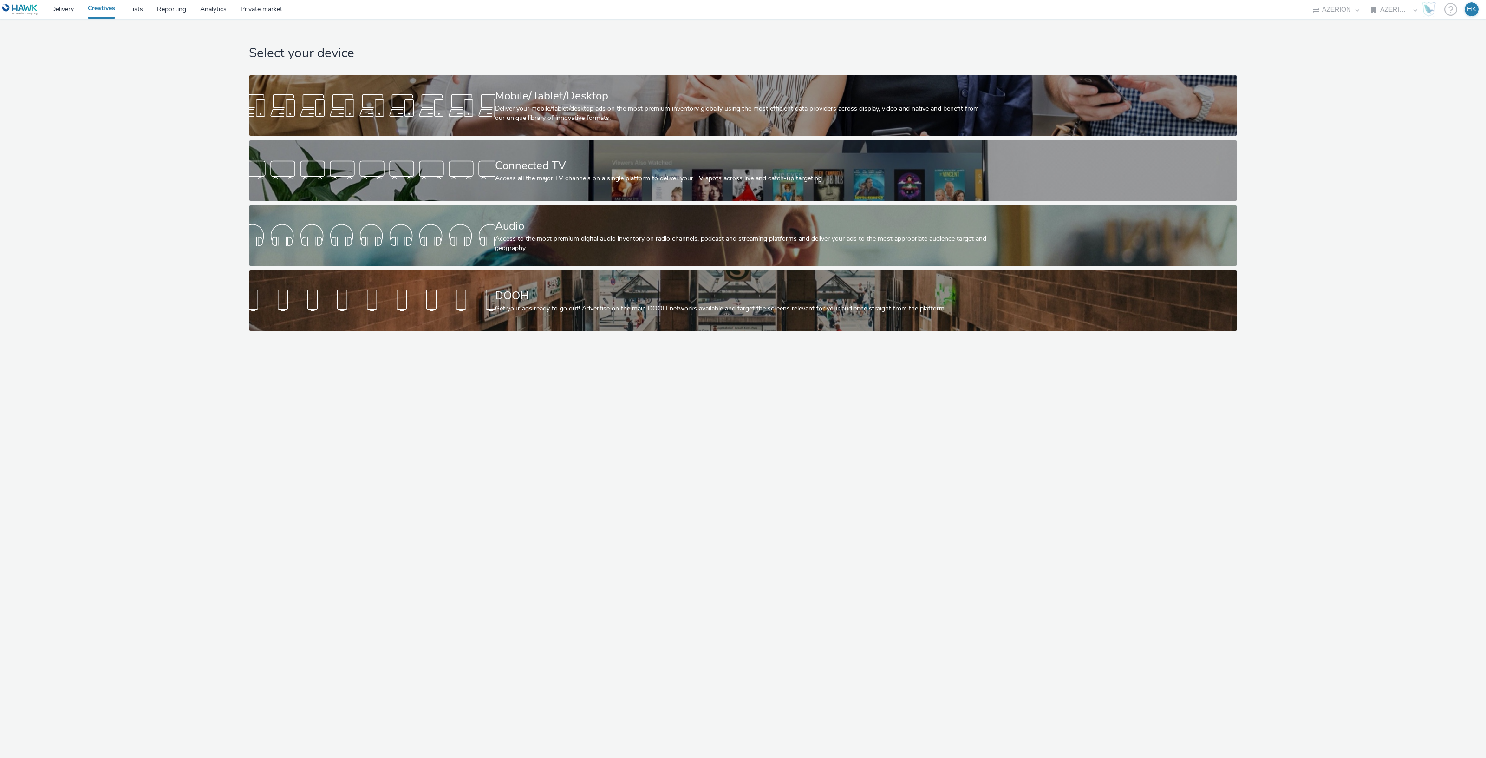
select select "79162ed7-0017-4339-93b0-3399b708648f"
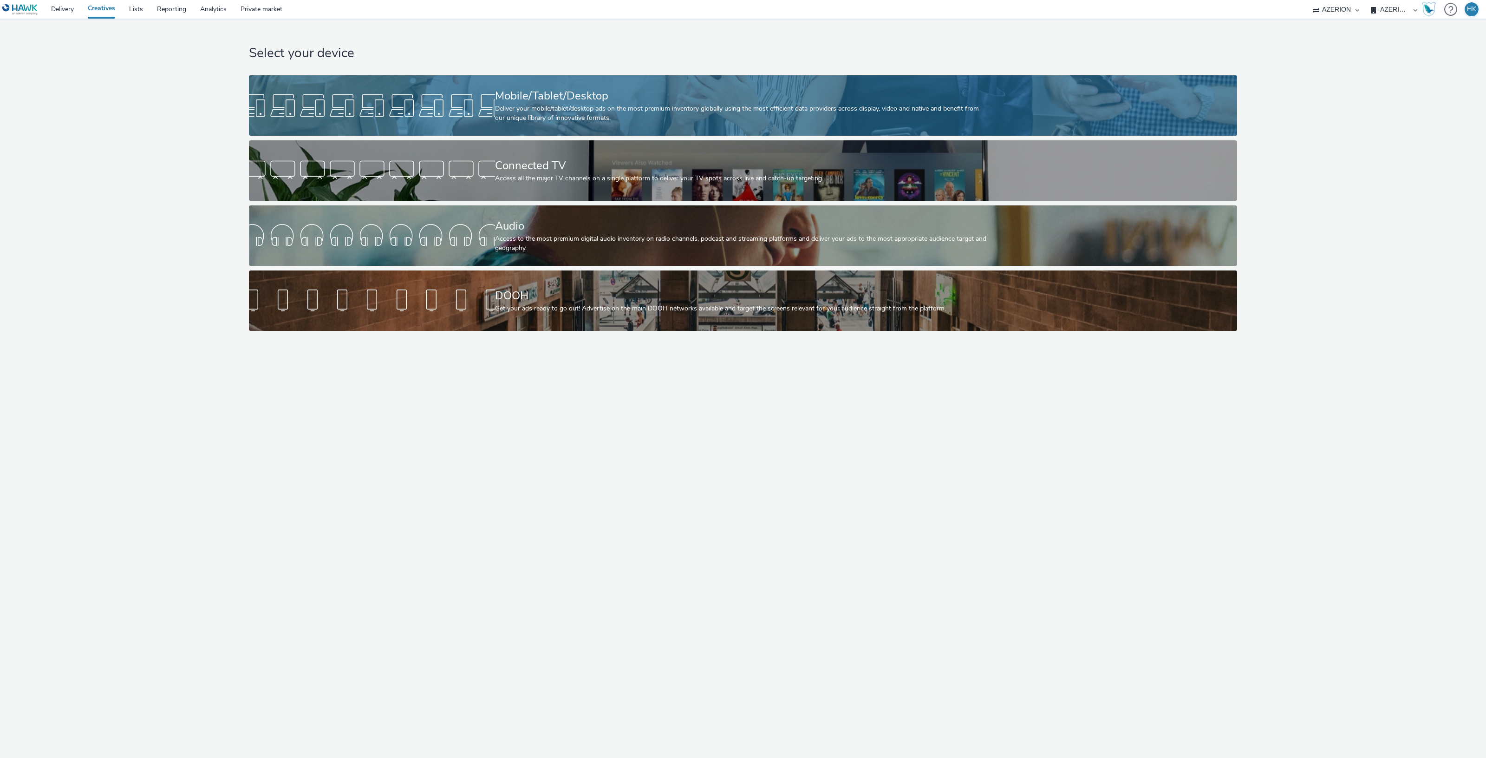
click at [575, 90] on div "Mobile/Tablet/Desktop" at bounding box center [741, 96] width 492 height 16
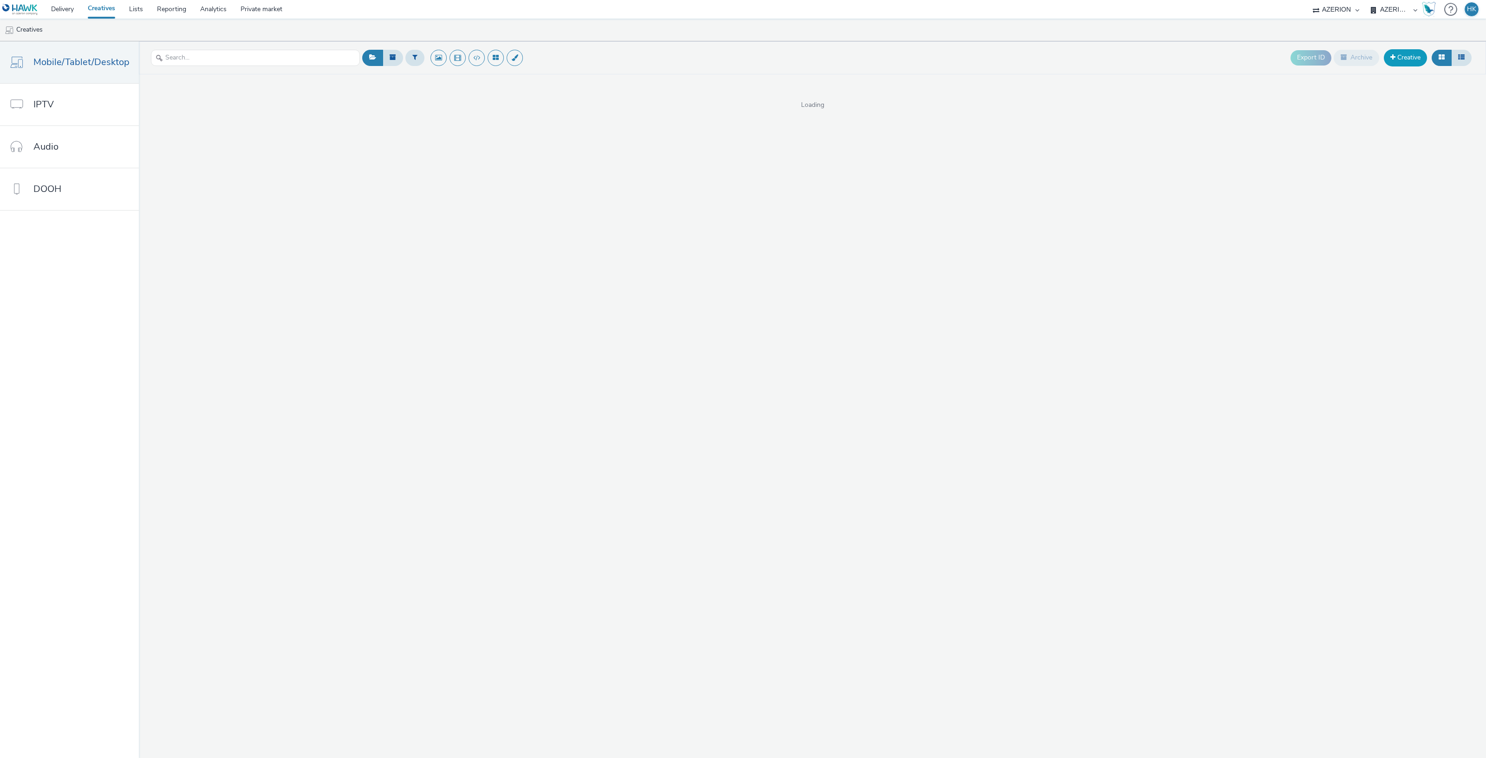
click at [1400, 56] on link "Creative" at bounding box center [1405, 57] width 43 height 17
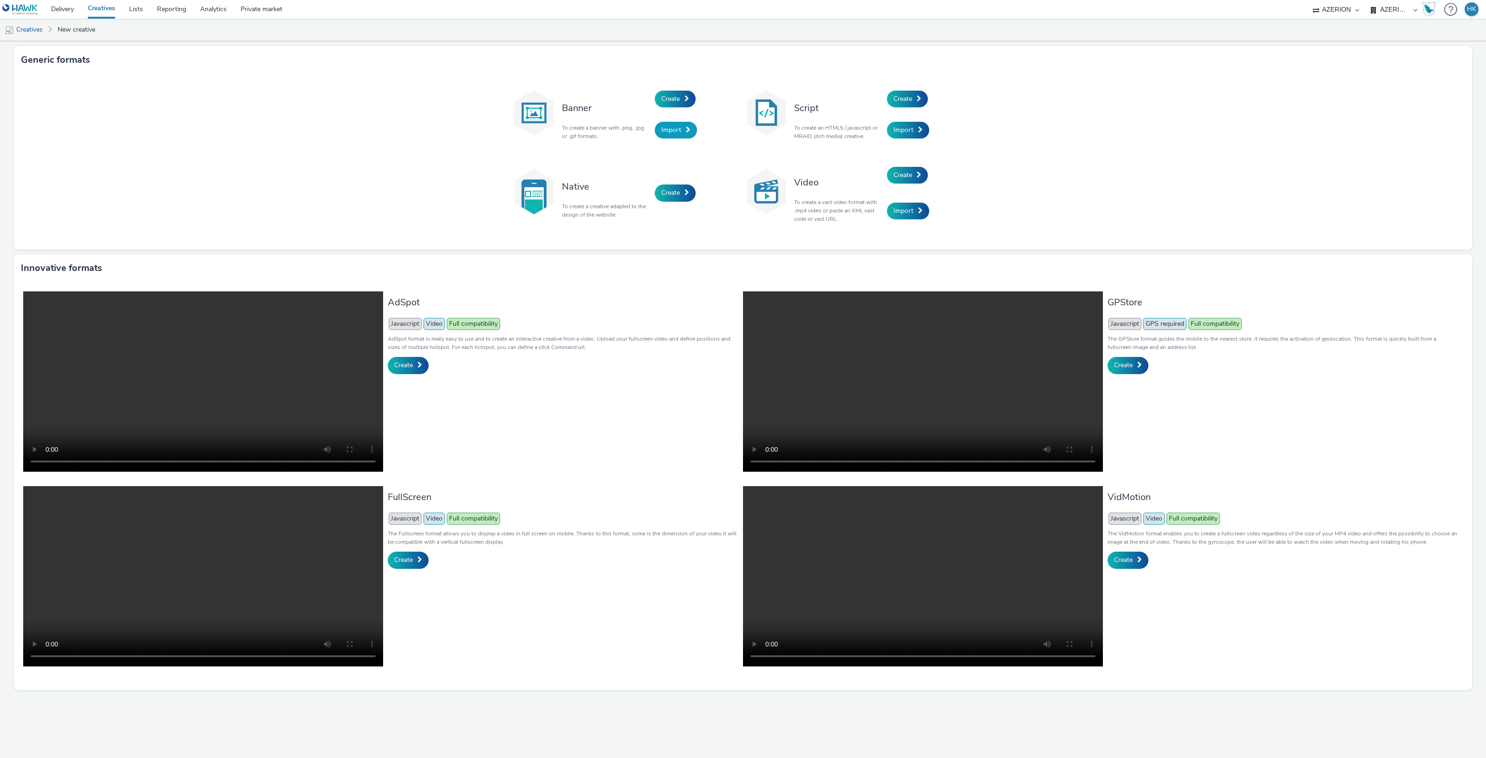
click at [667, 135] on link "Import" at bounding box center [676, 130] width 42 height 17
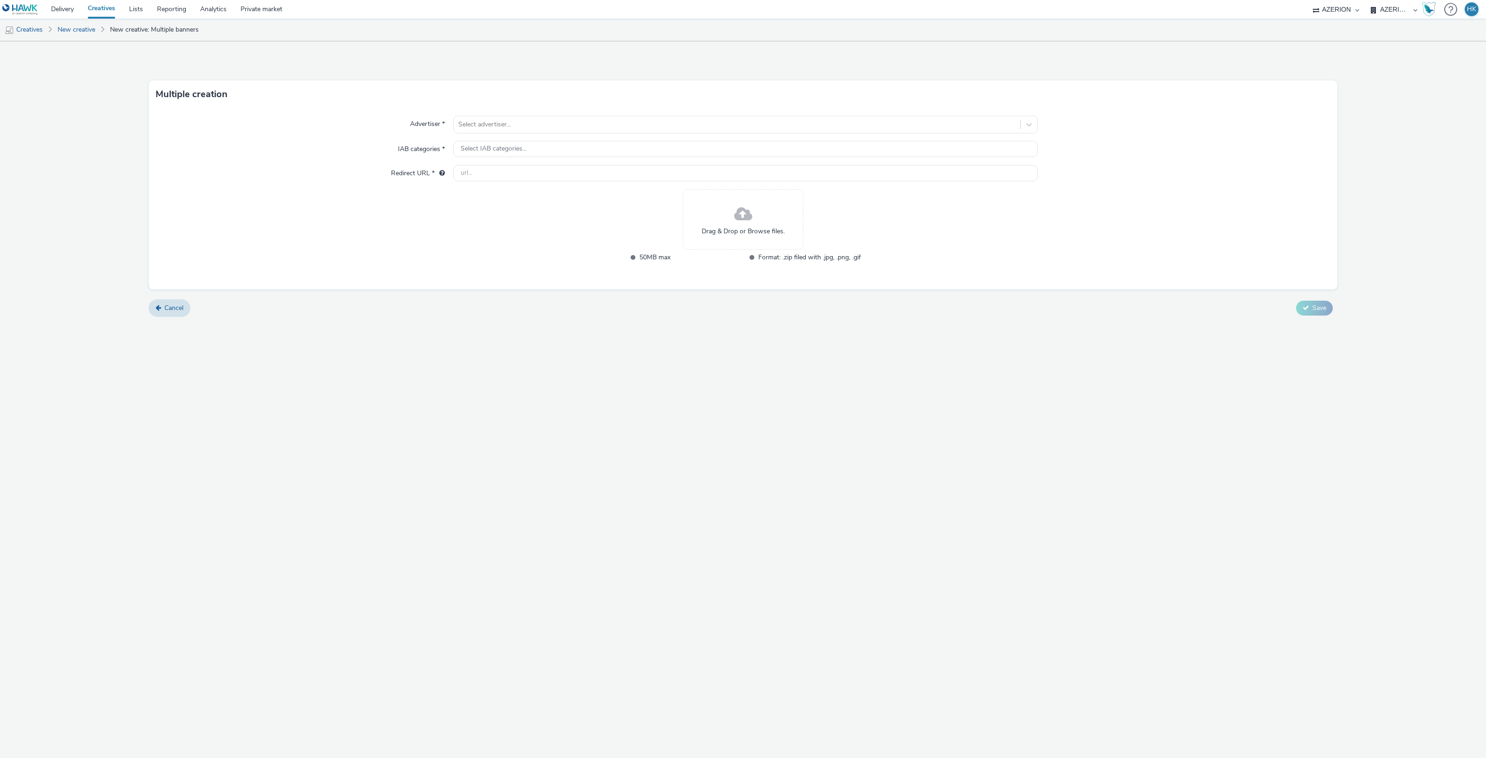
click at [719, 224] on div "Drag & Drop or Browse files." at bounding box center [743, 219] width 121 height 60
click at [619, 127] on div at bounding box center [736, 124] width 557 height 11
type input "carre"
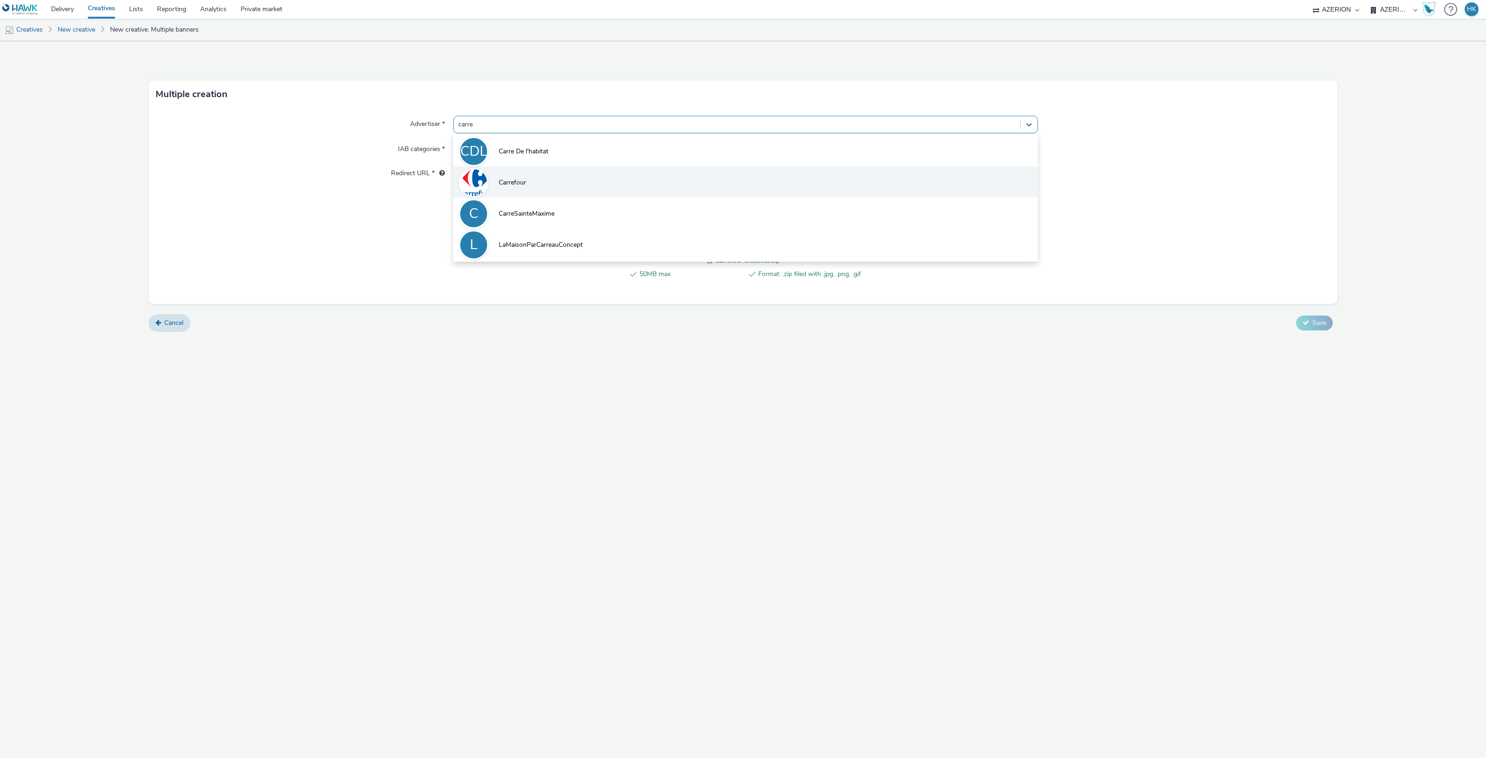
click at [598, 182] on li "Carrefour" at bounding box center [745, 181] width 585 height 31
type input "[URL][DOMAIN_NAME]"
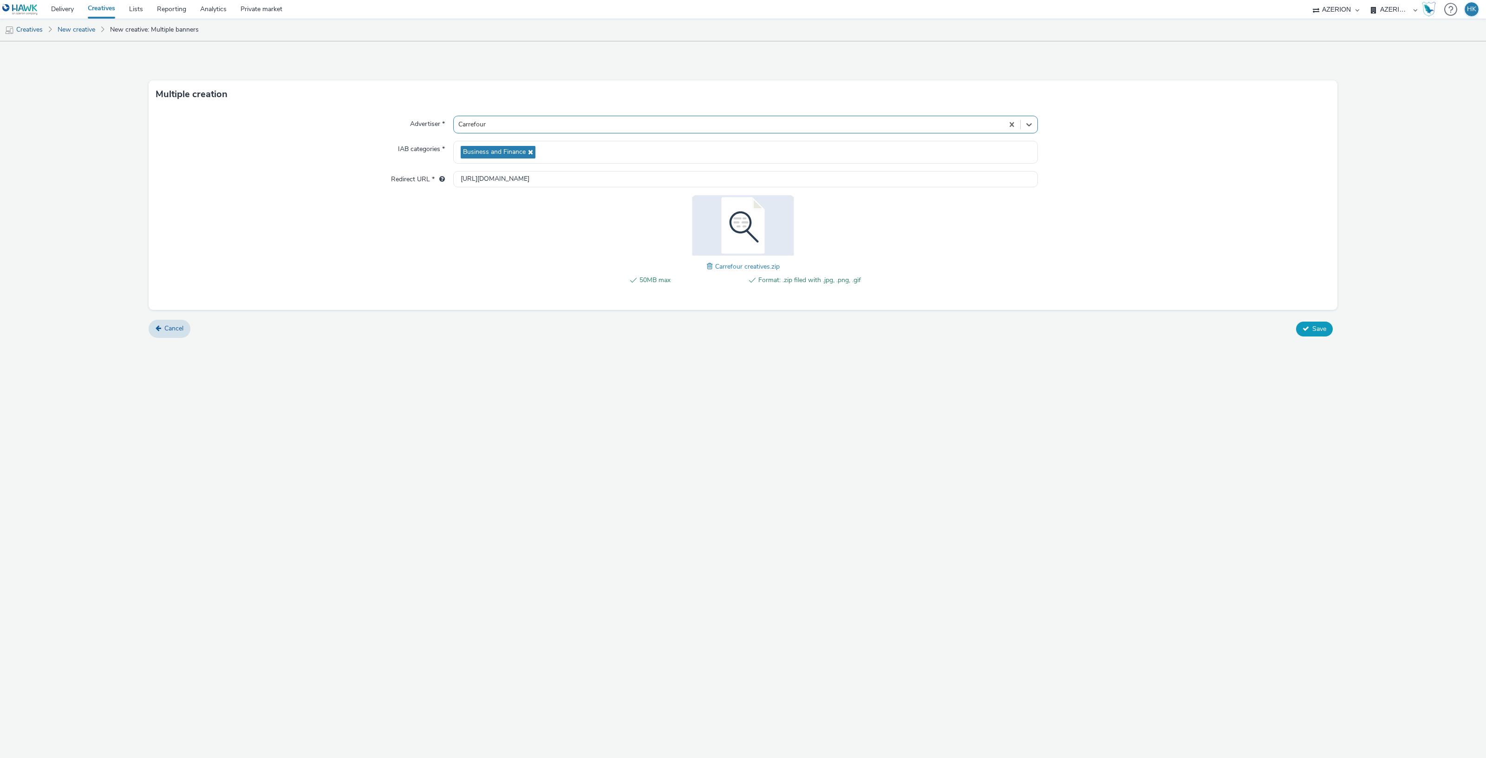
click at [1306, 327] on icon at bounding box center [1306, 328] width 7 height 7
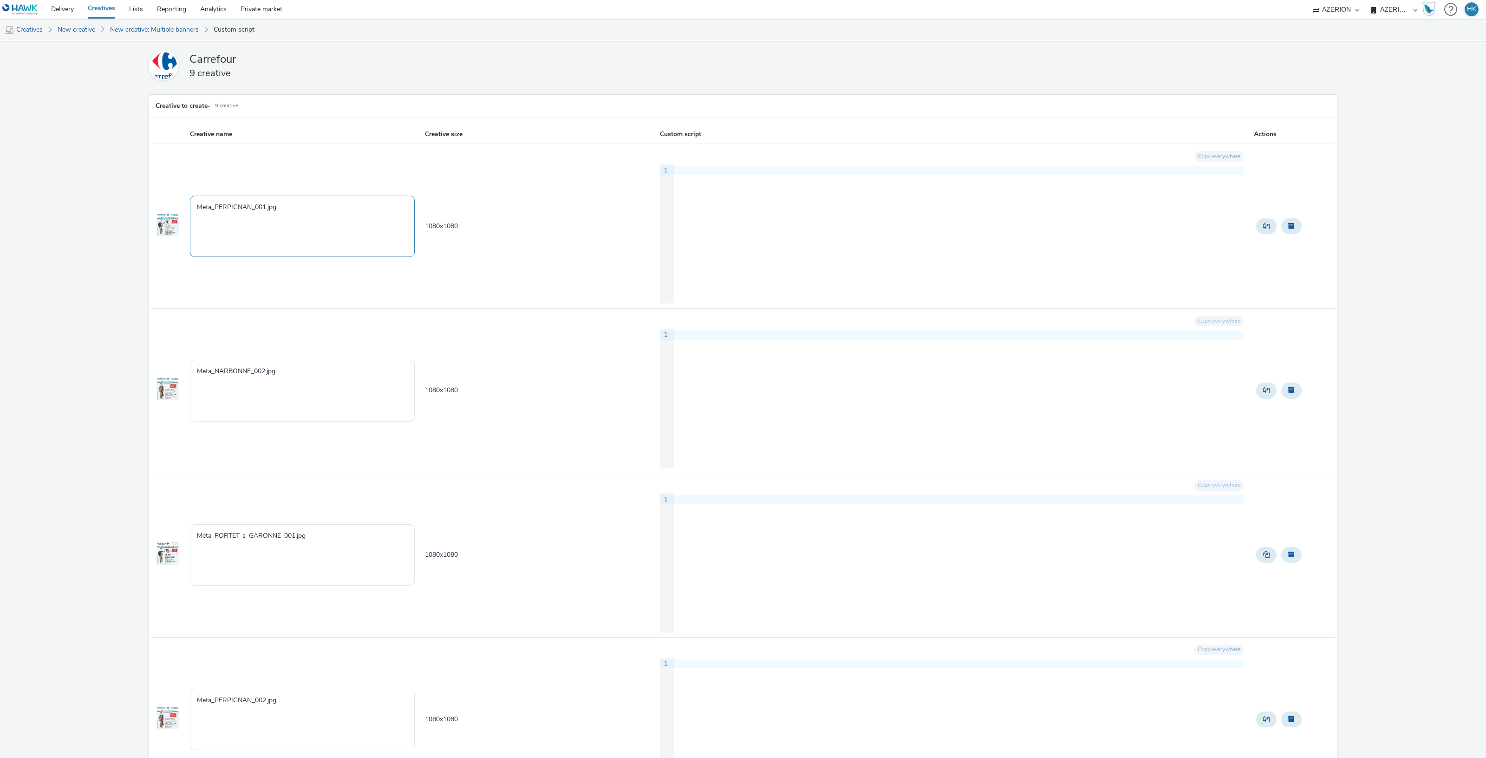
drag, startPoint x: 214, startPoint y: 202, endPoint x: 191, endPoint y: 207, distance: 23.2
click at [191, 207] on textarea "Meta_PERPIGNAN_001.jpg" at bounding box center [302, 226] width 225 height 61
paste textarea "_CARREFOUR"
click at [199, 205] on textarea "_CARREFOUR | PERPIGNAN_001.jpg" at bounding box center [302, 226] width 225 height 61
drag, startPoint x: 324, startPoint y: 206, endPoint x: 278, endPoint y: 207, distance: 46.5
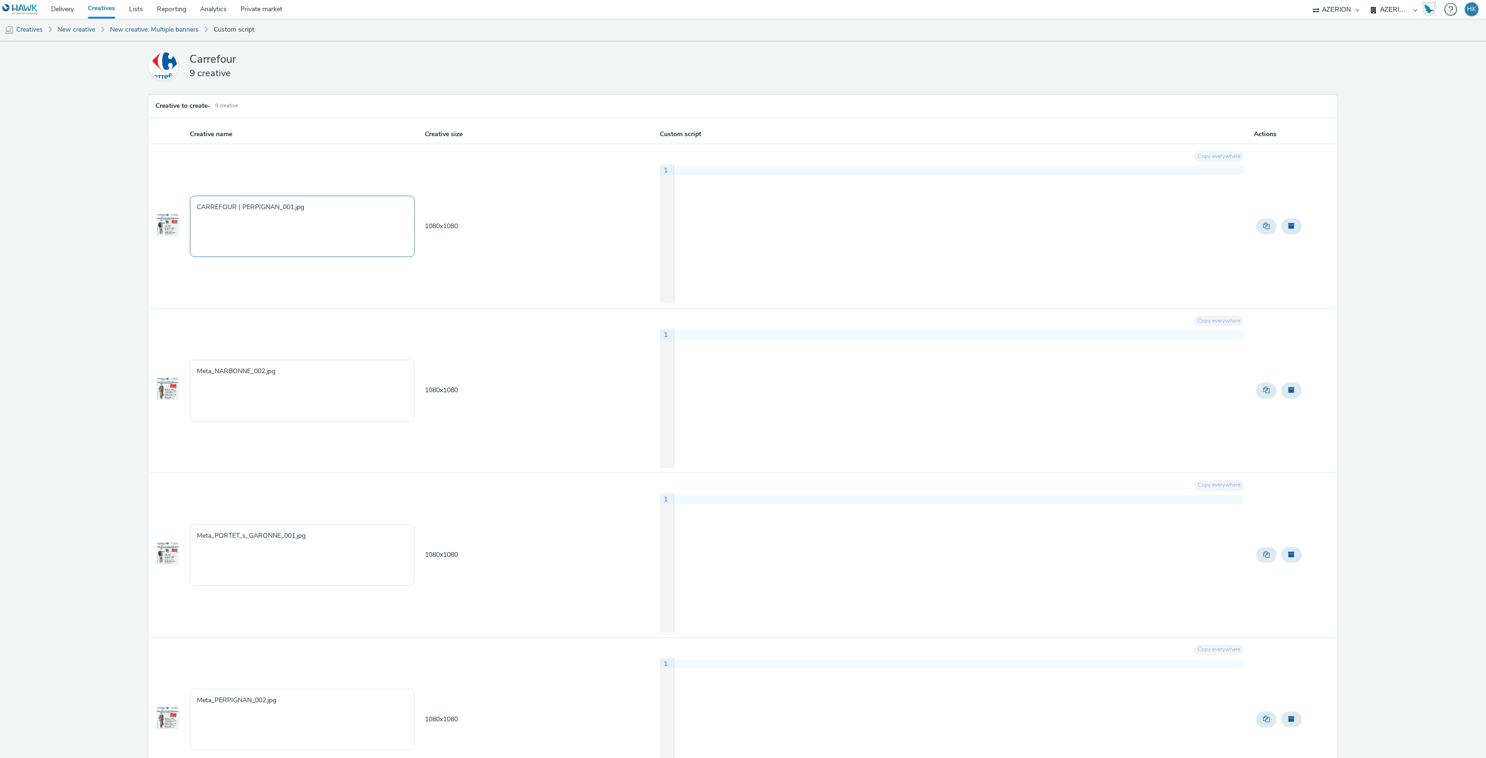
click at [278, 207] on textarea "CARREFOUR | PERPIGNAN_001.jpg" at bounding box center [302, 226] width 225 height 61
drag, startPoint x: 290, startPoint y: 213, endPoint x: 166, endPoint y: 211, distance: 124.0
click at [166, 211] on tr "CARREFOUR | PERPIGNAN 1080 x 1080 Copy everywhere 9 1 ›" at bounding box center [743, 226] width 1185 height 164
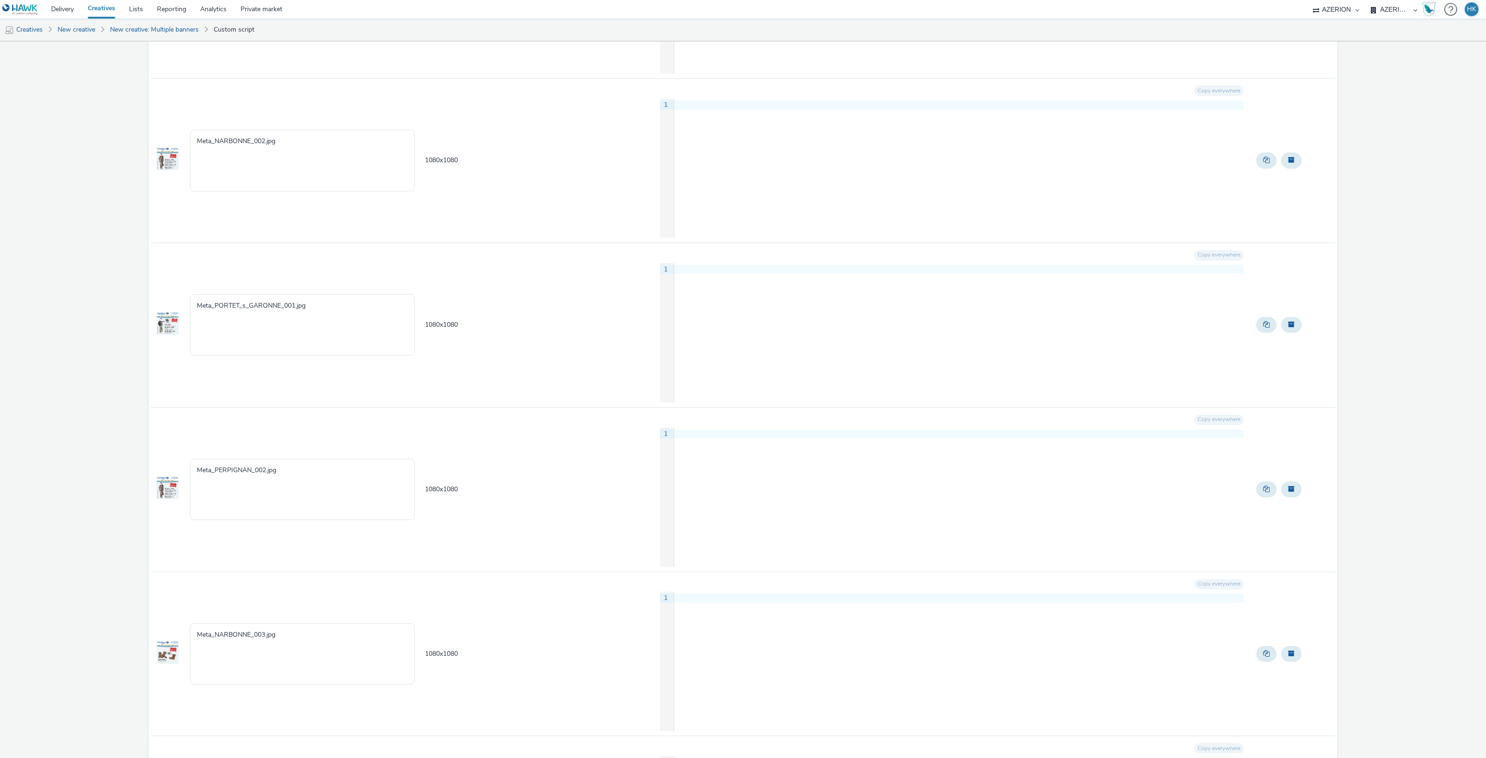
scroll to position [158, 0]
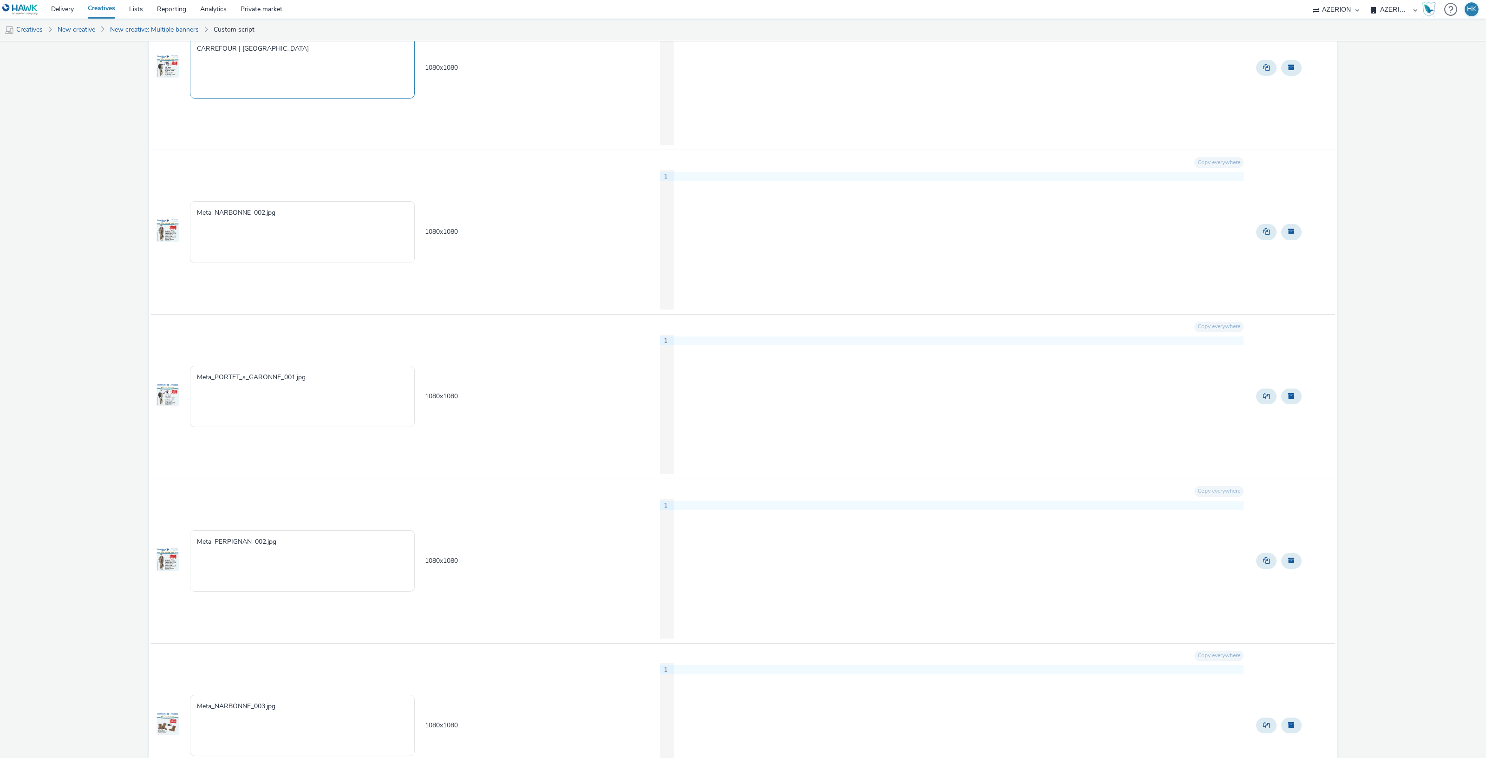
type textarea "CARREFOUR | [GEOGRAPHIC_DATA]"
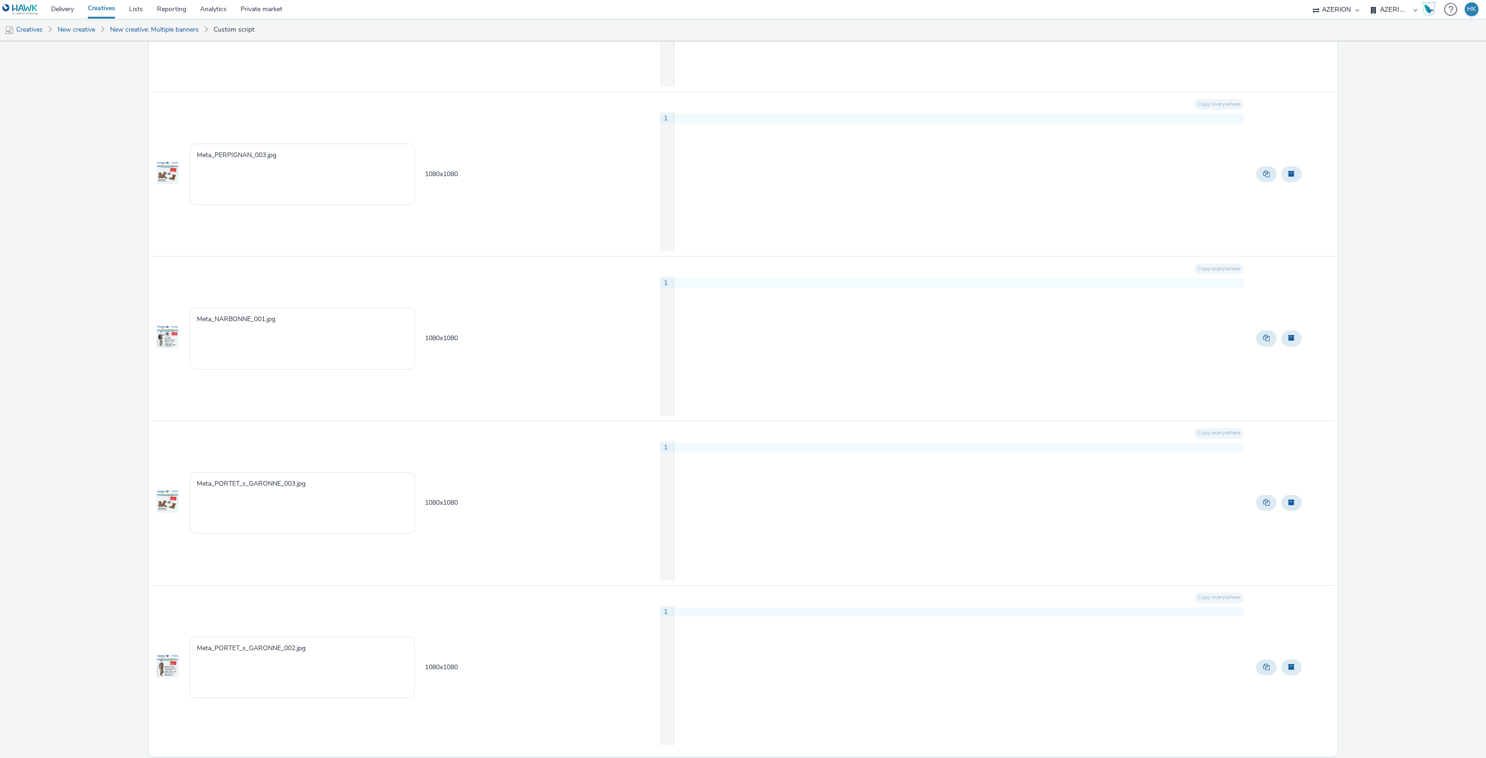
scroll to position [913, 0]
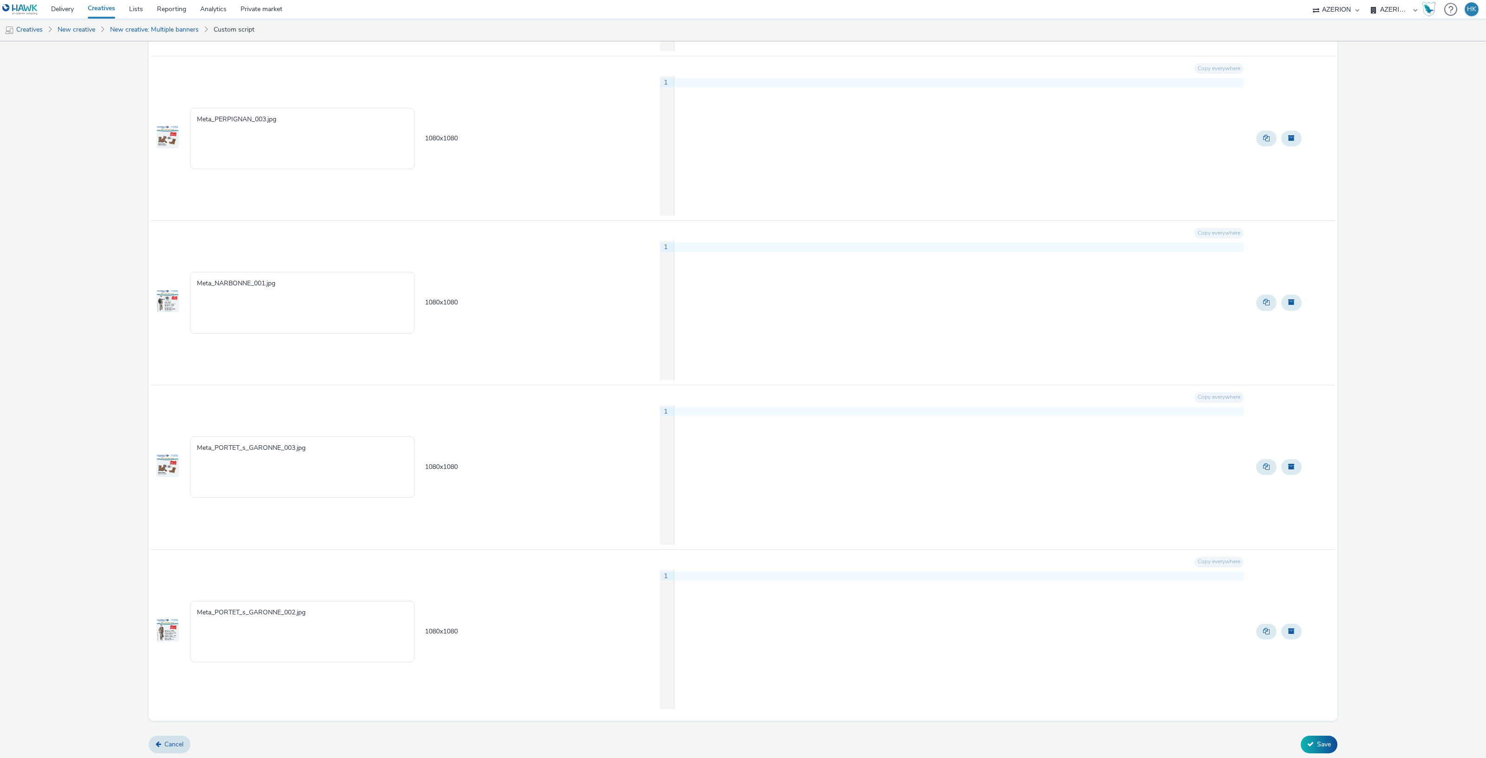
click at [164, 752] on link "Cancel" at bounding box center [170, 744] width 42 height 18
